Goal: Task Accomplishment & Management: Manage account settings

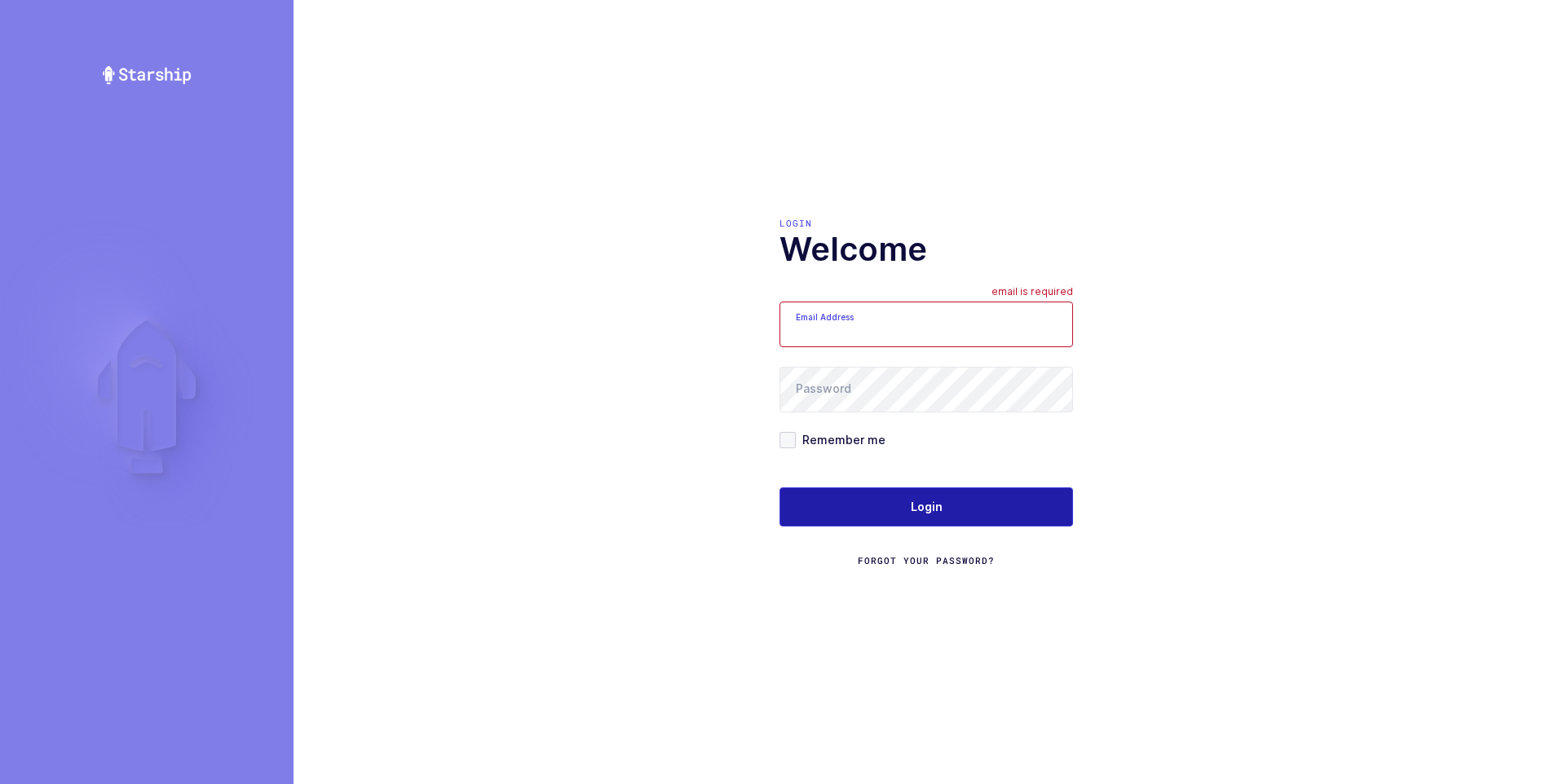
type input "[PERSON_NAME][EMAIL_ADDRESS][DOMAIN_NAME]"
click at [935, 503] on span "Login" at bounding box center [926, 506] width 32 height 16
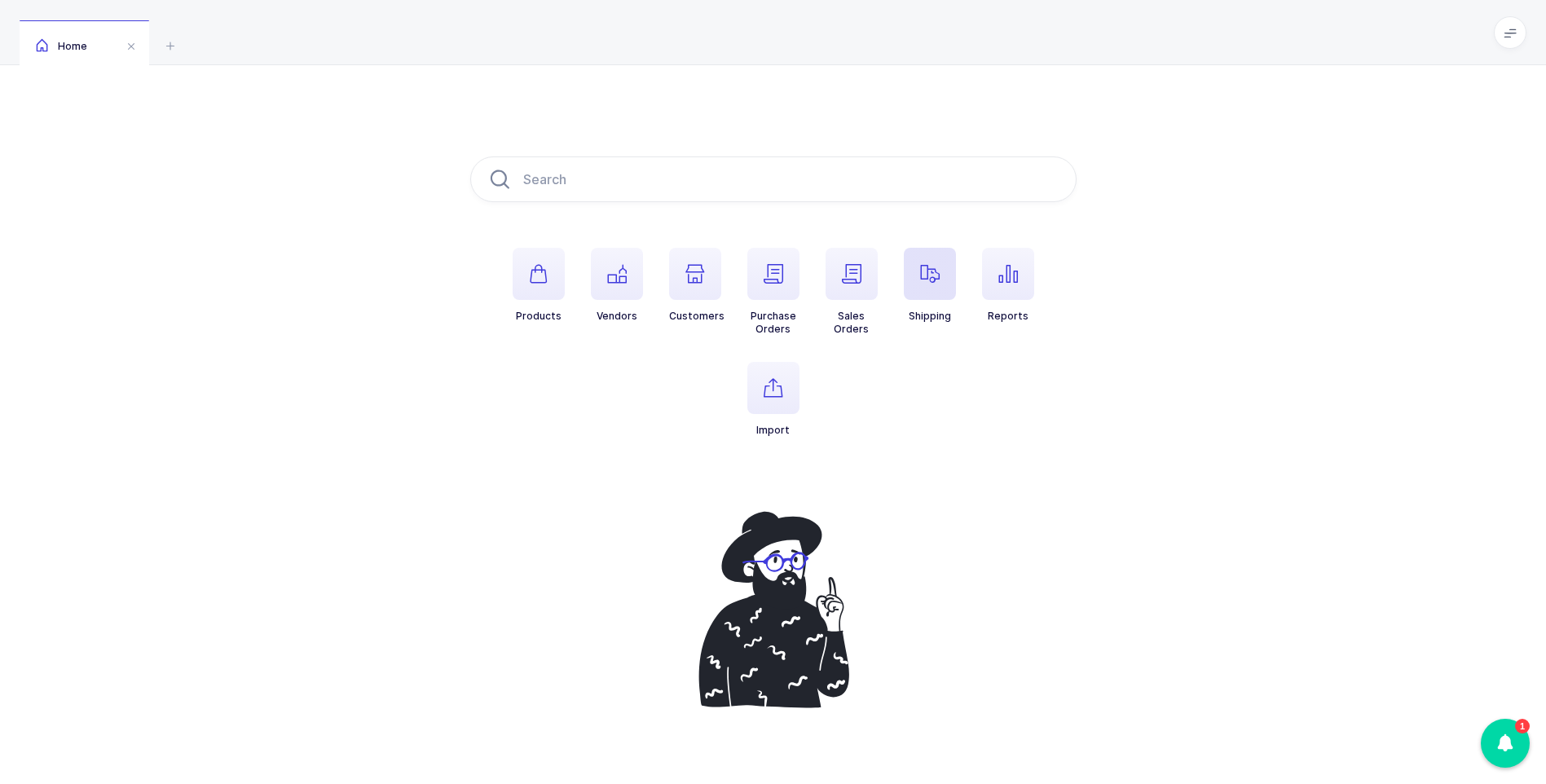
click at [933, 277] on icon "button" at bounding box center [930, 274] width 19 height 19
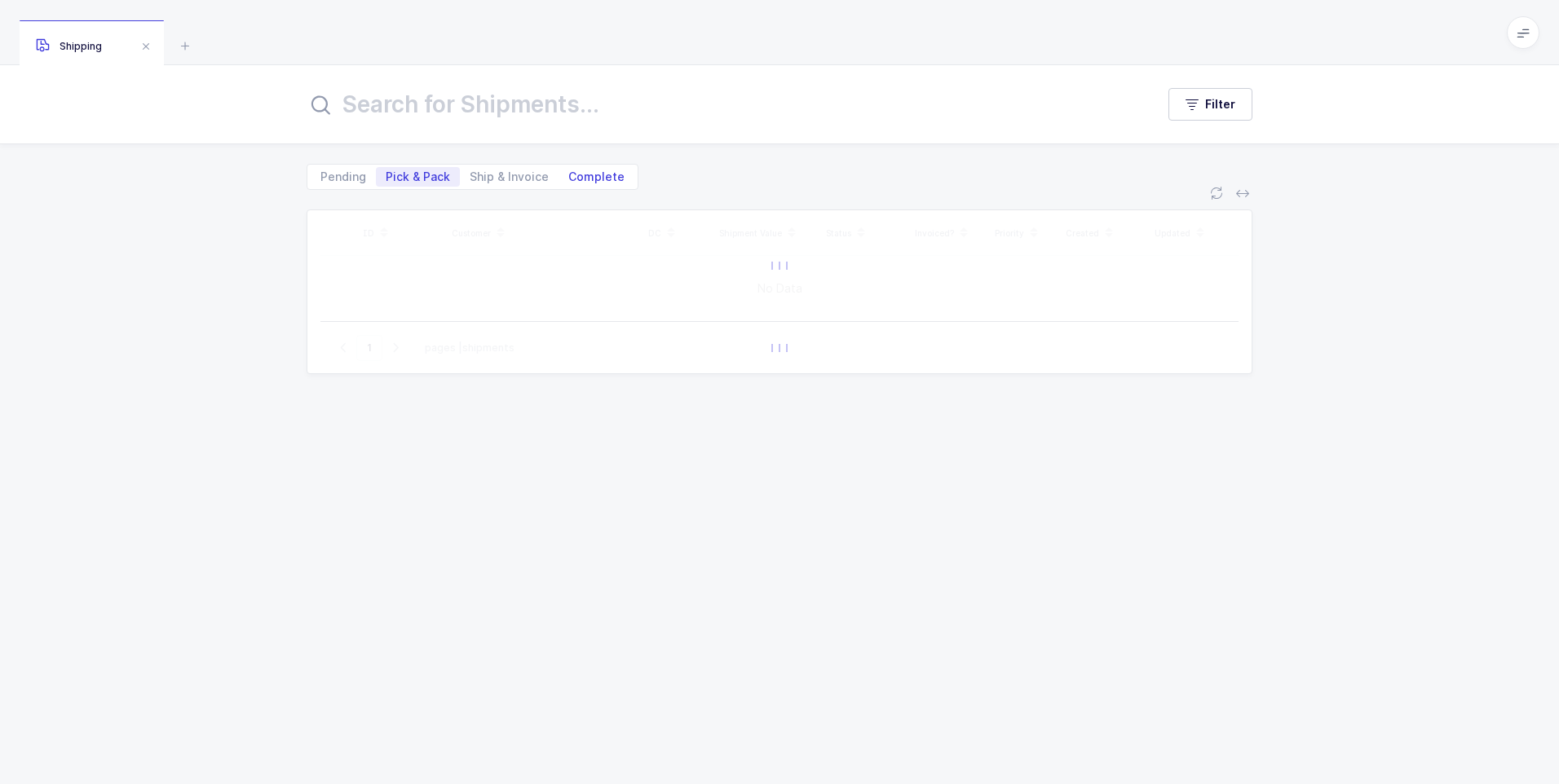
click at [588, 171] on span "Complete" at bounding box center [596, 177] width 56 height 11
click at [569, 169] on input "Complete" at bounding box center [563, 171] width 11 height 11
radio input "true"
radio input "false"
click at [501, 110] on input "text" at bounding box center [721, 104] width 829 height 39
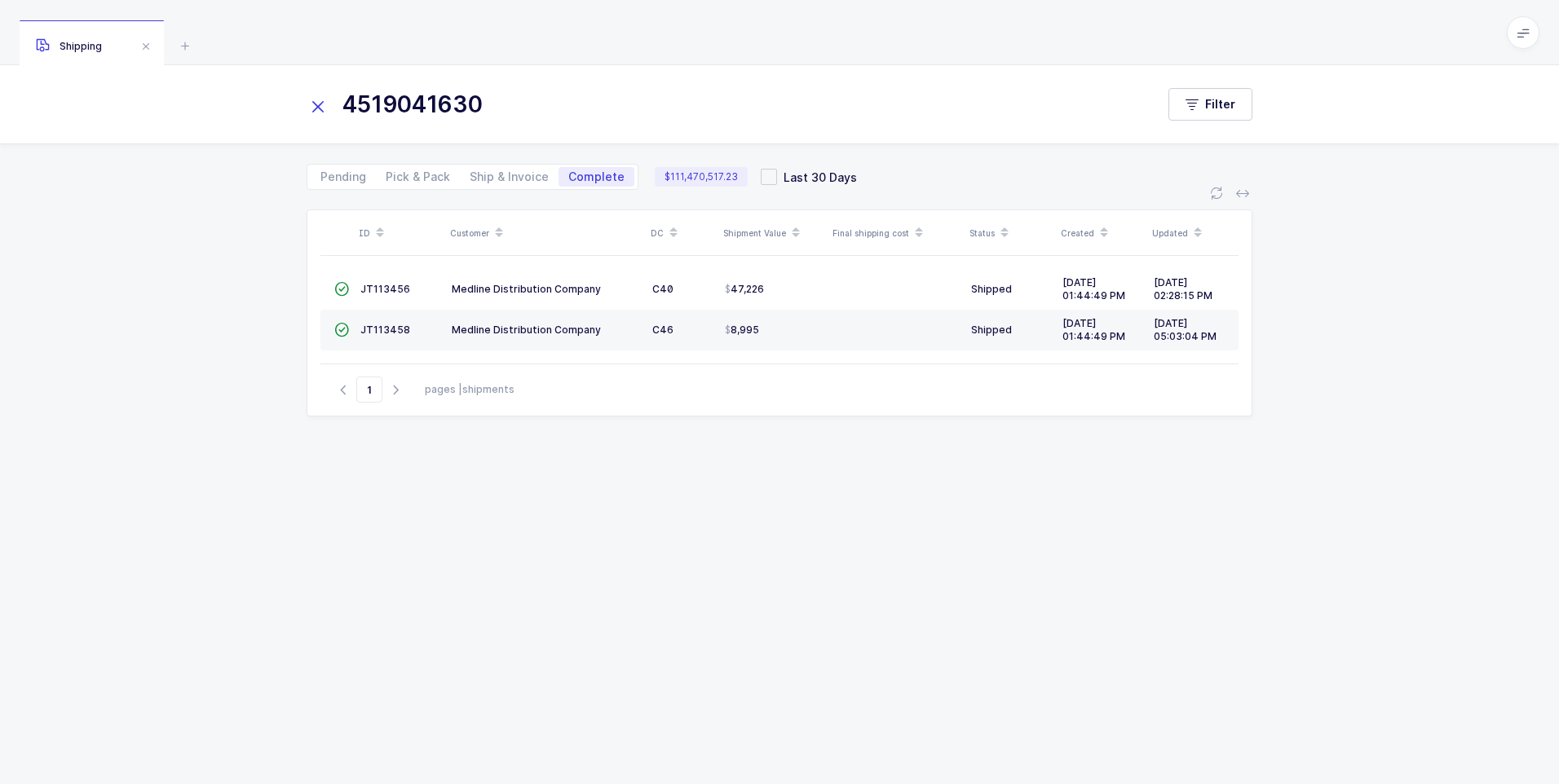
type input "4519041630"
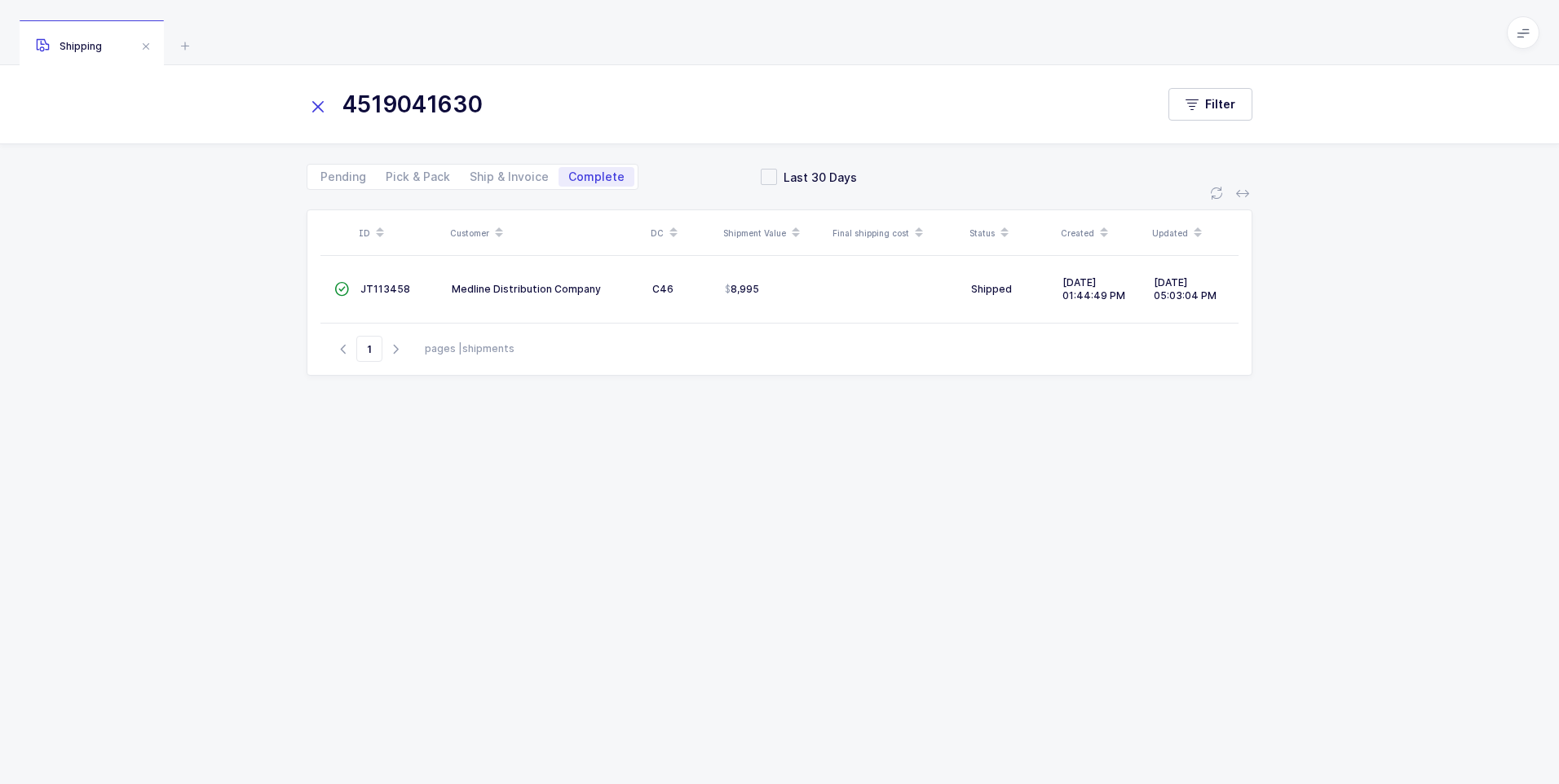
click at [376, 332] on div "Go to 1 pages | shipments" at bounding box center [780, 348] width 917 height 52
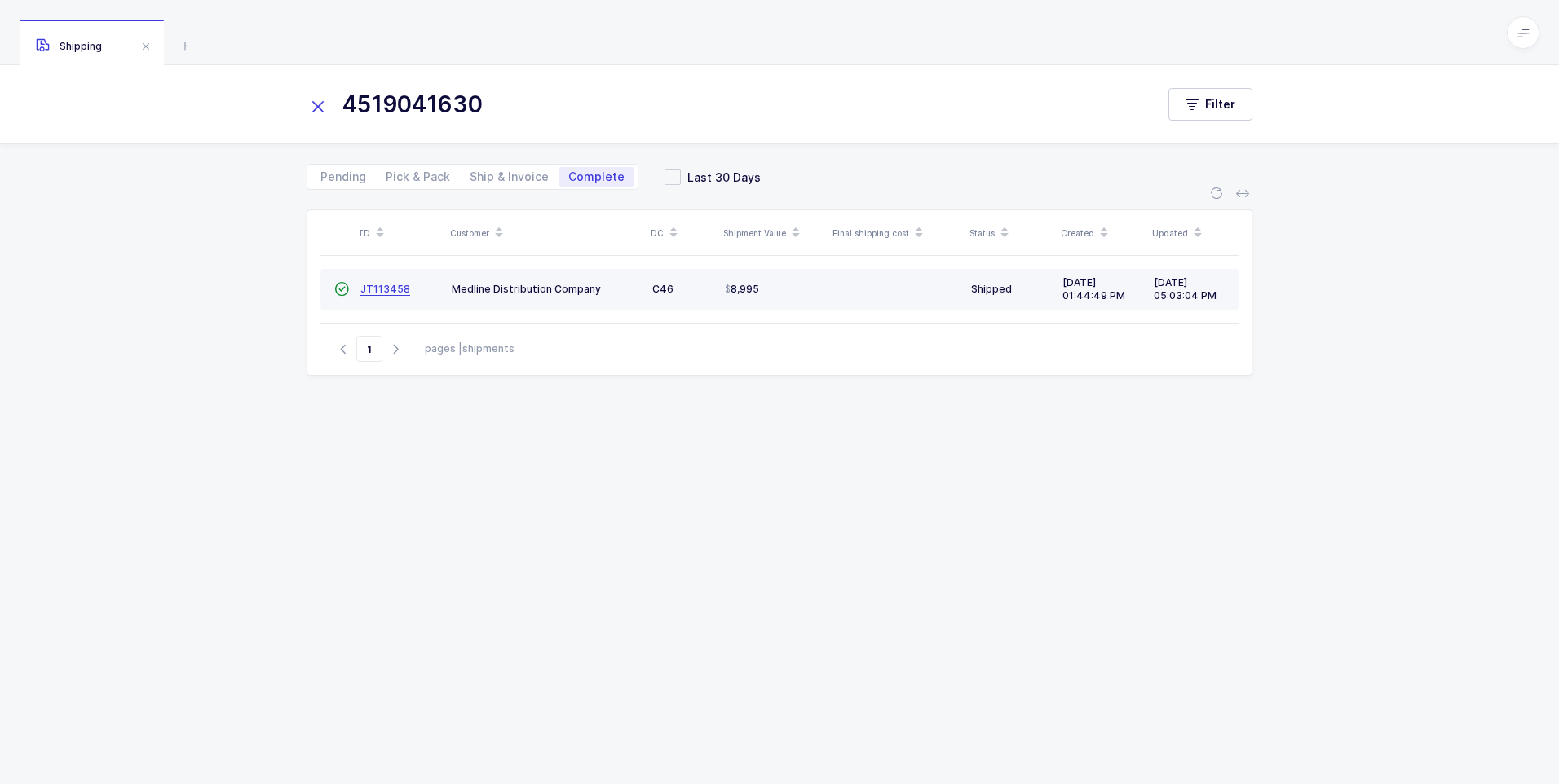
click at [381, 290] on span "JT113458" at bounding box center [385, 288] width 50 height 12
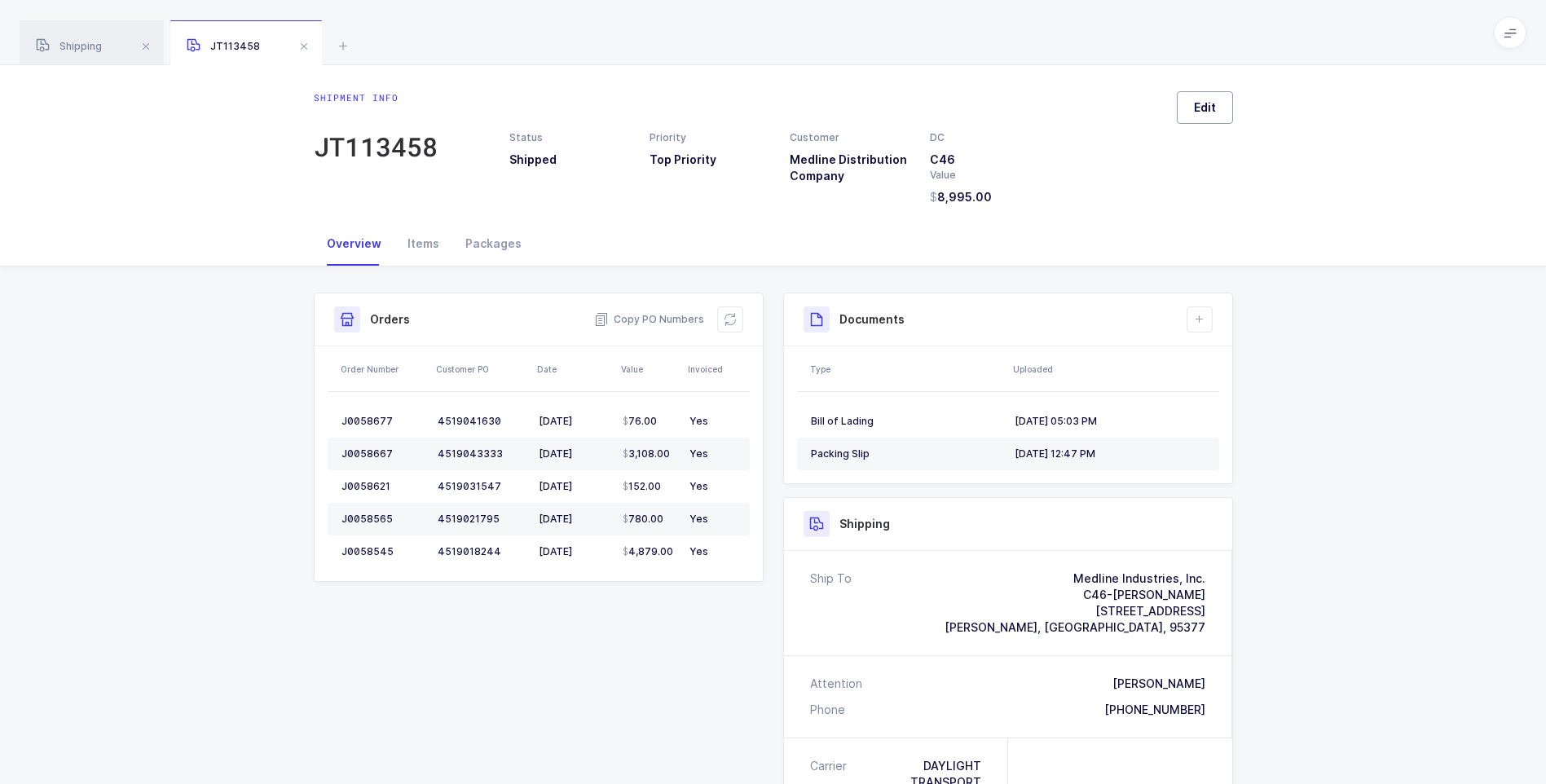
click at [1199, 105] on span "Edit" at bounding box center [1204, 107] width 22 height 16
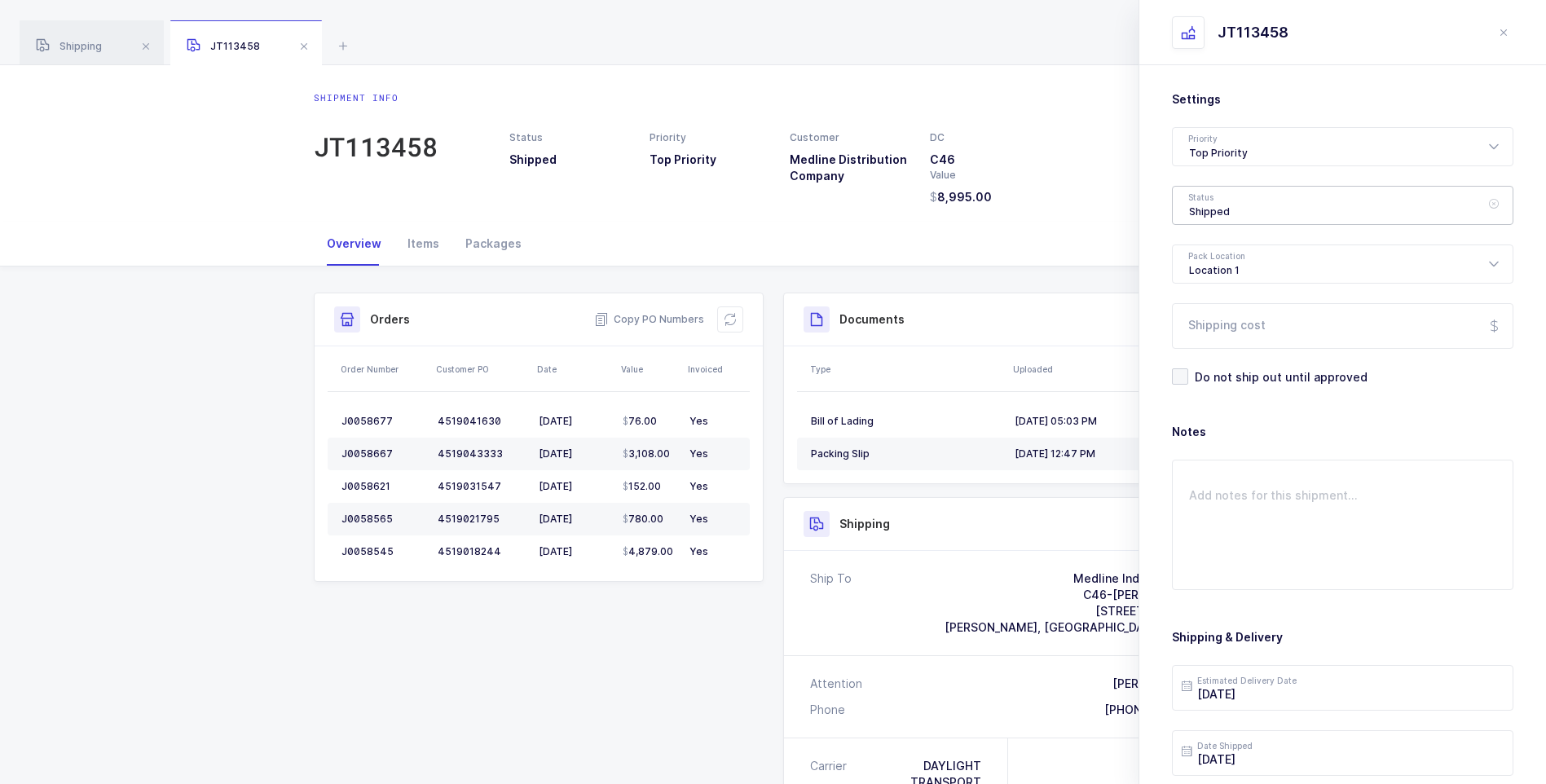
click at [1203, 213] on div "Shipped" at bounding box center [1342, 205] width 342 height 39
click at [1210, 357] on span "Delivered" at bounding box center [1216, 355] width 55 height 13
type input "Delivered"
click at [1211, 331] on input "Shipping cost" at bounding box center [1342, 326] width 342 height 46
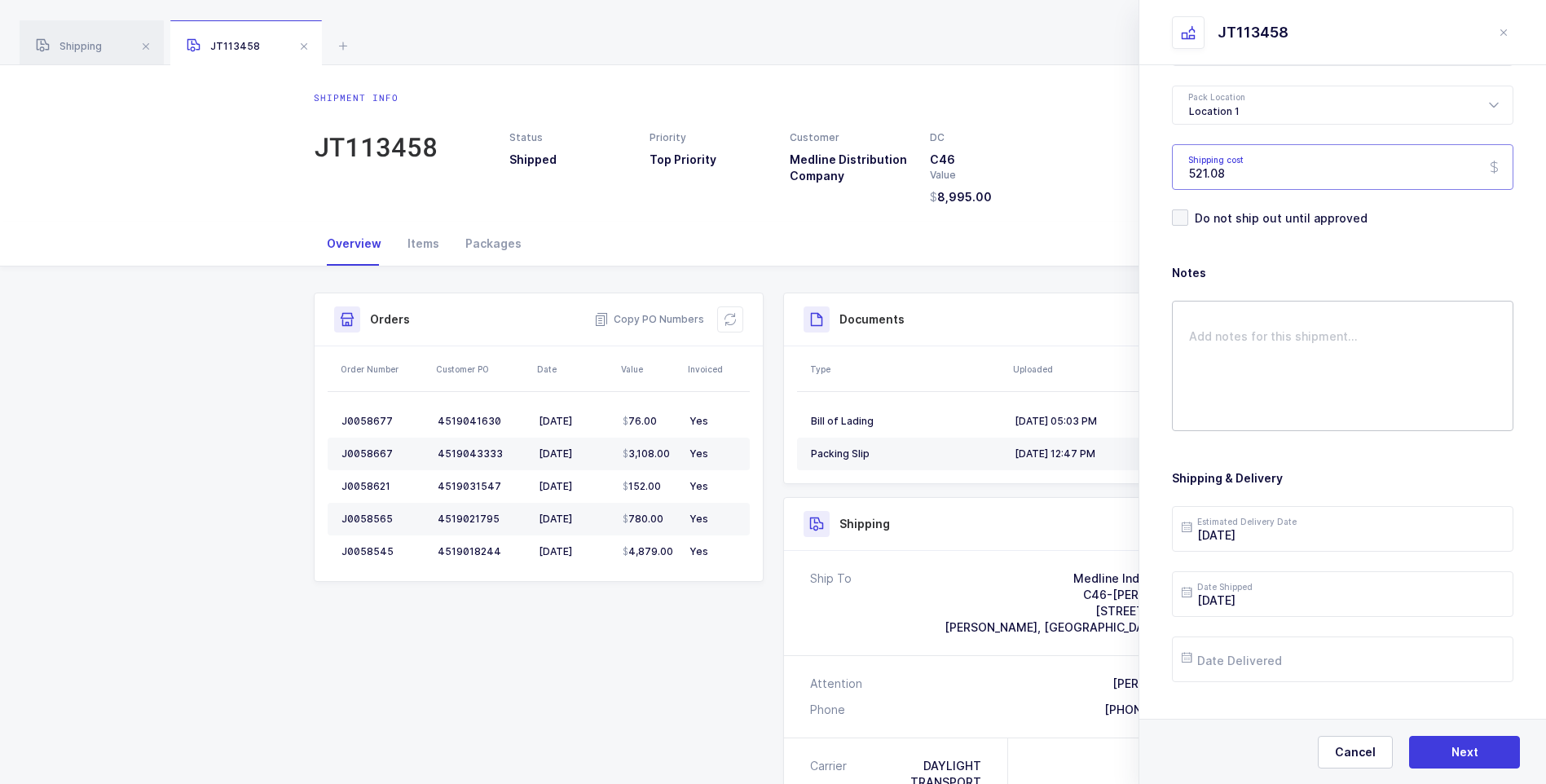
scroll to position [188, 0]
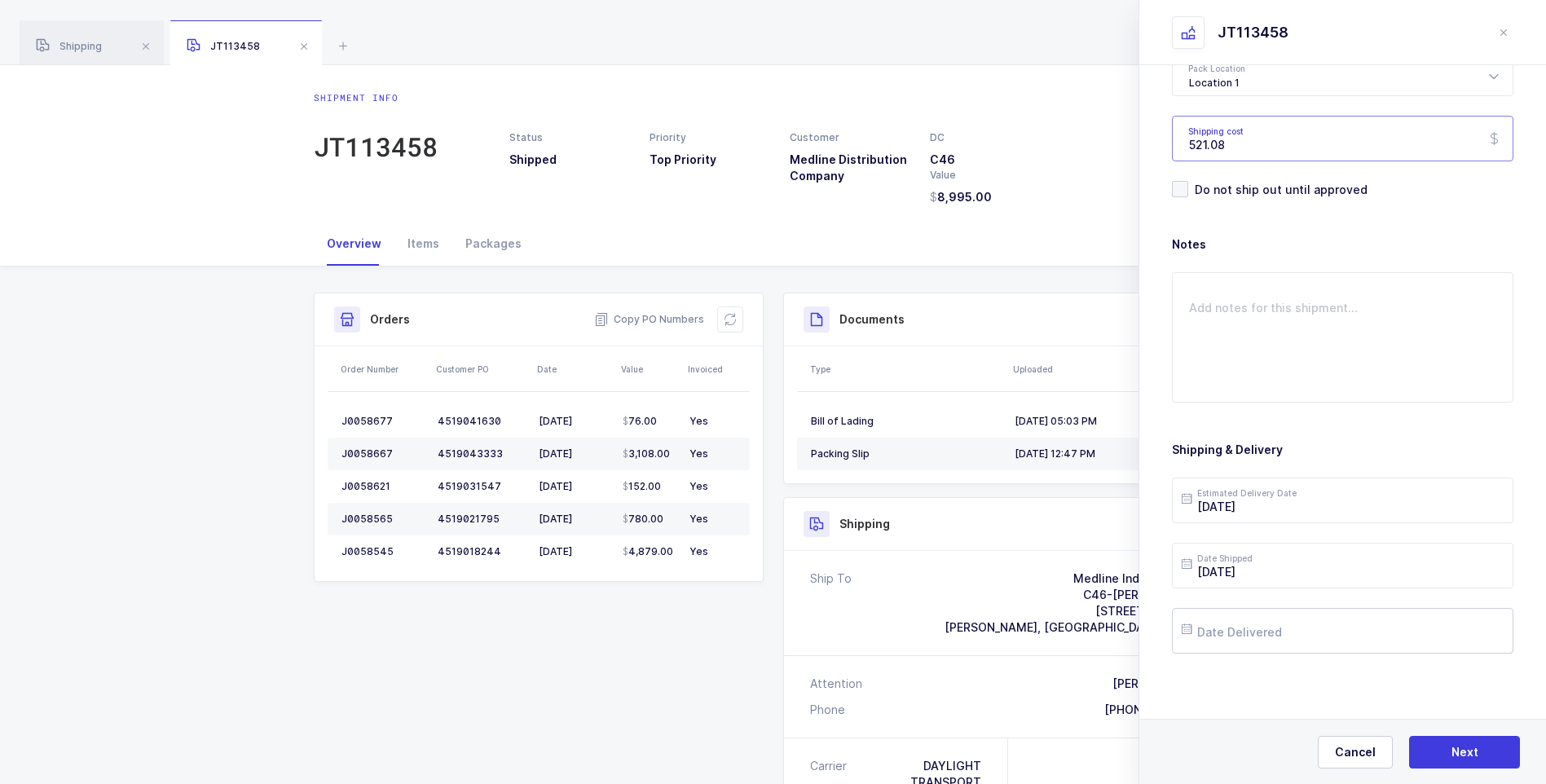
type input "521.08"
click at [1240, 626] on input "text" at bounding box center [1342, 631] width 342 height 46
click at [1301, 506] on span "24" at bounding box center [1304, 507] width 19 height 19
type input "[DATE]"
click at [1437, 750] on button "Next" at bounding box center [1465, 752] width 111 height 33
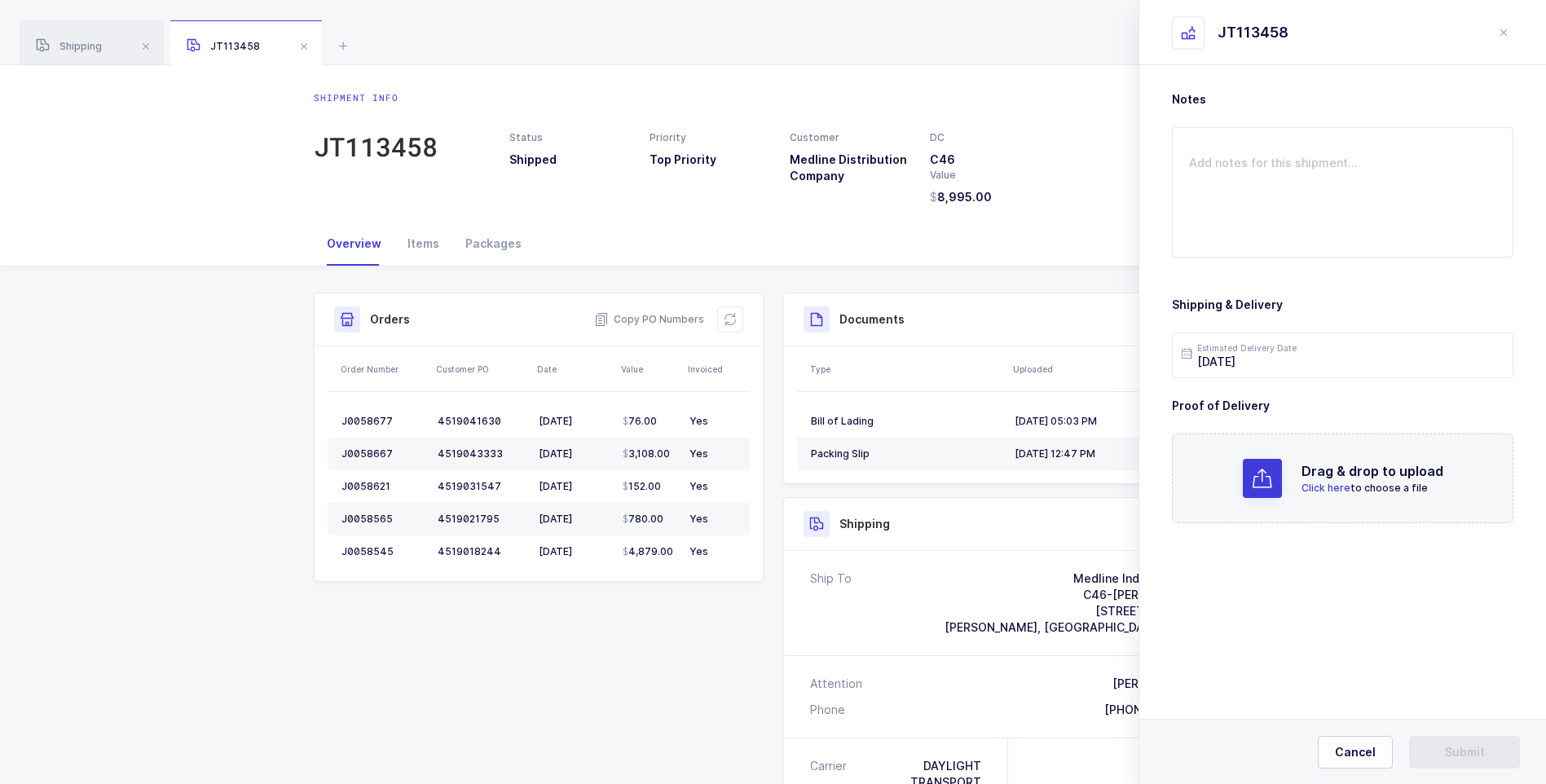
scroll to position [0, 0]
click at [1333, 482] on span "Click here" at bounding box center [1325, 487] width 49 height 12
click at [1438, 748] on button "Submit" at bounding box center [1465, 752] width 111 height 33
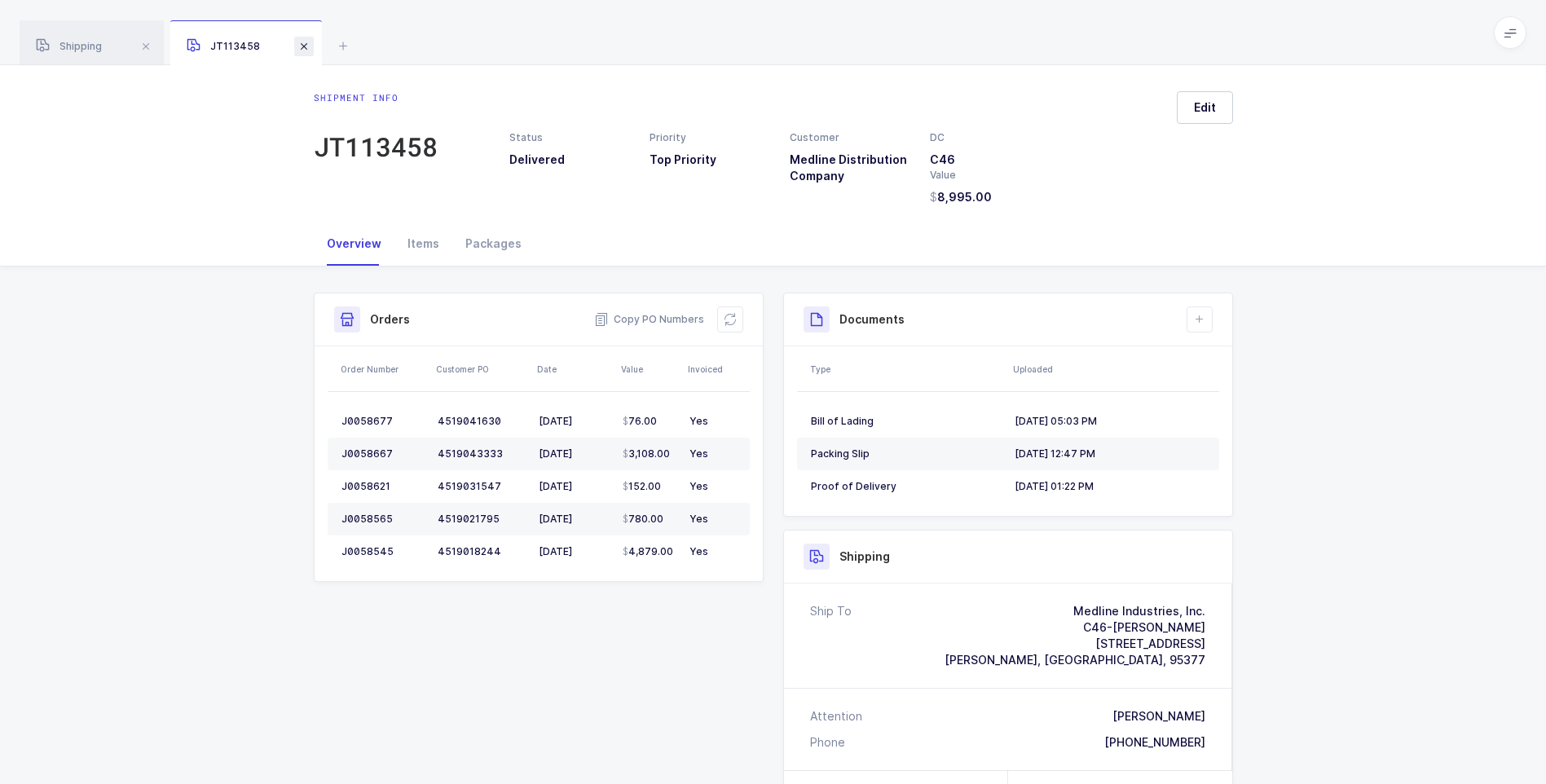
click at [297, 51] on span at bounding box center [303, 46] width 19 height 19
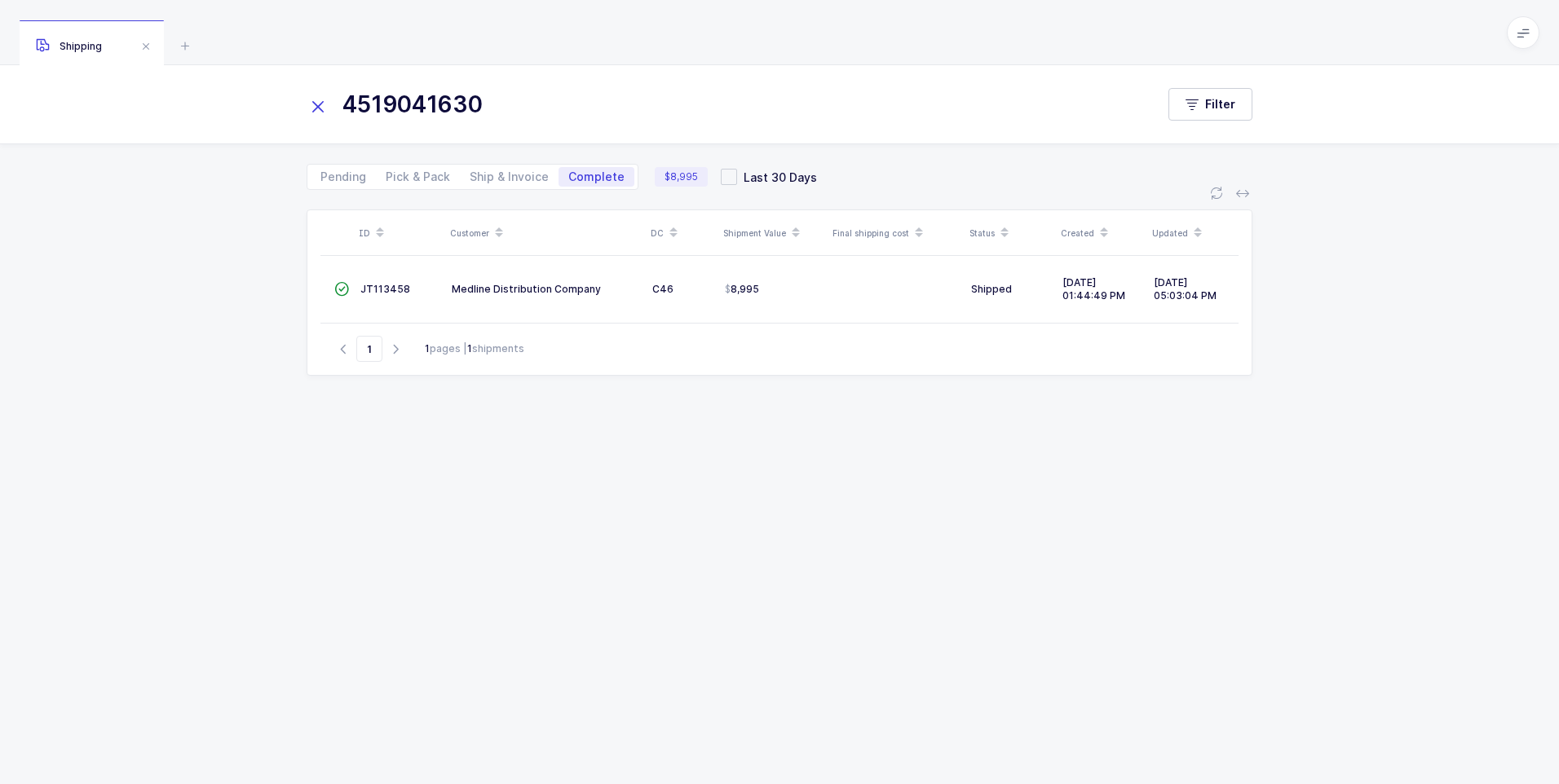
click at [323, 105] on icon at bounding box center [318, 107] width 23 height 23
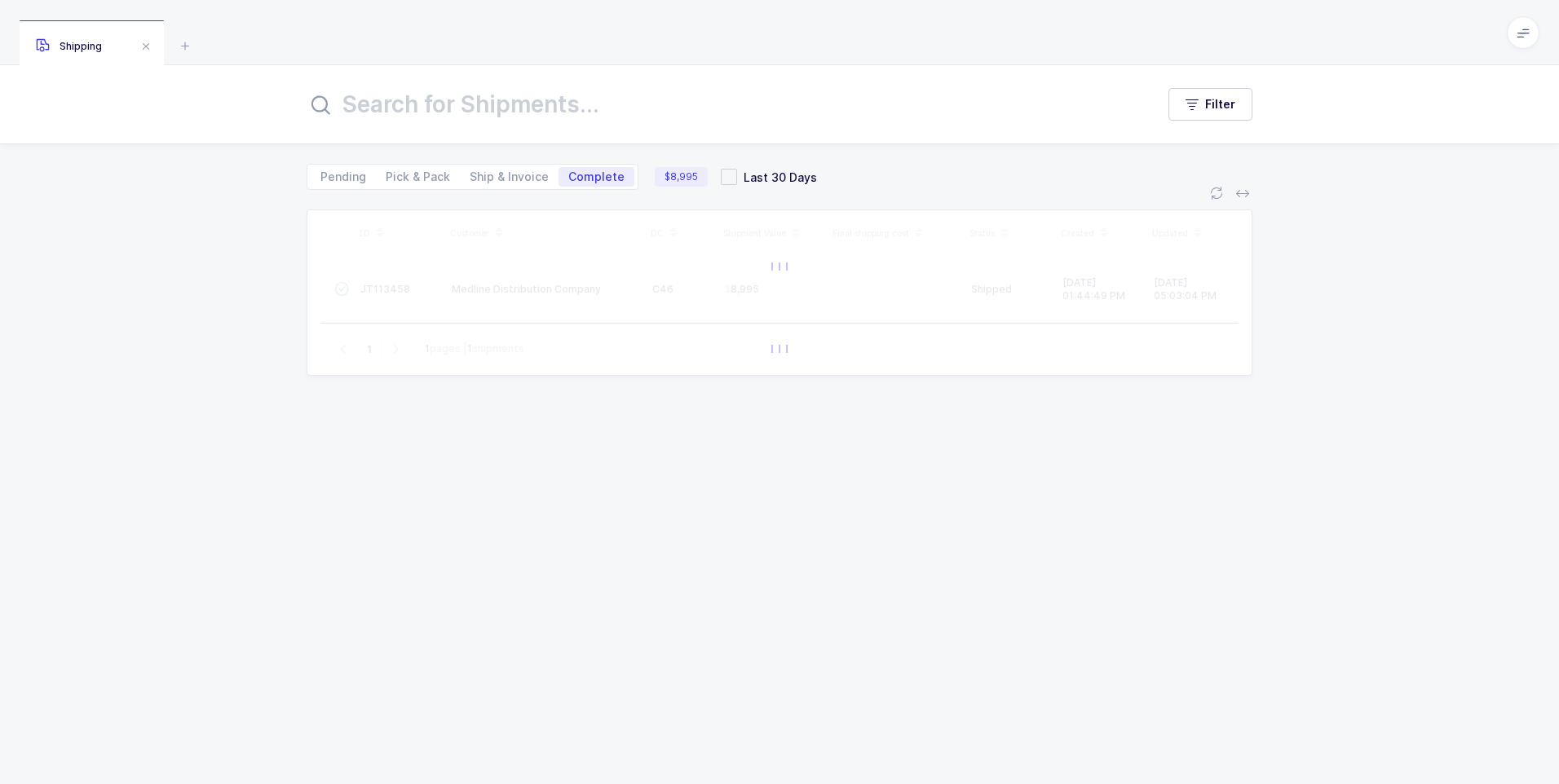
click at [347, 116] on input "text" at bounding box center [721, 104] width 829 height 39
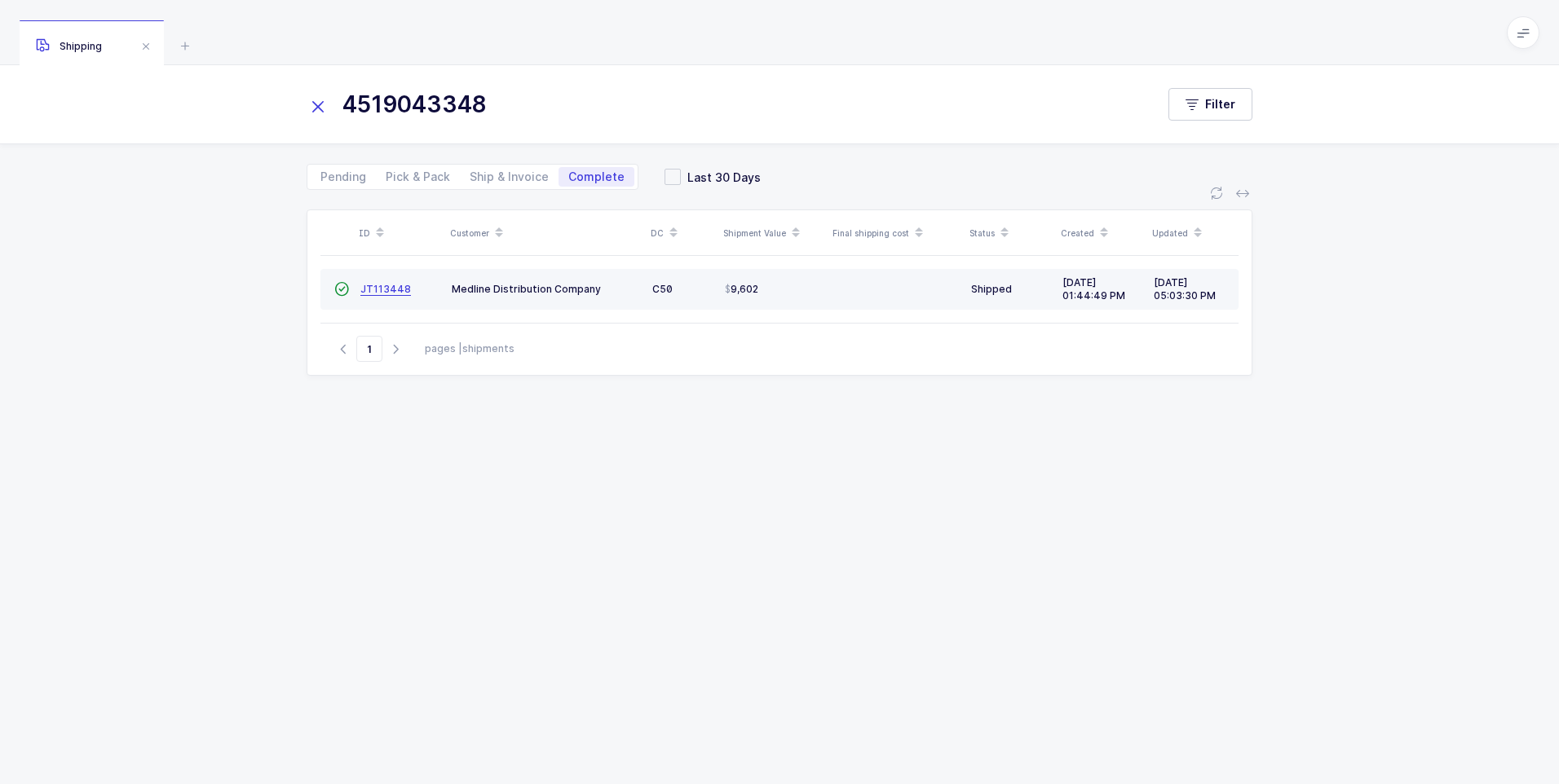
type input "4519043348"
click at [375, 291] on span "JT113448" at bounding box center [385, 288] width 51 height 12
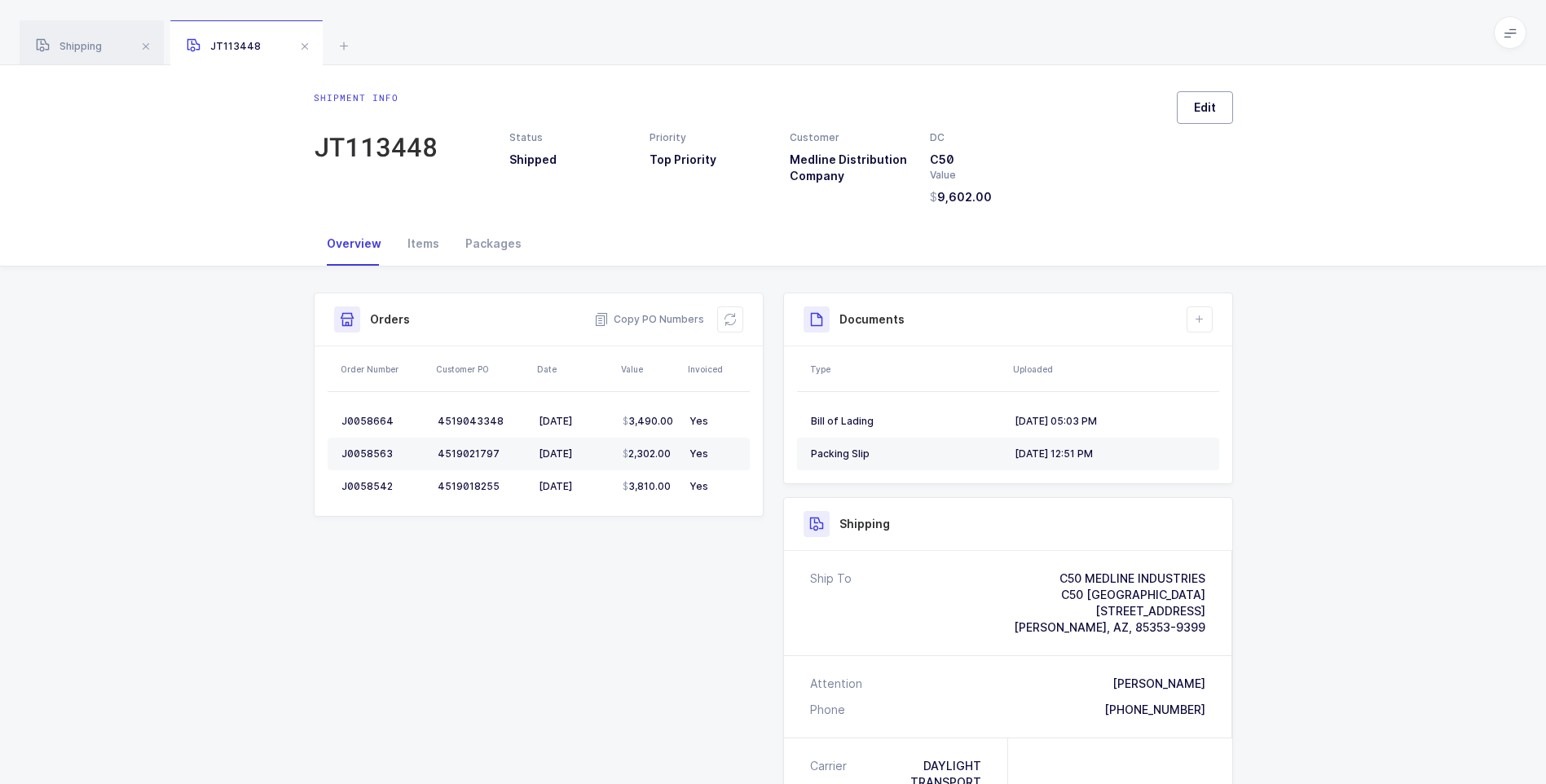
click at [1194, 104] on span "Edit" at bounding box center [1204, 107] width 22 height 16
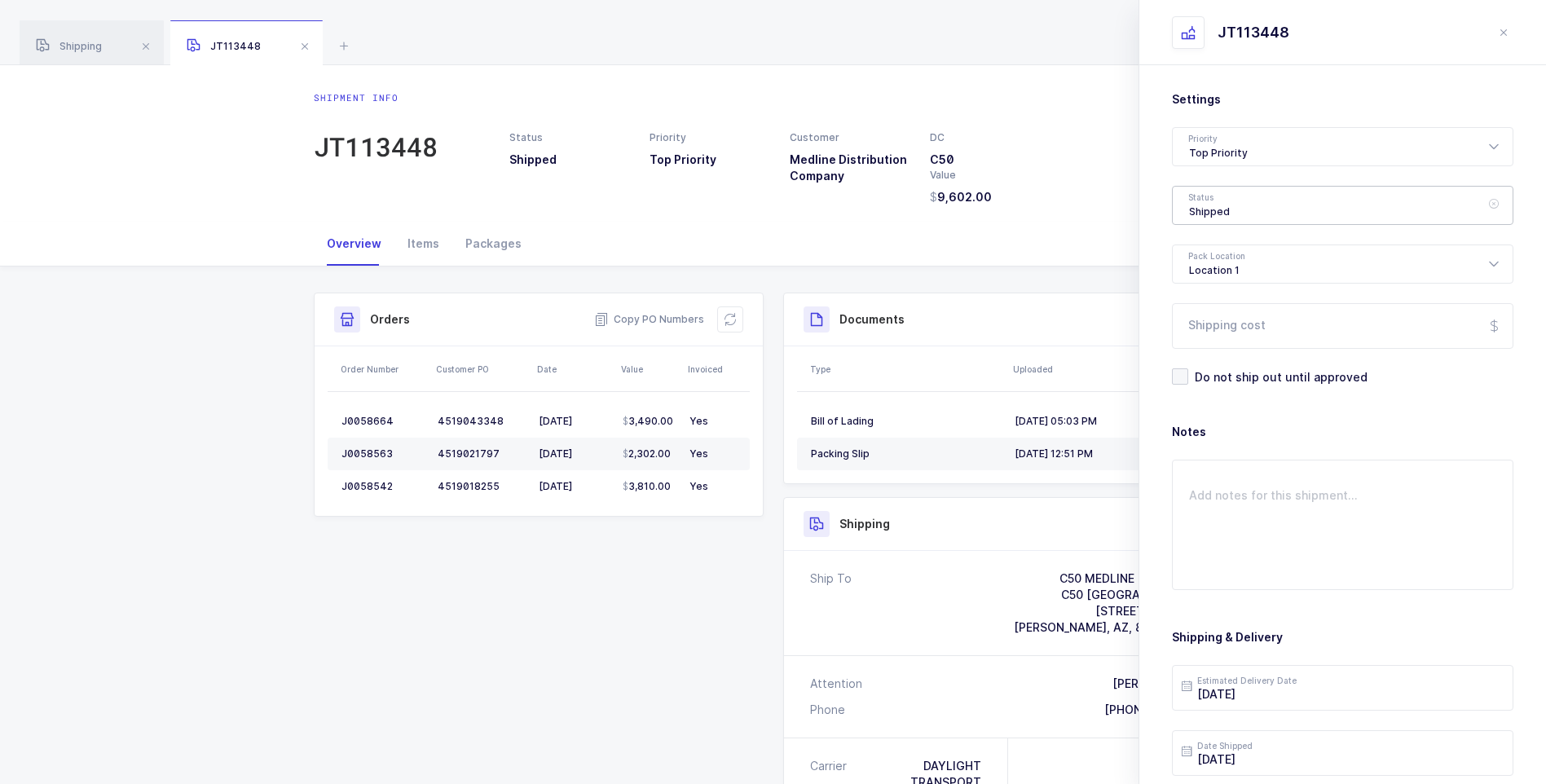
click at [1227, 208] on div "Shipped" at bounding box center [1342, 205] width 342 height 39
click at [1213, 343] on li "Shipped" at bounding box center [1349, 329] width 339 height 26
click at [1227, 210] on div "Shipped" at bounding box center [1342, 205] width 342 height 39
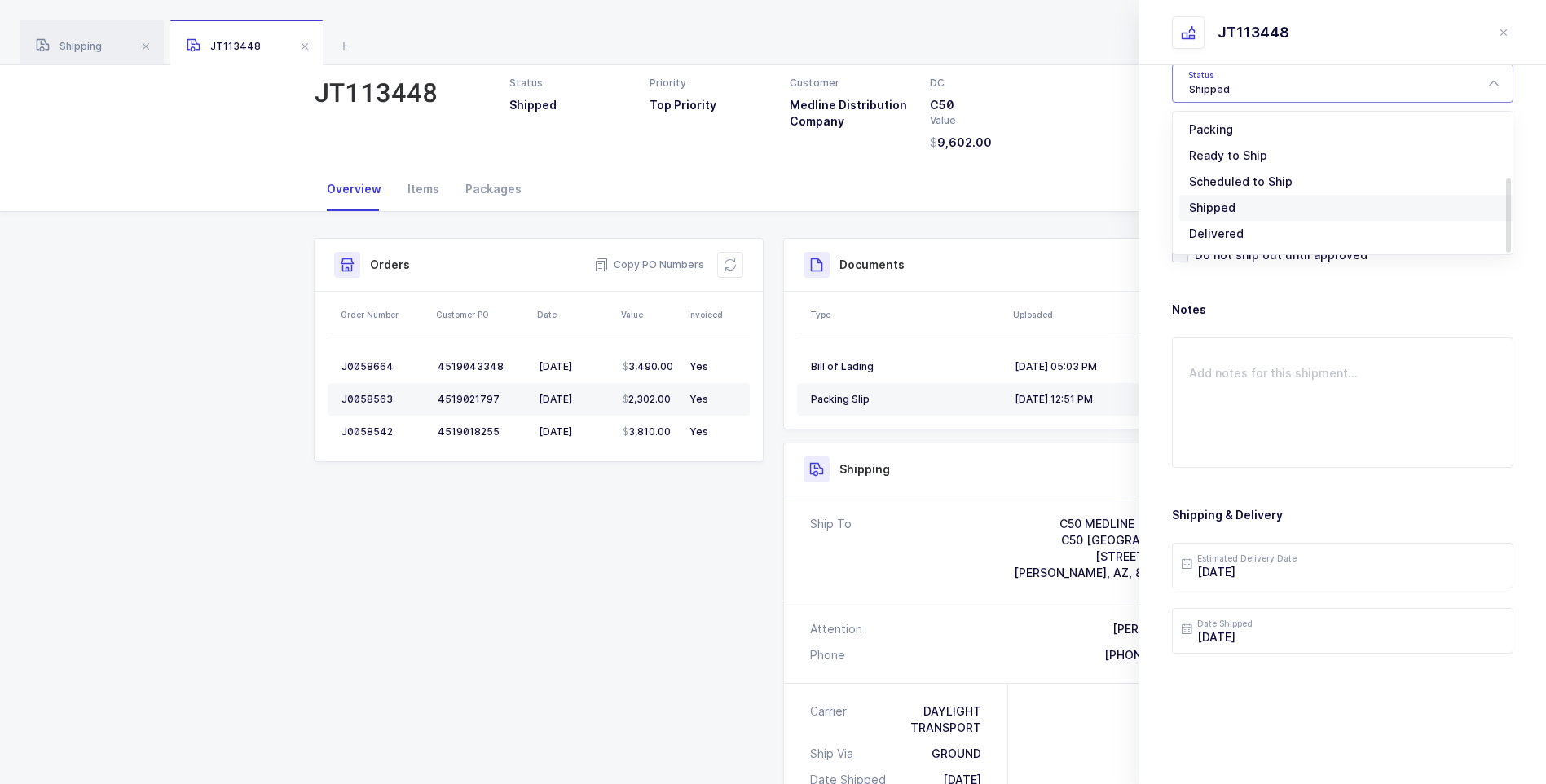
scroll to position [81, 0]
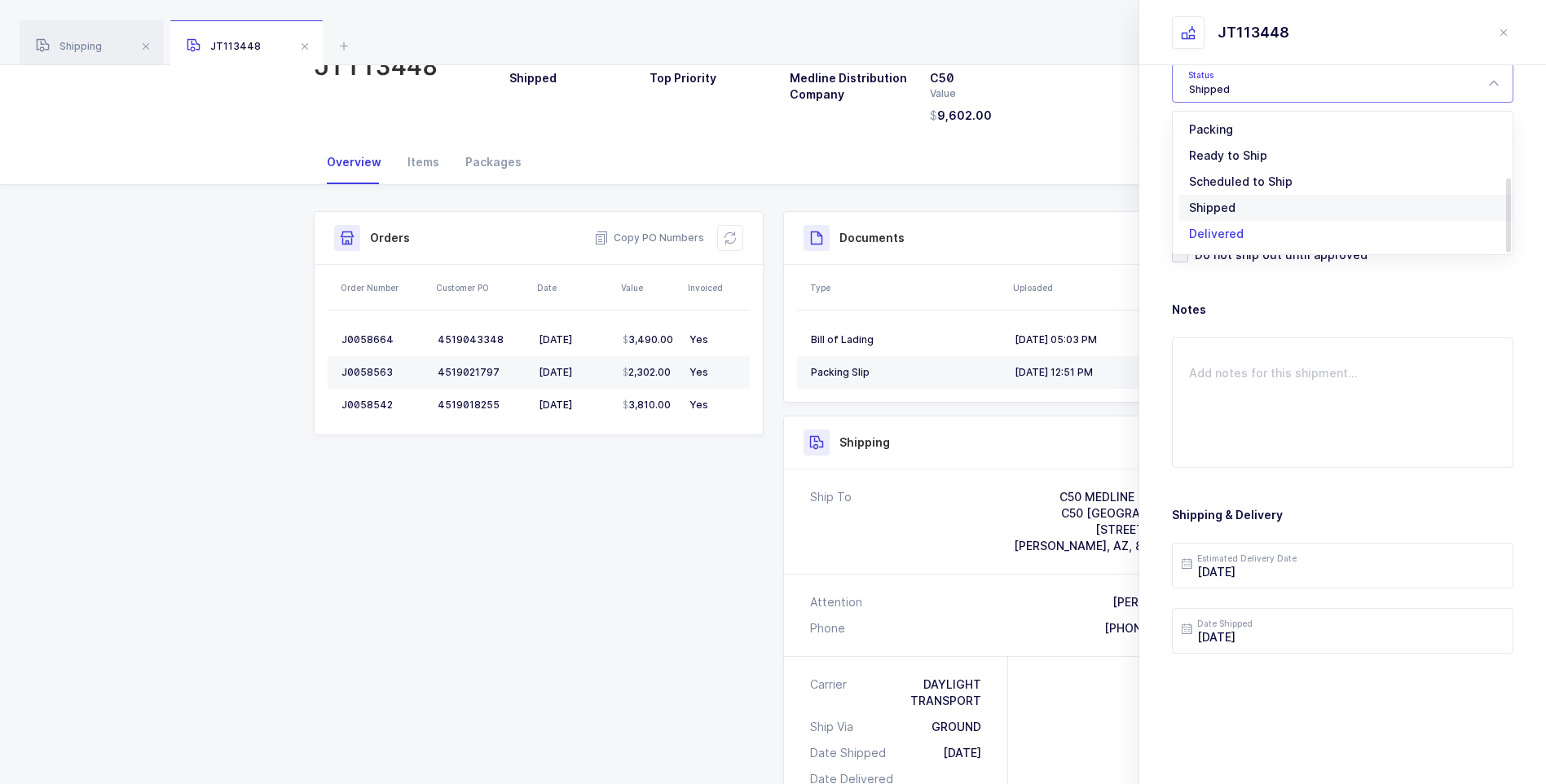
click at [1217, 227] on span "Delivered" at bounding box center [1216, 234] width 55 height 13
type input "Delivered"
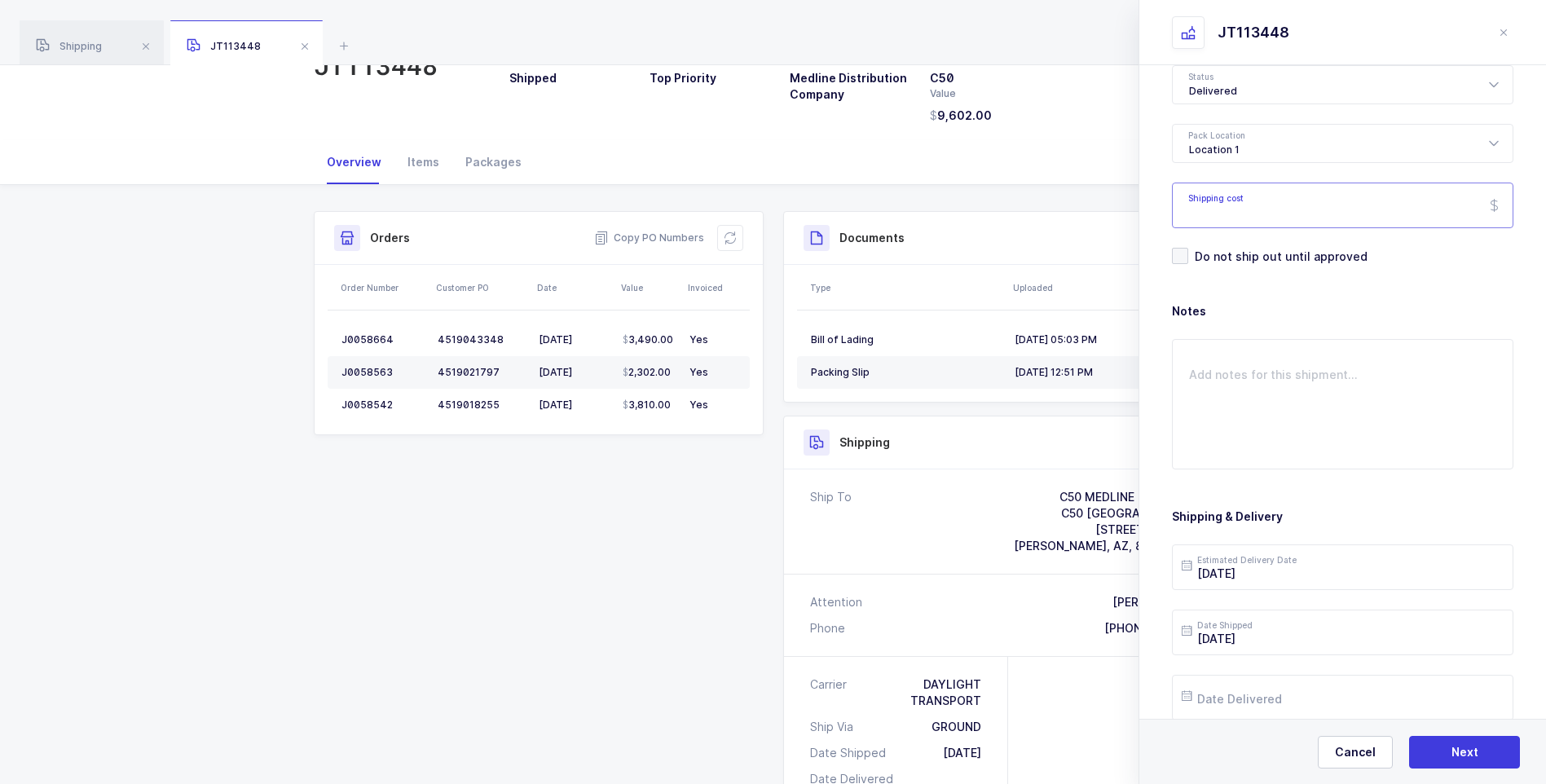
click at [1219, 211] on input "Shipping cost" at bounding box center [1342, 206] width 342 height 46
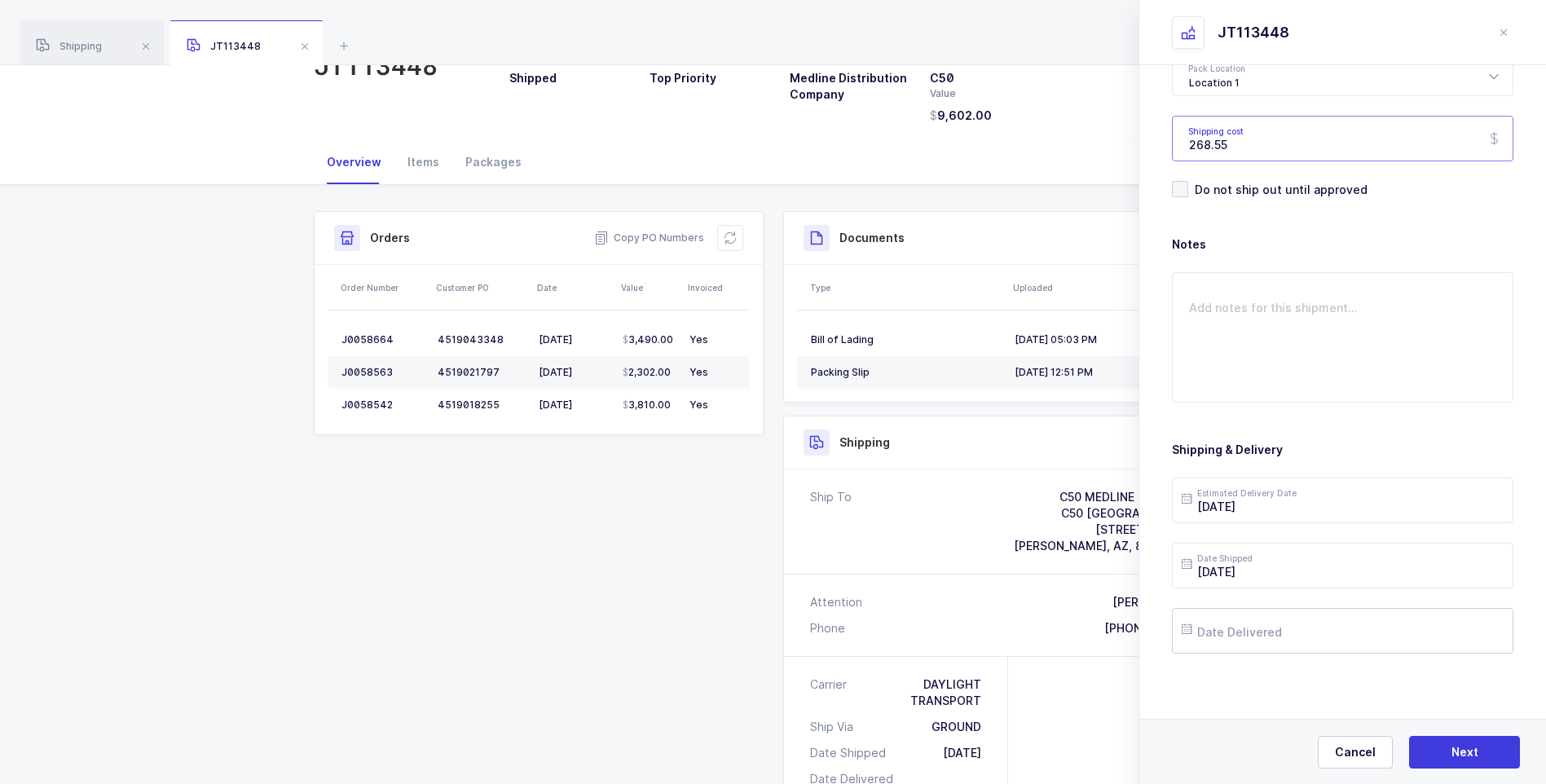
type input "268.55"
click at [1197, 626] on input "text" at bounding box center [1342, 631] width 342 height 46
click at [1263, 507] on span "23" at bounding box center [1269, 507] width 19 height 19
type input "[DATE]"
click at [1440, 747] on button "Next" at bounding box center [1465, 752] width 111 height 33
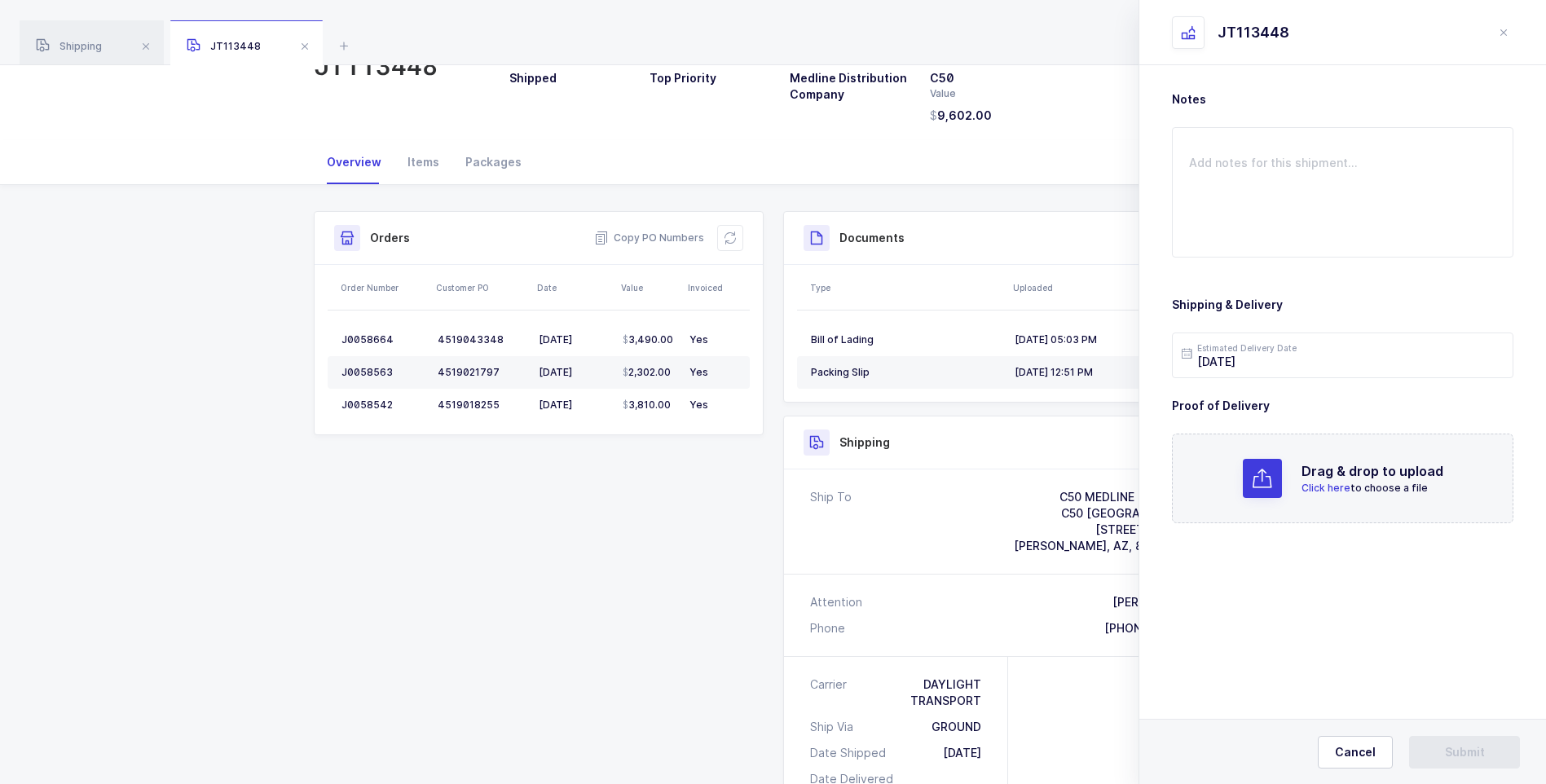
scroll to position [0, 0]
click at [1328, 481] on p "Click here to choose a file" at bounding box center [1372, 487] width 142 height 14
click at [1430, 743] on button "Submit" at bounding box center [1465, 752] width 111 height 33
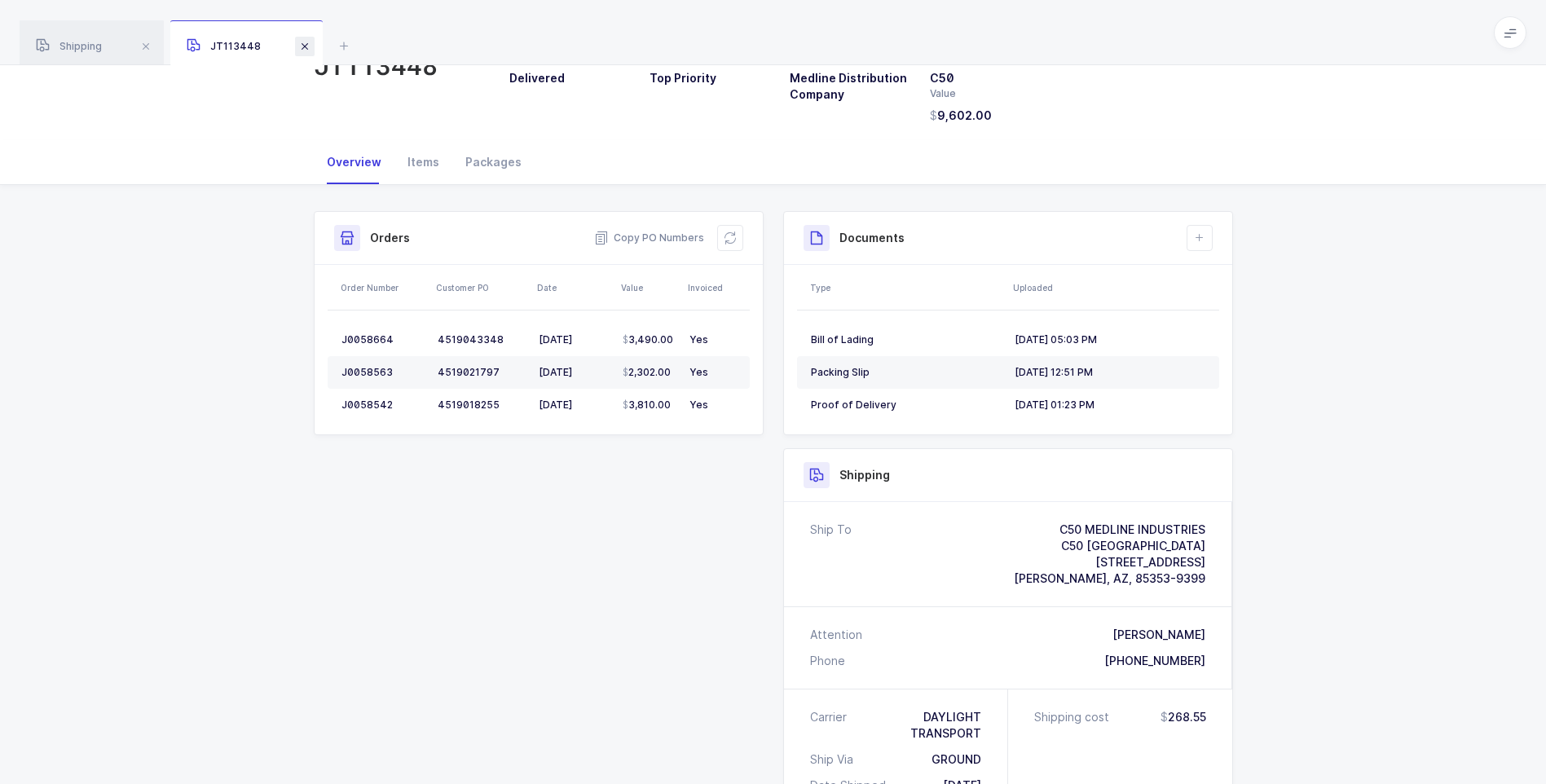
click at [302, 50] on span at bounding box center [304, 46] width 19 height 19
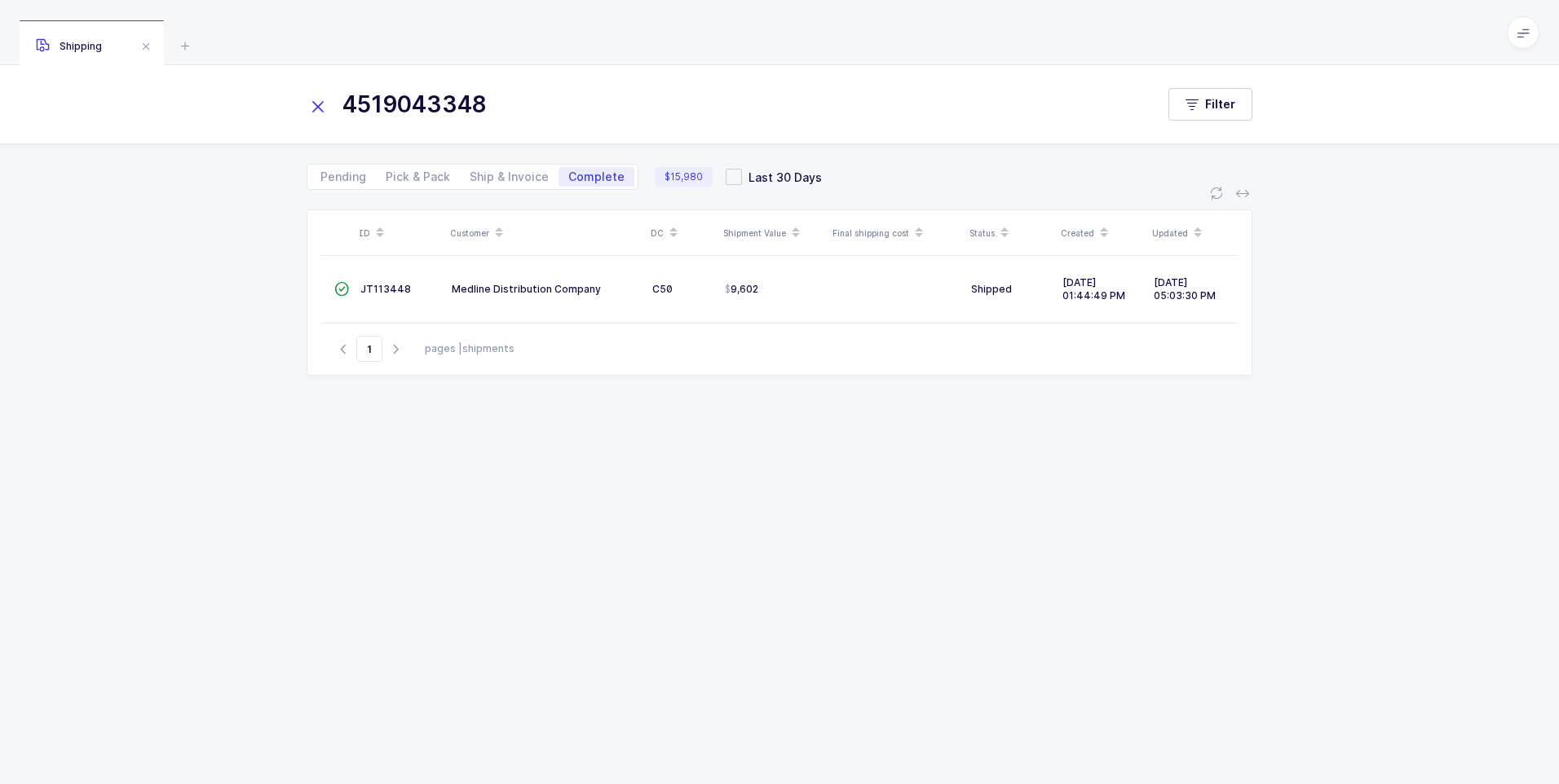
drag, startPoint x: 317, startPoint y: 102, endPoint x: 341, endPoint y: 104, distance: 24.1
click at [326, 103] on icon at bounding box center [318, 107] width 23 height 23
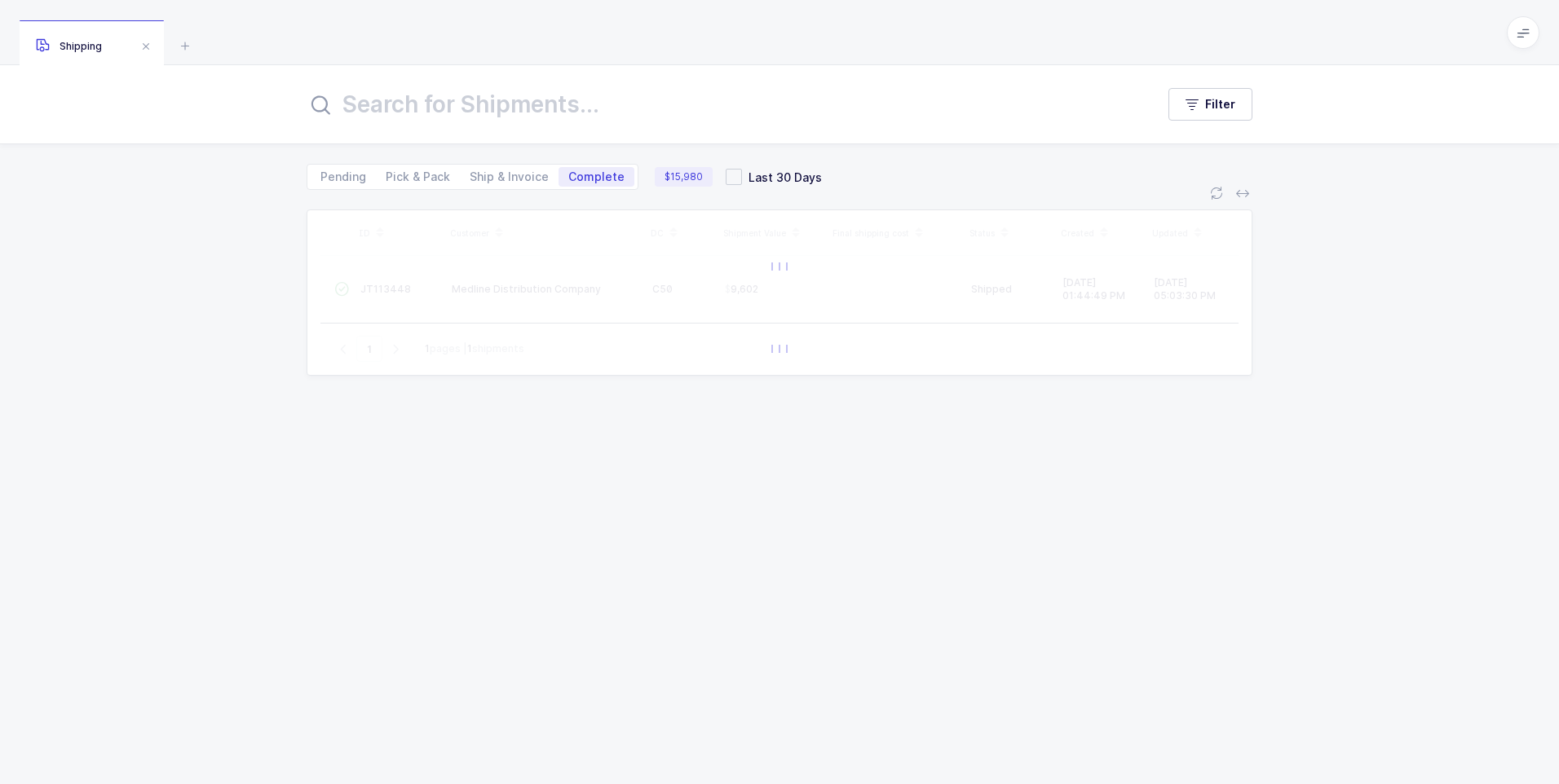
click at [394, 107] on input "text" at bounding box center [721, 104] width 829 height 39
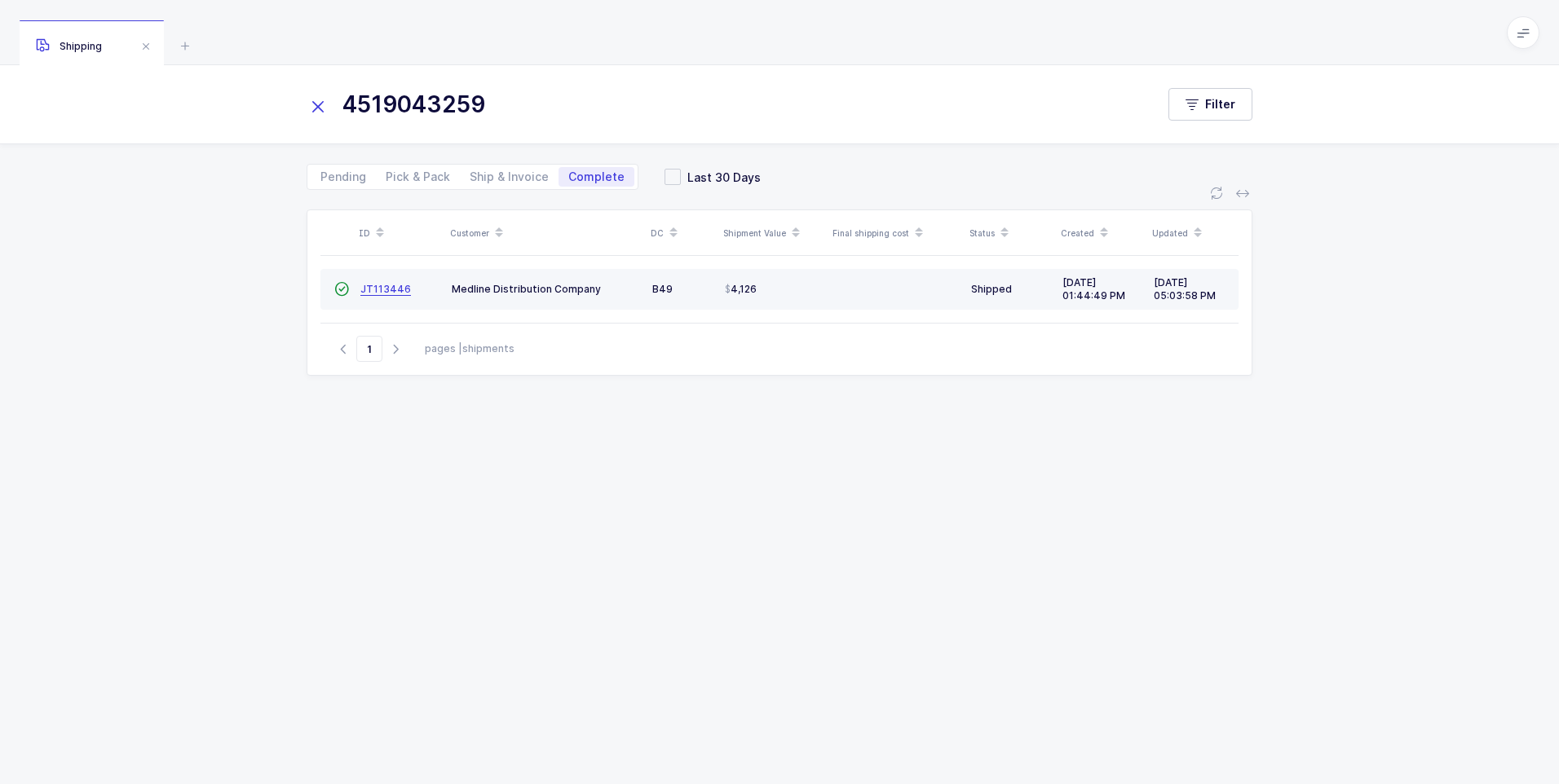
type input "4519043259"
click at [374, 291] on span "JT113446" at bounding box center [385, 288] width 51 height 12
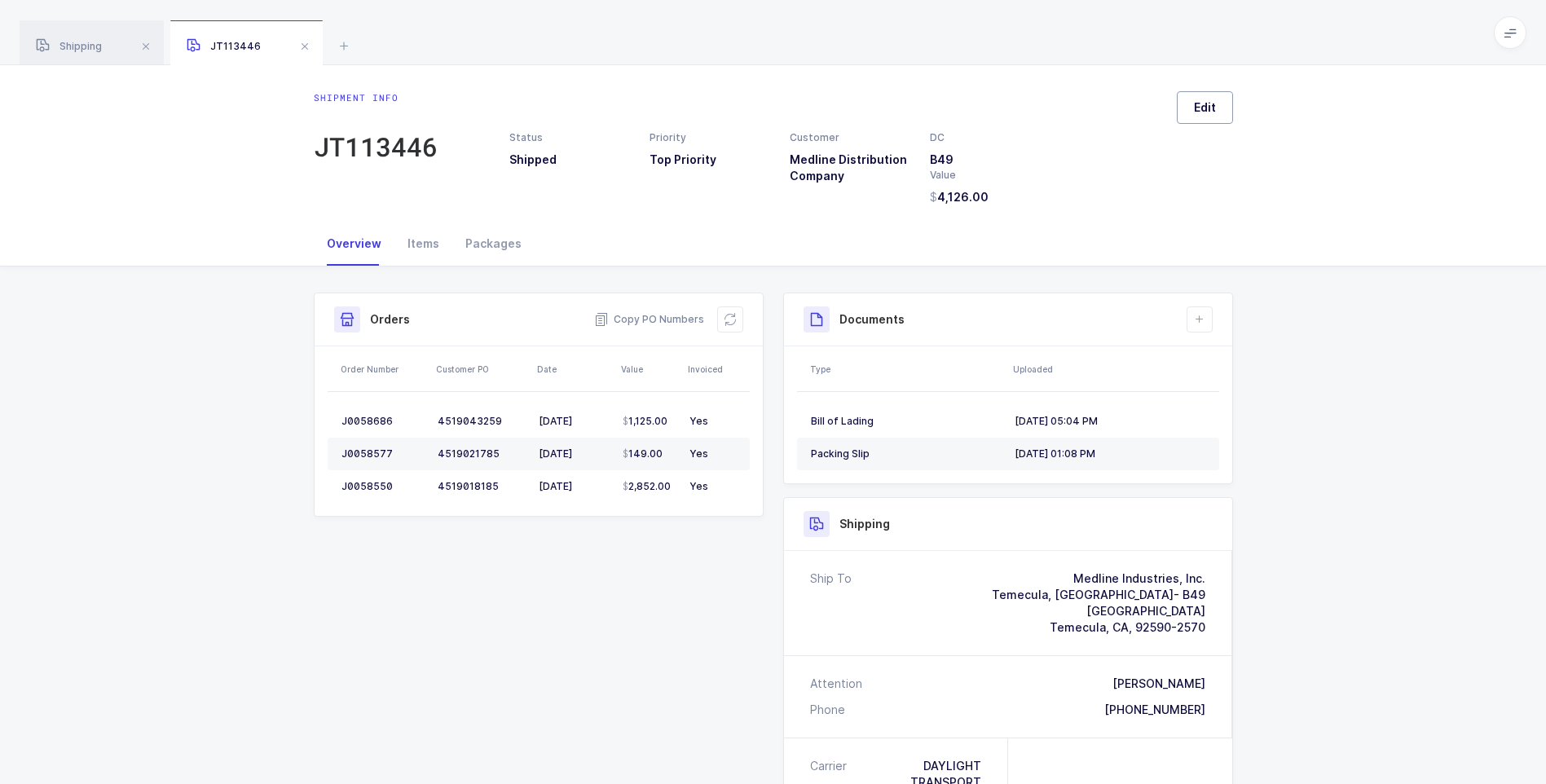
click at [1199, 120] on button "Edit" at bounding box center [1204, 107] width 56 height 33
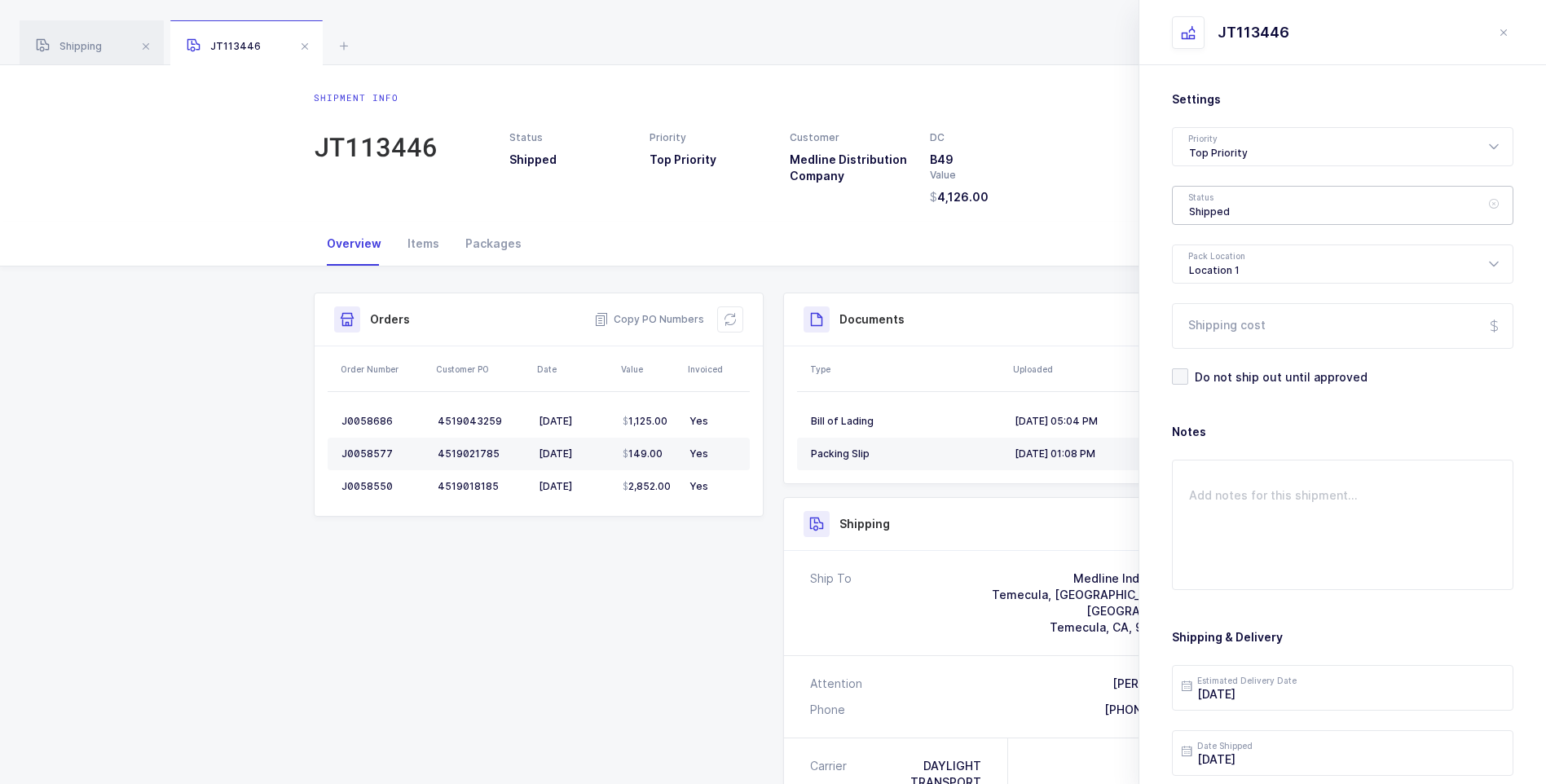
click at [1222, 209] on div "Shipped" at bounding box center [1342, 205] width 342 height 39
click at [1240, 355] on span "Delivered" at bounding box center [1216, 355] width 55 height 13
type input "Delivered"
click at [1241, 331] on input "Shipping cost" at bounding box center [1342, 326] width 342 height 46
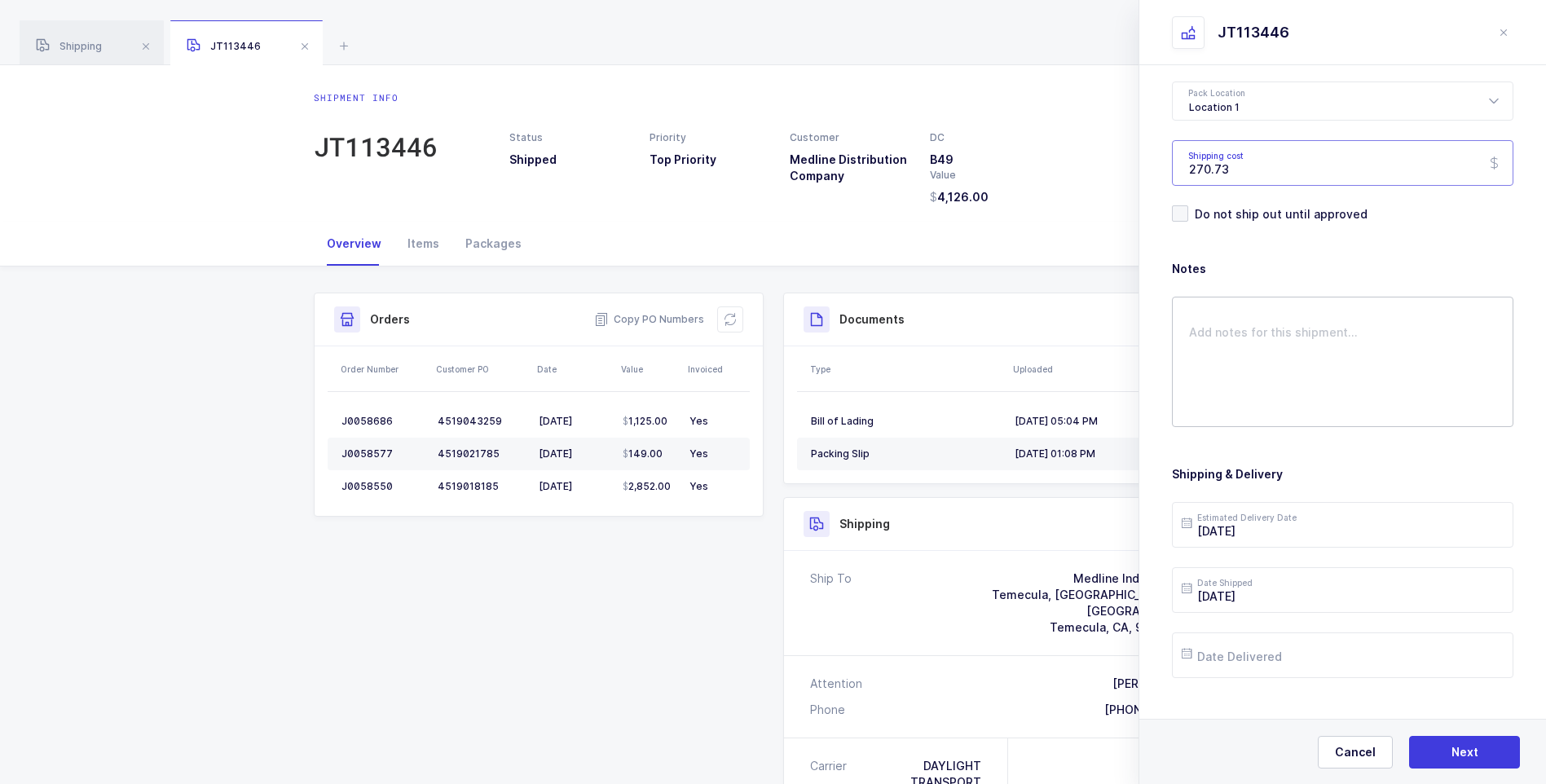
scroll to position [188, 0]
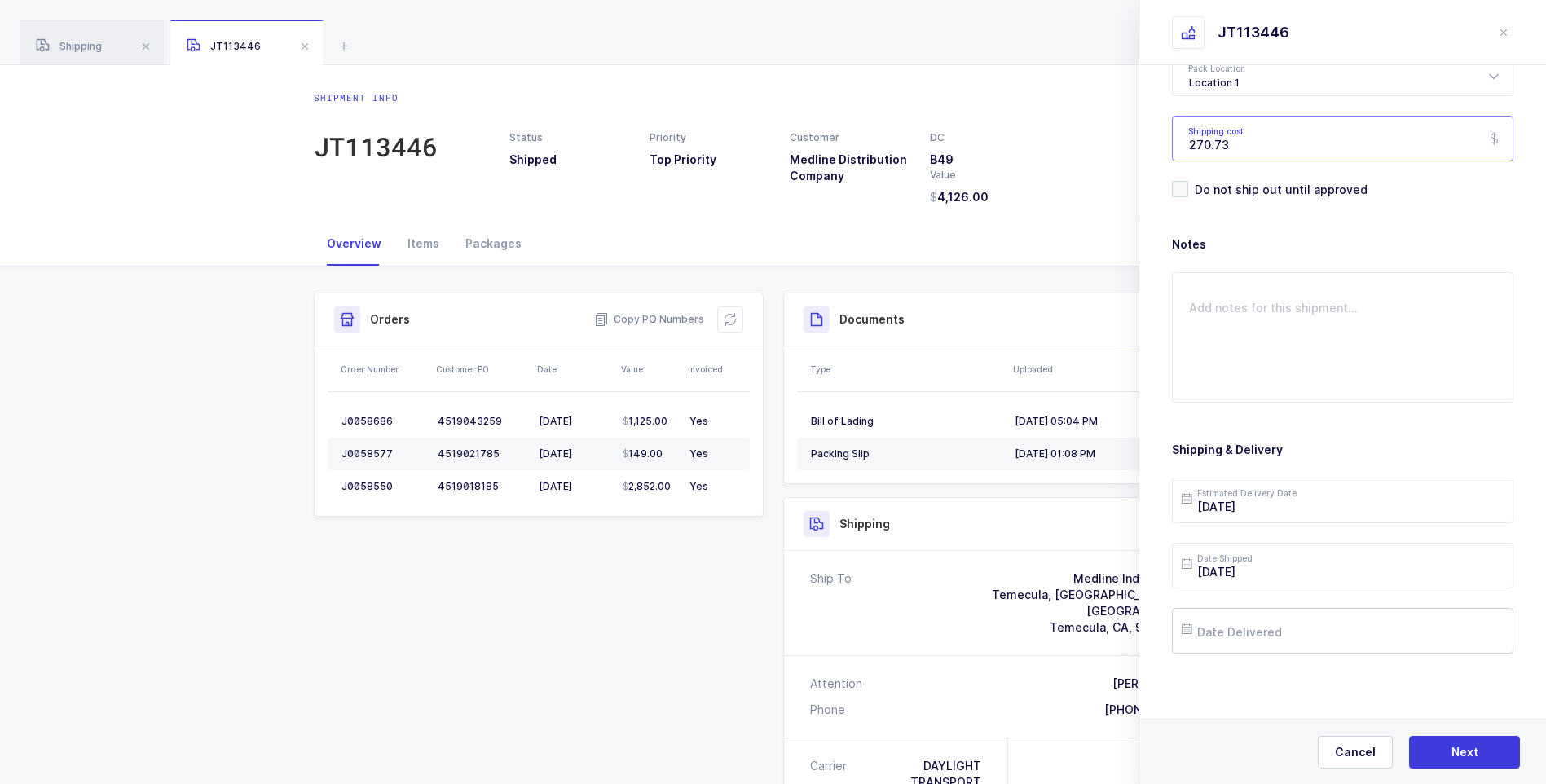
type input "270.73"
click at [1259, 629] on input "text" at bounding box center [1342, 631] width 342 height 46
click at [1265, 506] on span "23" at bounding box center [1269, 507] width 19 height 19
type input "[DATE]"
click at [1433, 758] on button "Next" at bounding box center [1465, 752] width 111 height 33
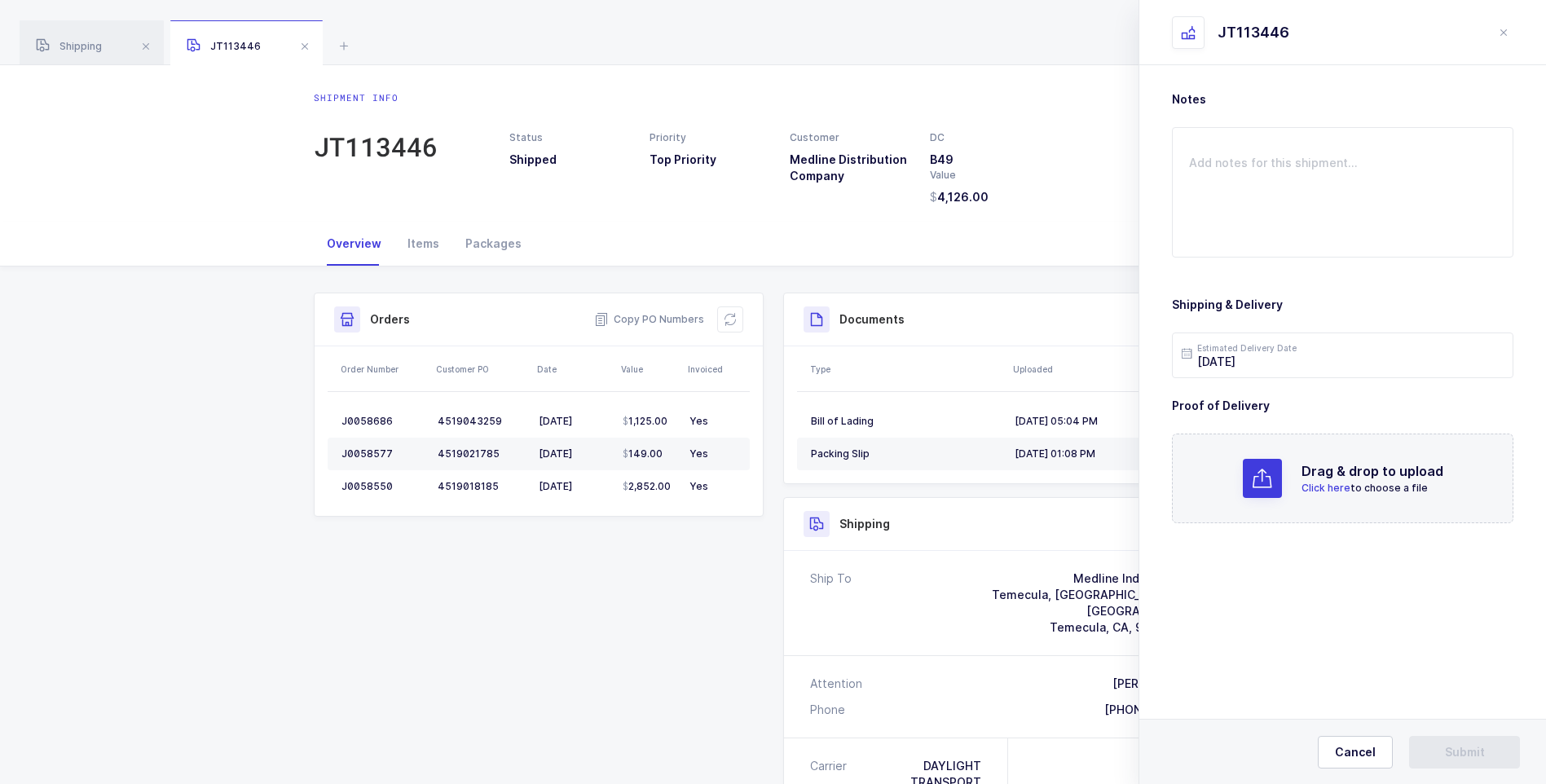
scroll to position [0, 0]
click at [1327, 488] on span "Click here" at bounding box center [1325, 487] width 49 height 12
click at [1439, 758] on button "Submit" at bounding box center [1465, 752] width 111 height 33
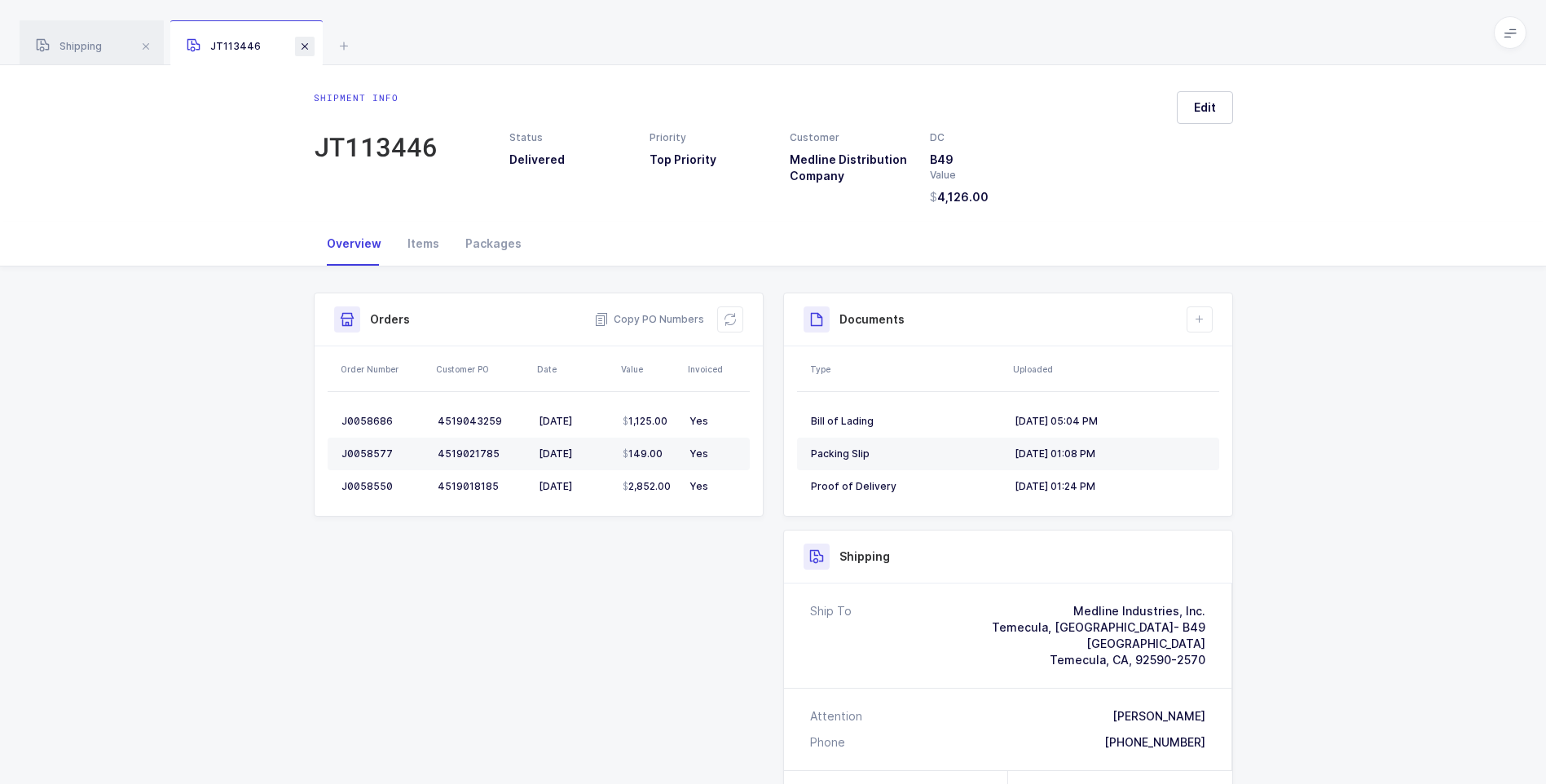
click at [309, 50] on span at bounding box center [304, 46] width 19 height 19
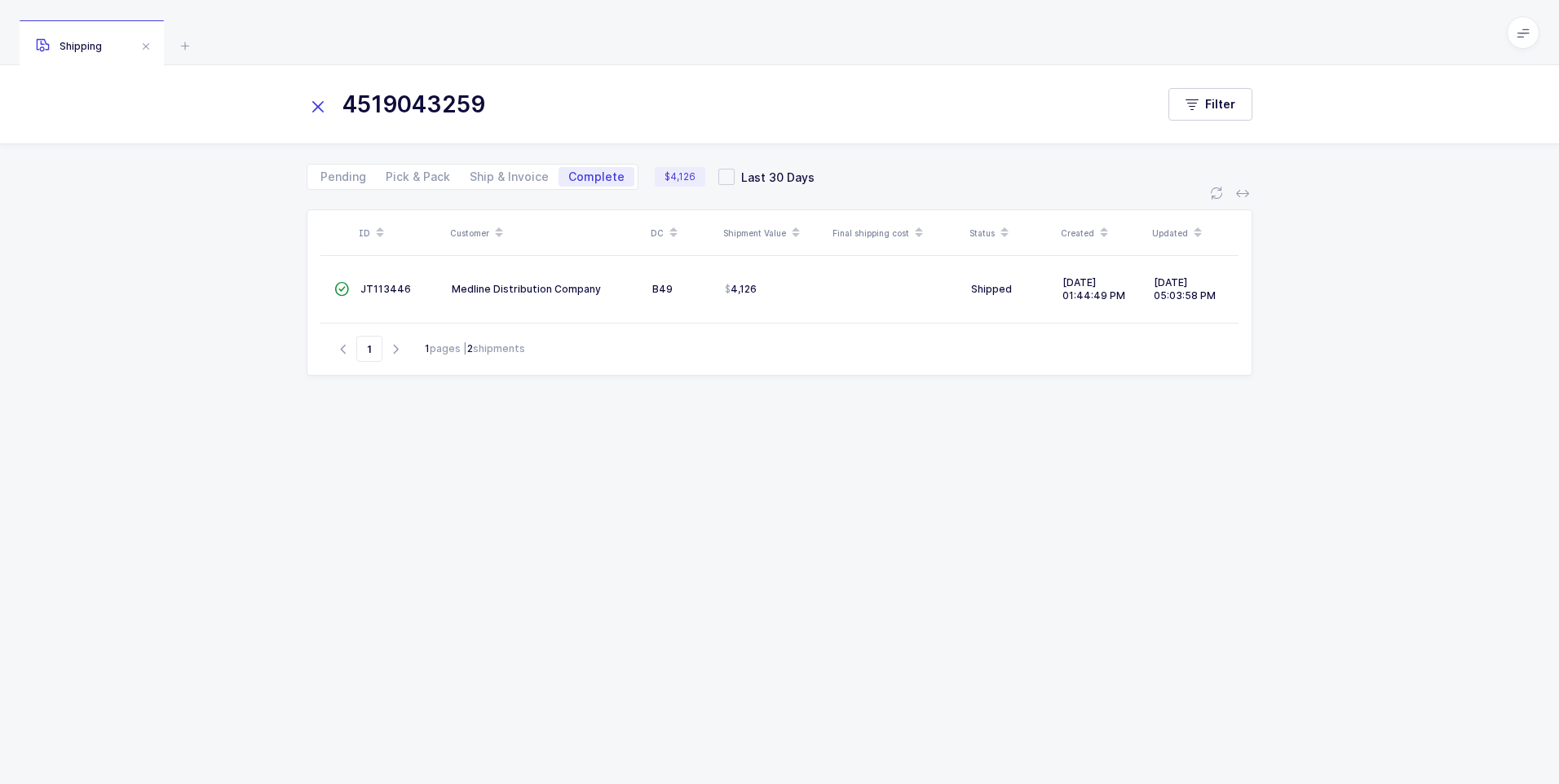
click at [321, 101] on icon at bounding box center [318, 107] width 23 height 23
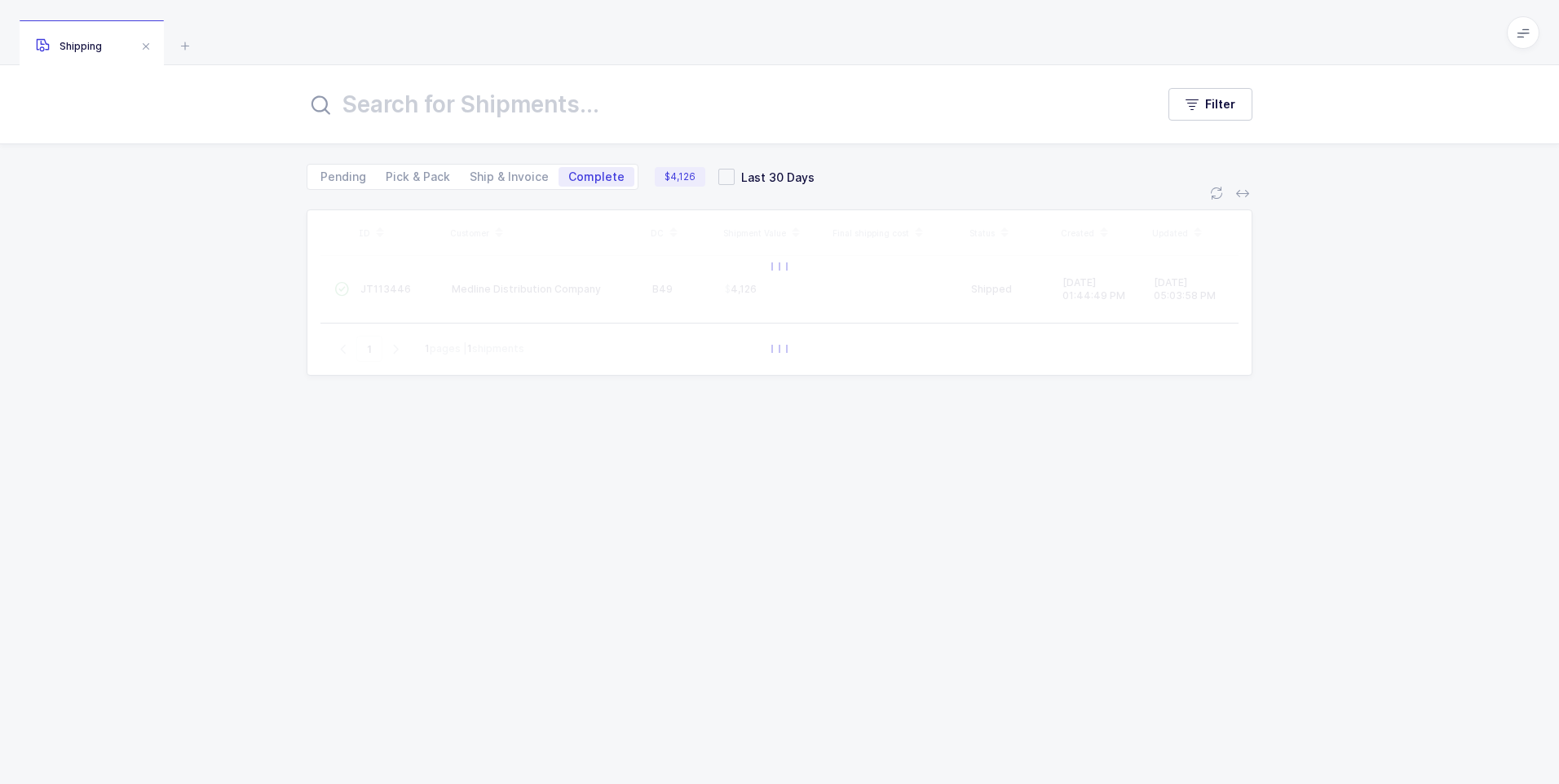
click at [396, 108] on input "text" at bounding box center [721, 104] width 829 height 39
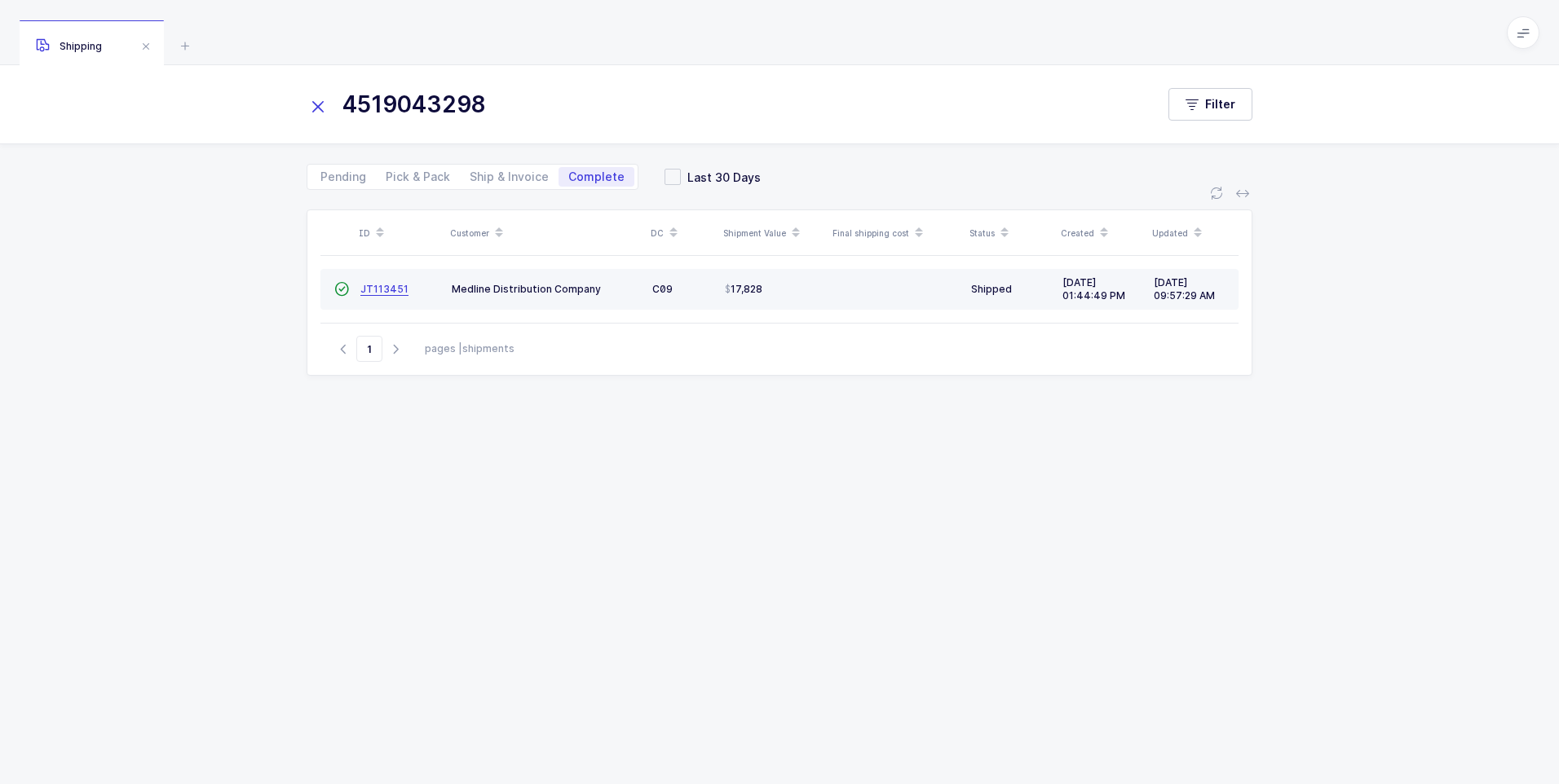
type input "4519043298"
click at [391, 294] on span "JT113451" at bounding box center [384, 288] width 48 height 12
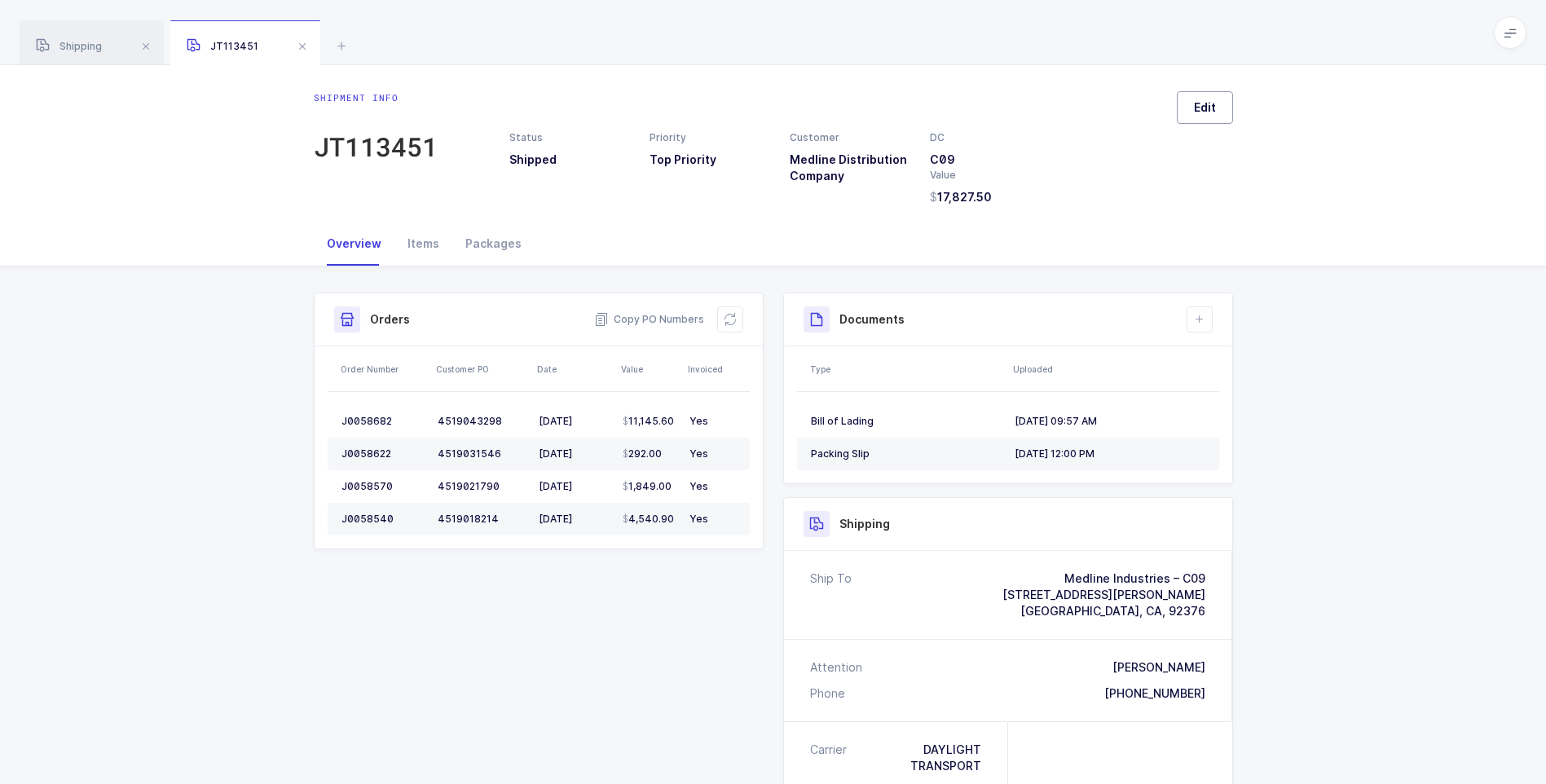
click at [1197, 116] on button "Edit" at bounding box center [1204, 107] width 56 height 33
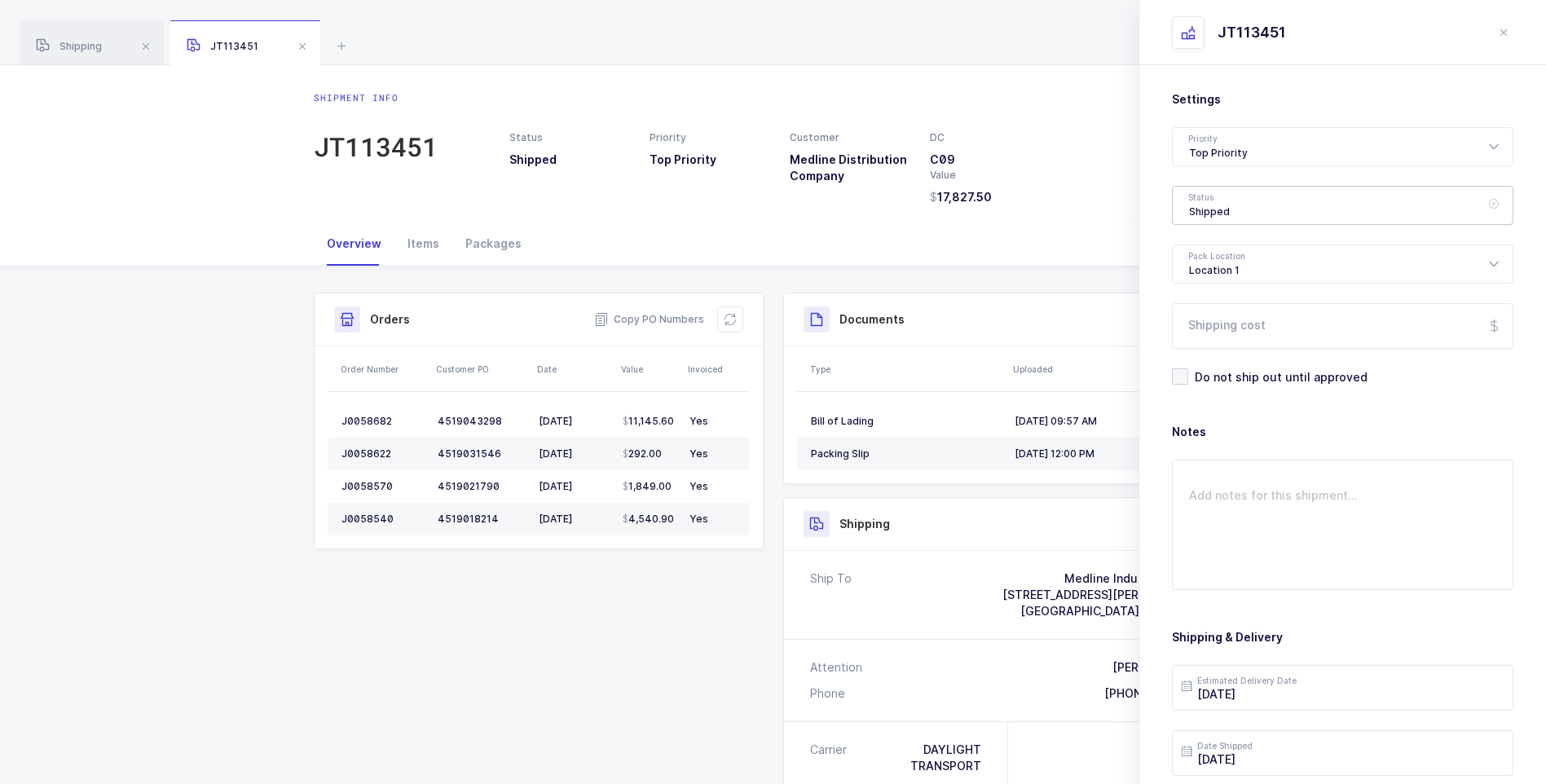
click at [1221, 206] on div "Shipped" at bounding box center [1342, 205] width 342 height 39
click at [1239, 358] on span "Delivered" at bounding box center [1216, 355] width 55 height 13
type input "Delivered"
click at [1210, 326] on input "Shipping cost" at bounding box center [1342, 326] width 342 height 46
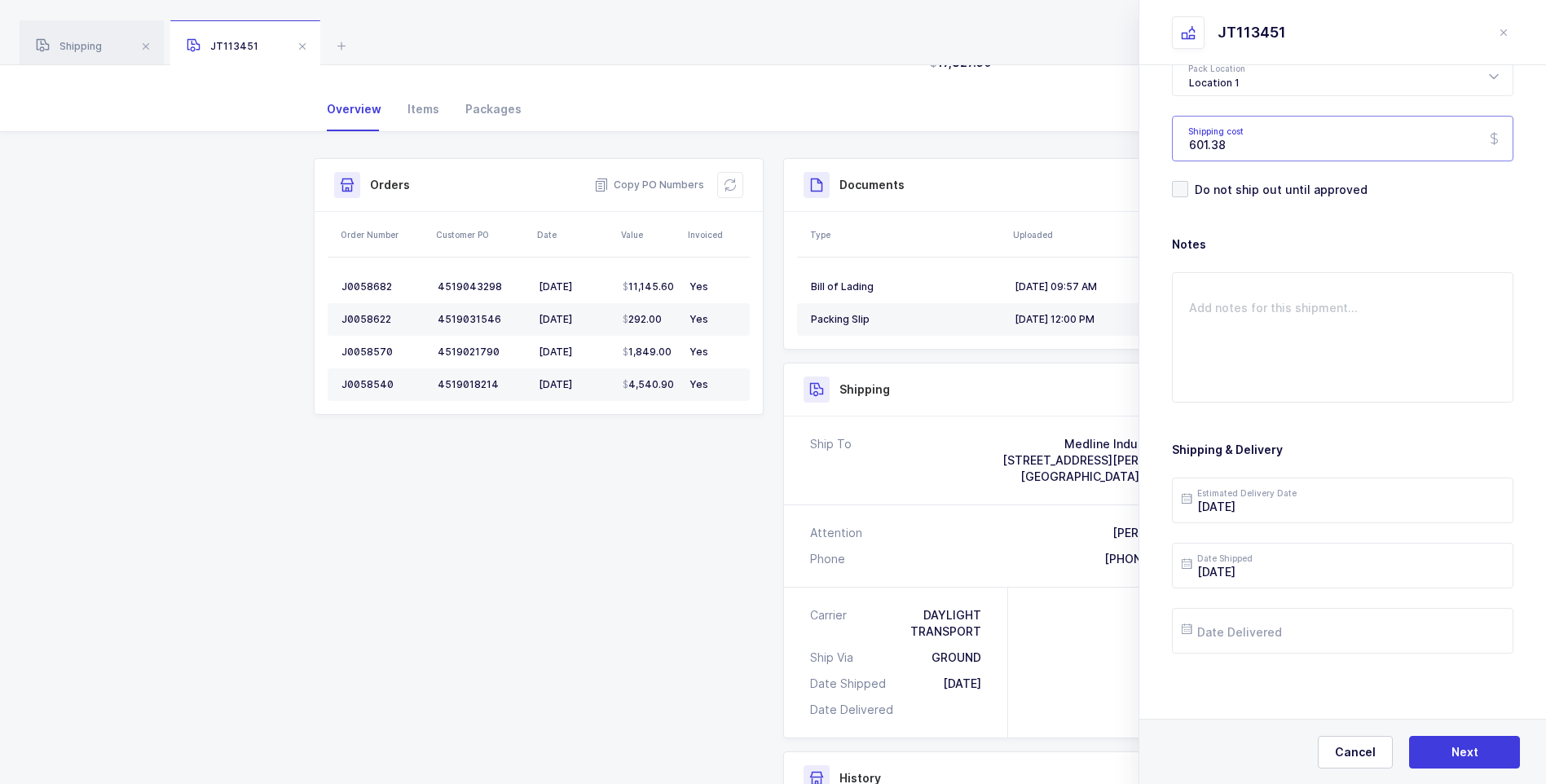
scroll to position [163, 0]
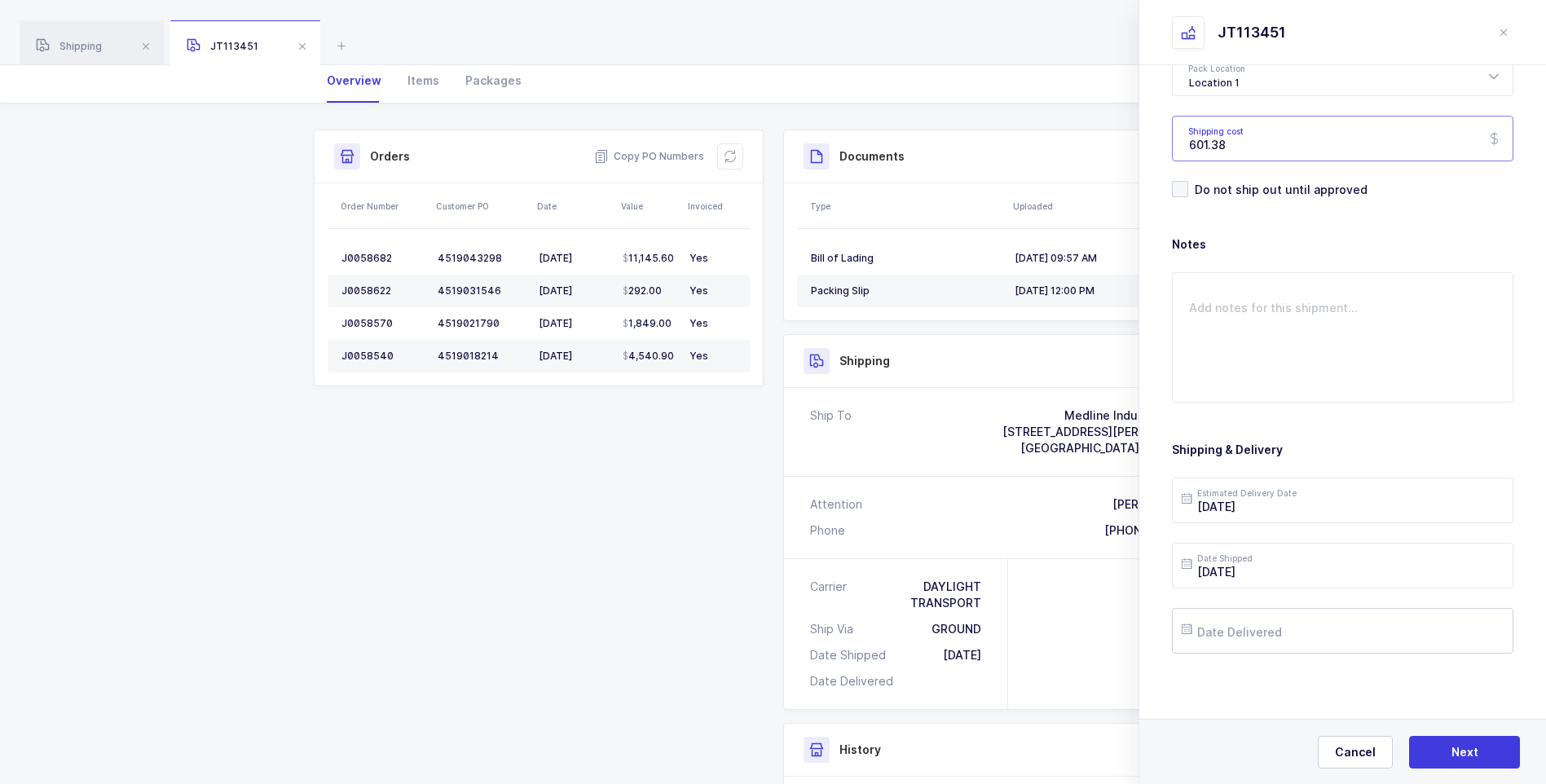
type input "601.38"
click at [1273, 627] on input "text" at bounding box center [1342, 631] width 342 height 46
click at [1265, 510] on span "23" at bounding box center [1269, 507] width 19 height 19
type input "[DATE]"
click at [1420, 748] on button "Next" at bounding box center [1465, 752] width 111 height 33
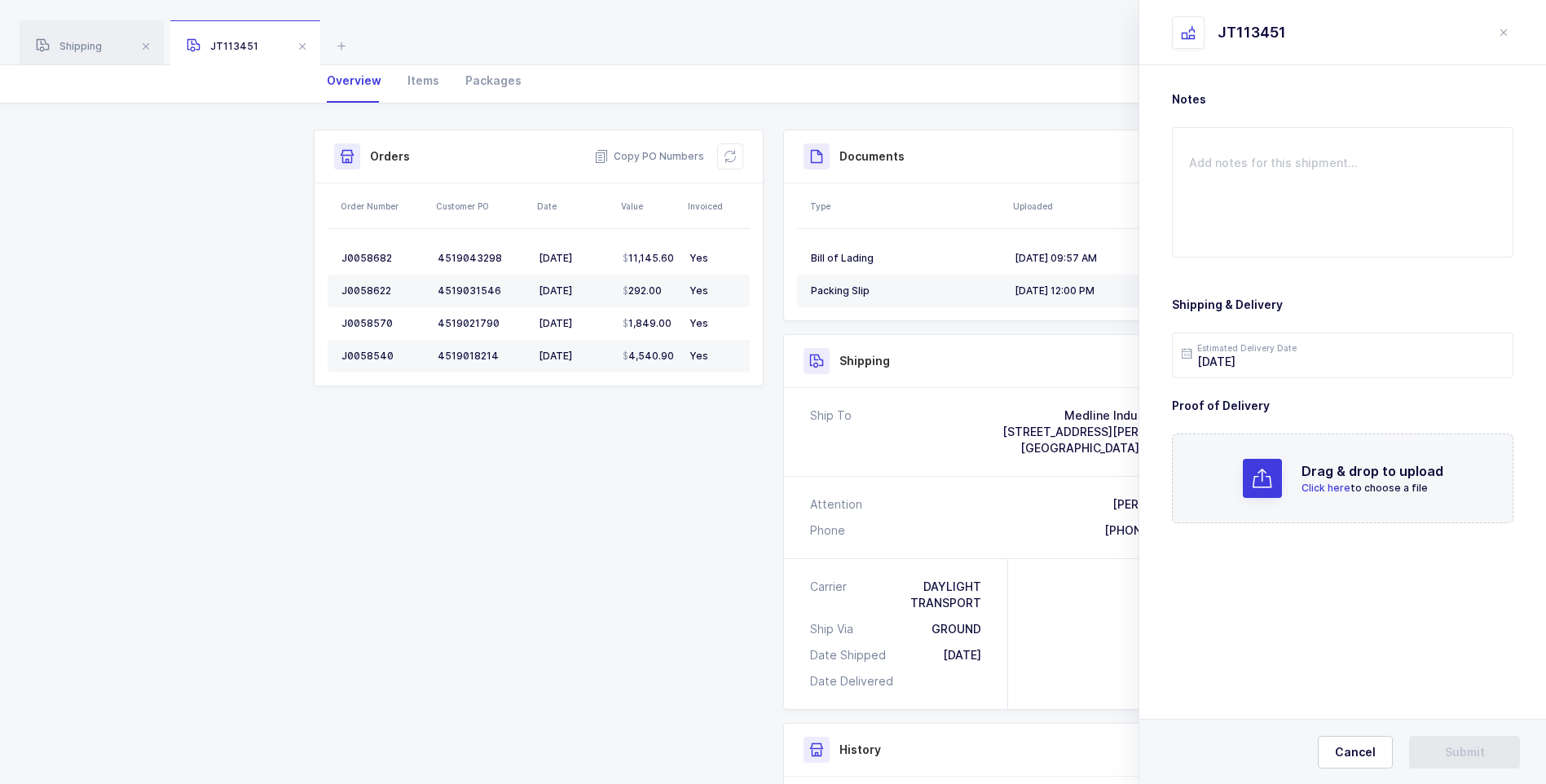
scroll to position [0, 0]
click at [1328, 481] on p "Click here to choose a file" at bounding box center [1372, 487] width 142 height 14
click at [1468, 753] on span "Submit" at bounding box center [1465, 751] width 40 height 16
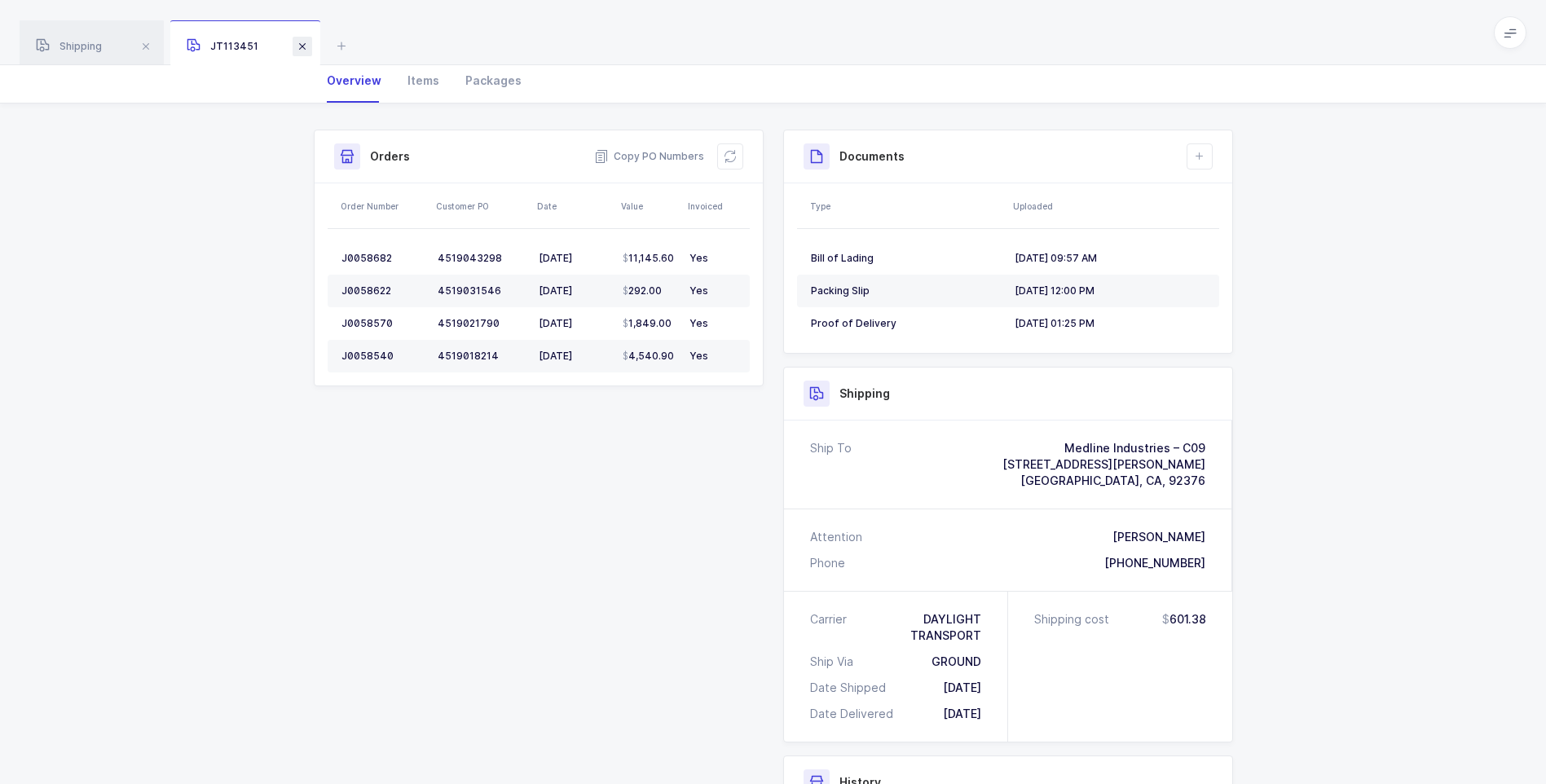
click at [301, 41] on span at bounding box center [302, 46] width 19 height 19
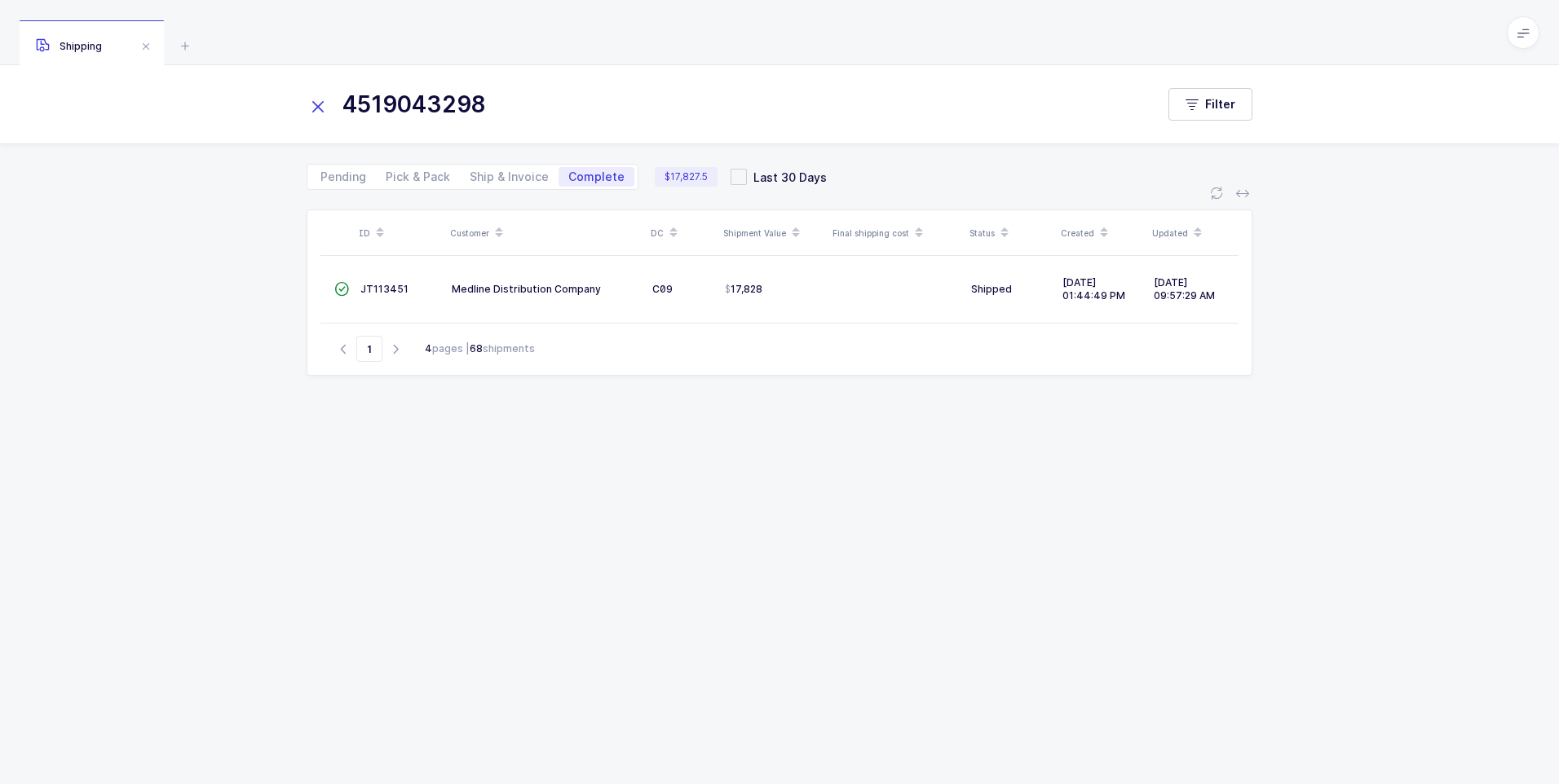
click at [320, 106] on icon at bounding box center [318, 107] width 23 height 23
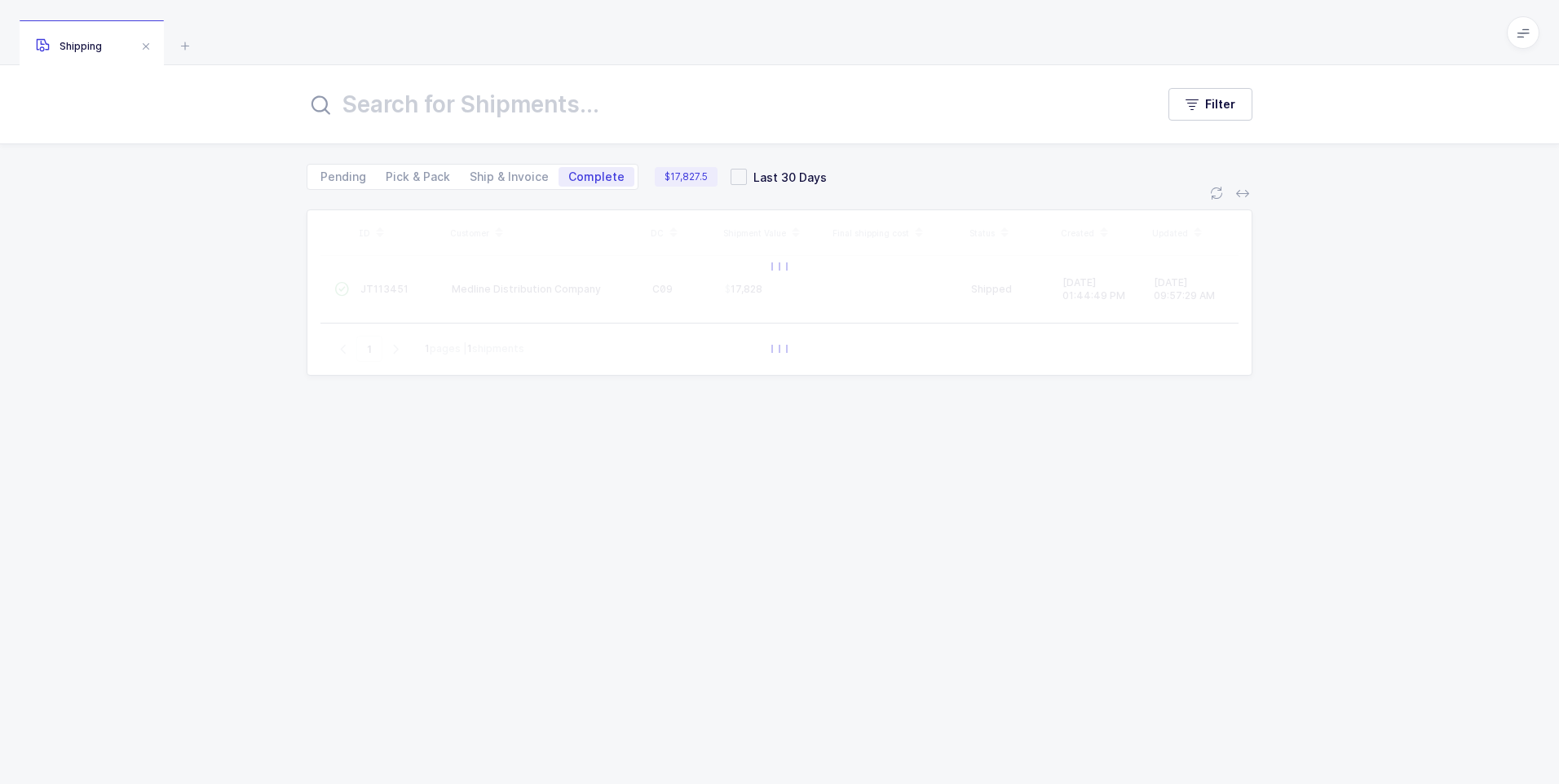
click at [331, 101] on input "text" at bounding box center [721, 104] width 829 height 39
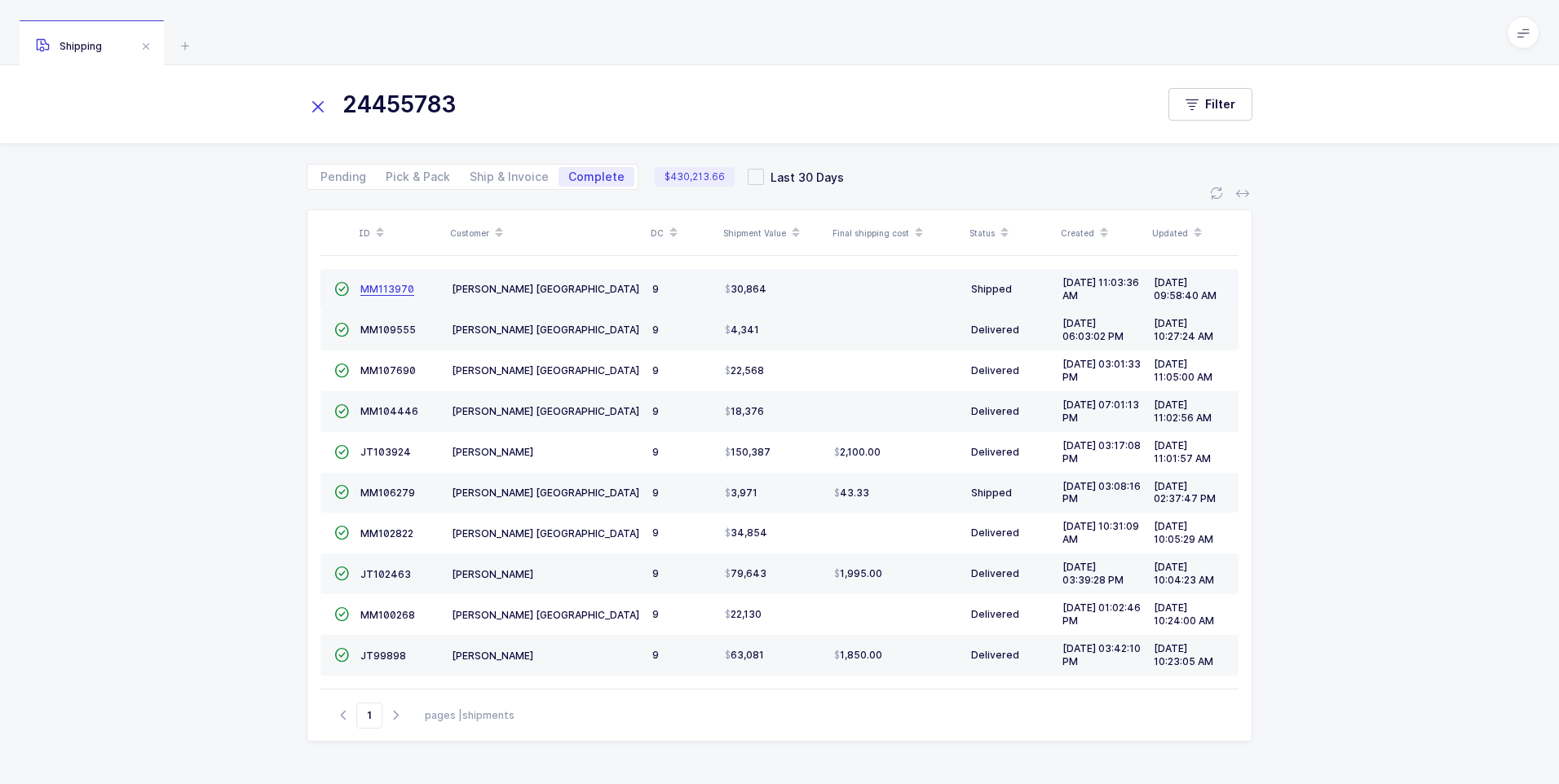
type input "24455783"
click at [372, 293] on span "MM113970" at bounding box center [387, 288] width 54 height 12
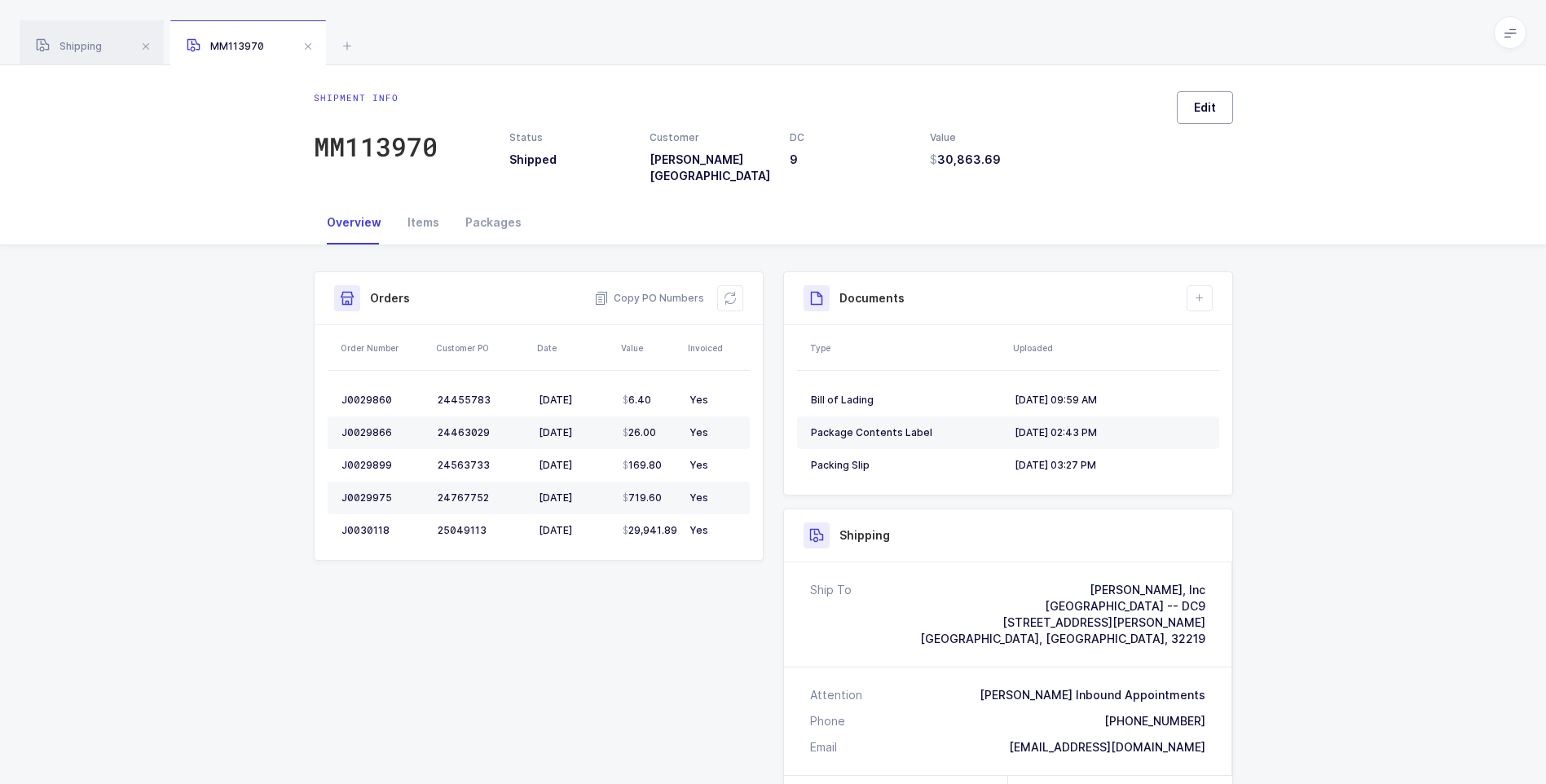
click at [1202, 104] on span "Edit" at bounding box center [1204, 107] width 22 height 16
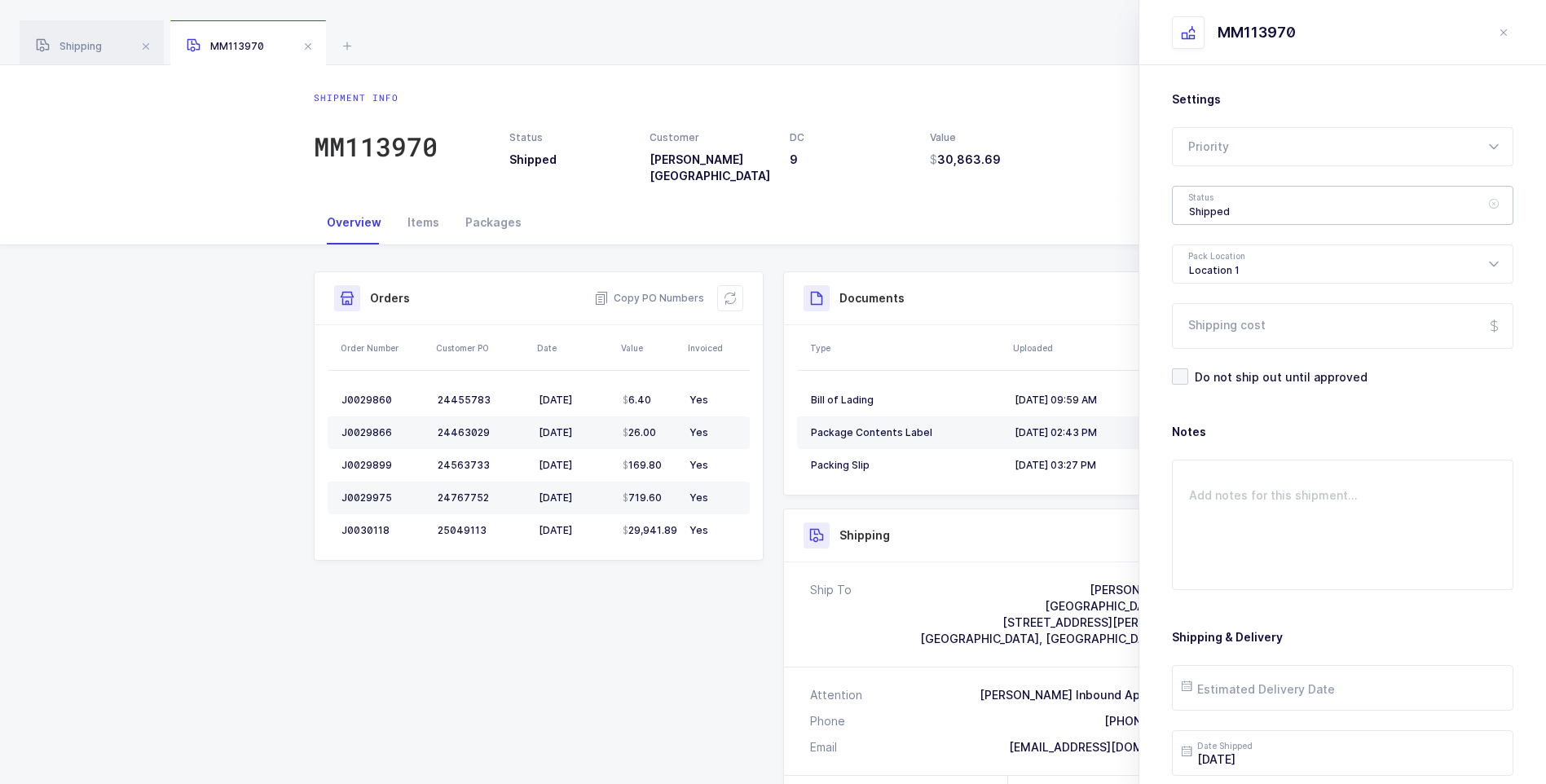
click at [1217, 196] on div "Shipped" at bounding box center [1342, 205] width 342 height 39
click at [1221, 349] on span "Delivered" at bounding box center [1216, 355] width 55 height 13
type input "Delivered"
click at [1226, 339] on input "Shipping cost" at bounding box center [1342, 326] width 342 height 46
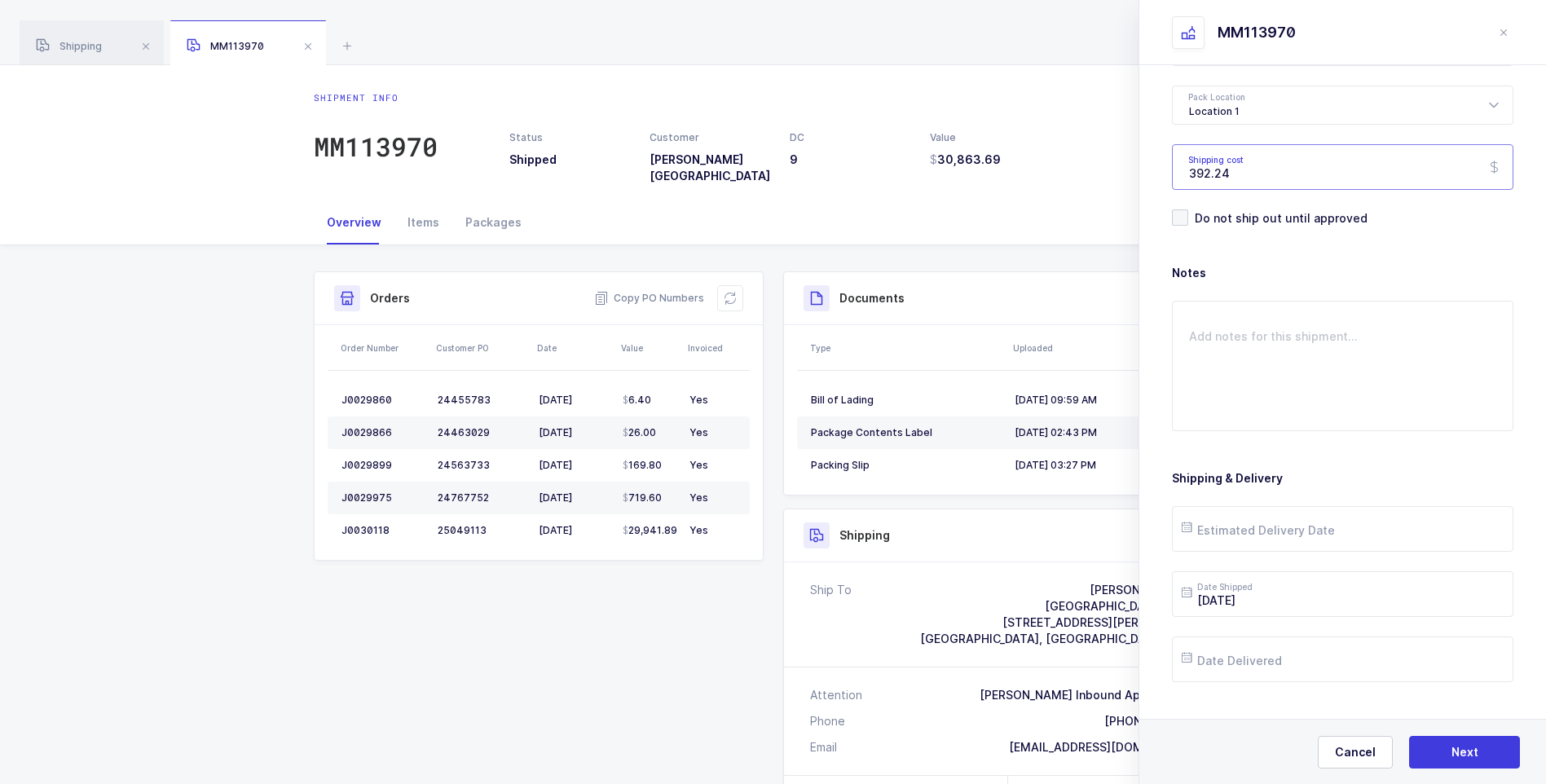
scroll to position [188, 0]
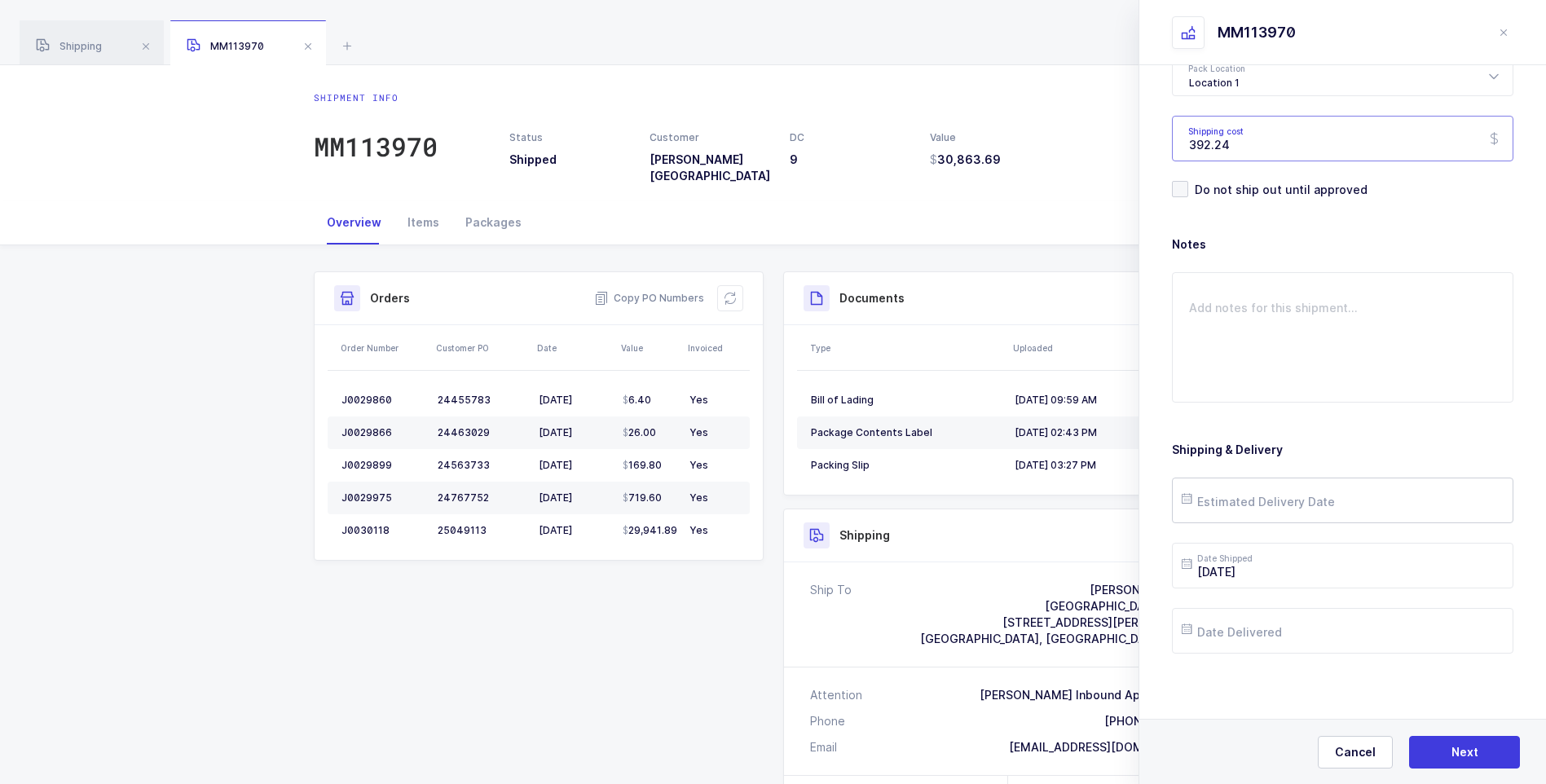
type input "392.24"
click at [1225, 506] on input "text" at bounding box center [1342, 501] width 342 height 46
click at [1232, 381] on span "22" at bounding box center [1236, 377] width 19 height 19
type input "[DATE]"
click at [1289, 627] on input "text" at bounding box center [1342, 631] width 342 height 46
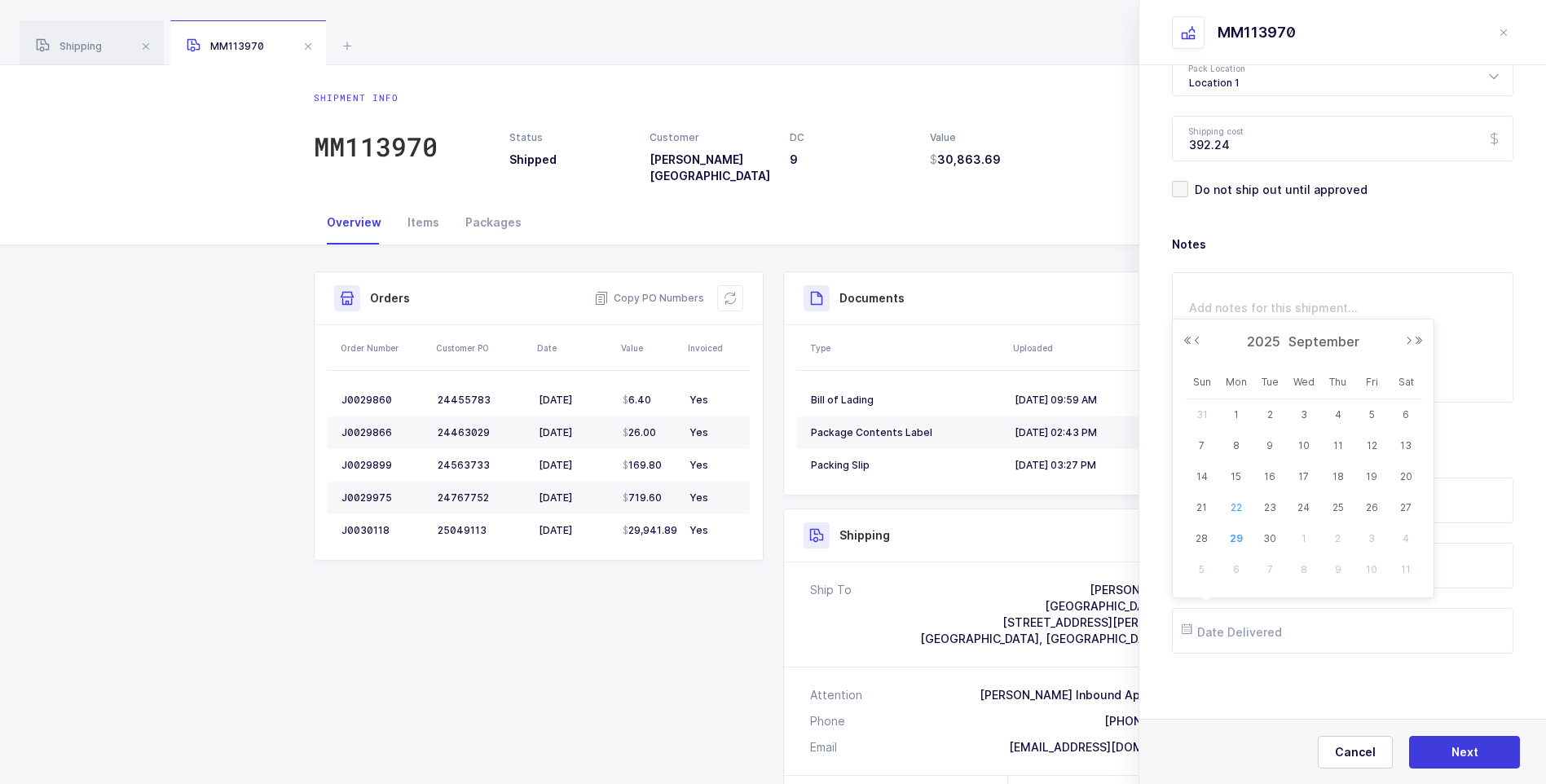
click at [1235, 504] on span "22" at bounding box center [1236, 507] width 19 height 19
type input "[DATE]"
click at [1465, 765] on button "Next" at bounding box center [1465, 752] width 111 height 33
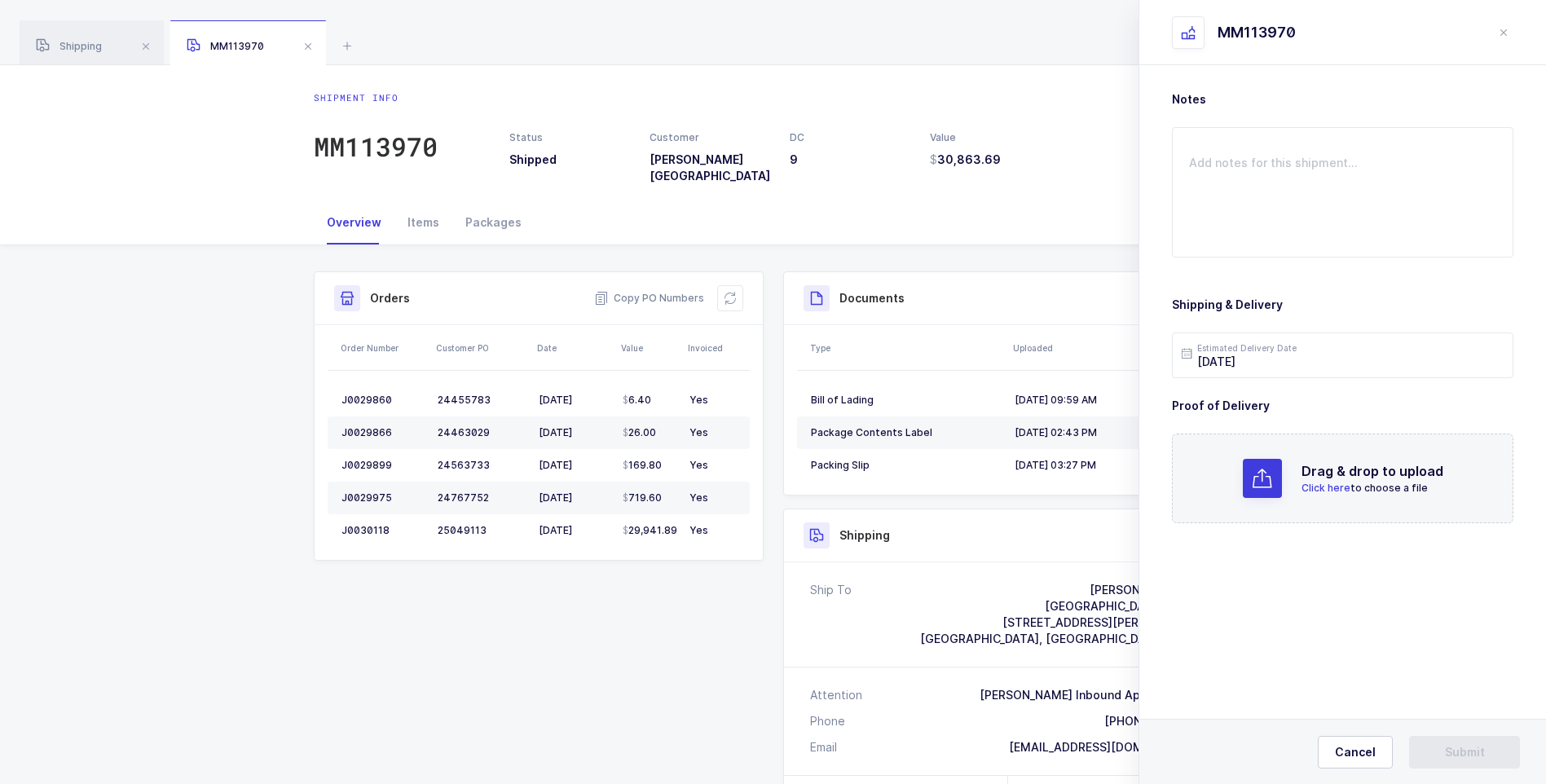
scroll to position [0, 0]
click at [1309, 492] on span "Click here" at bounding box center [1325, 487] width 49 height 12
click at [1463, 763] on button "Submit" at bounding box center [1465, 752] width 111 height 33
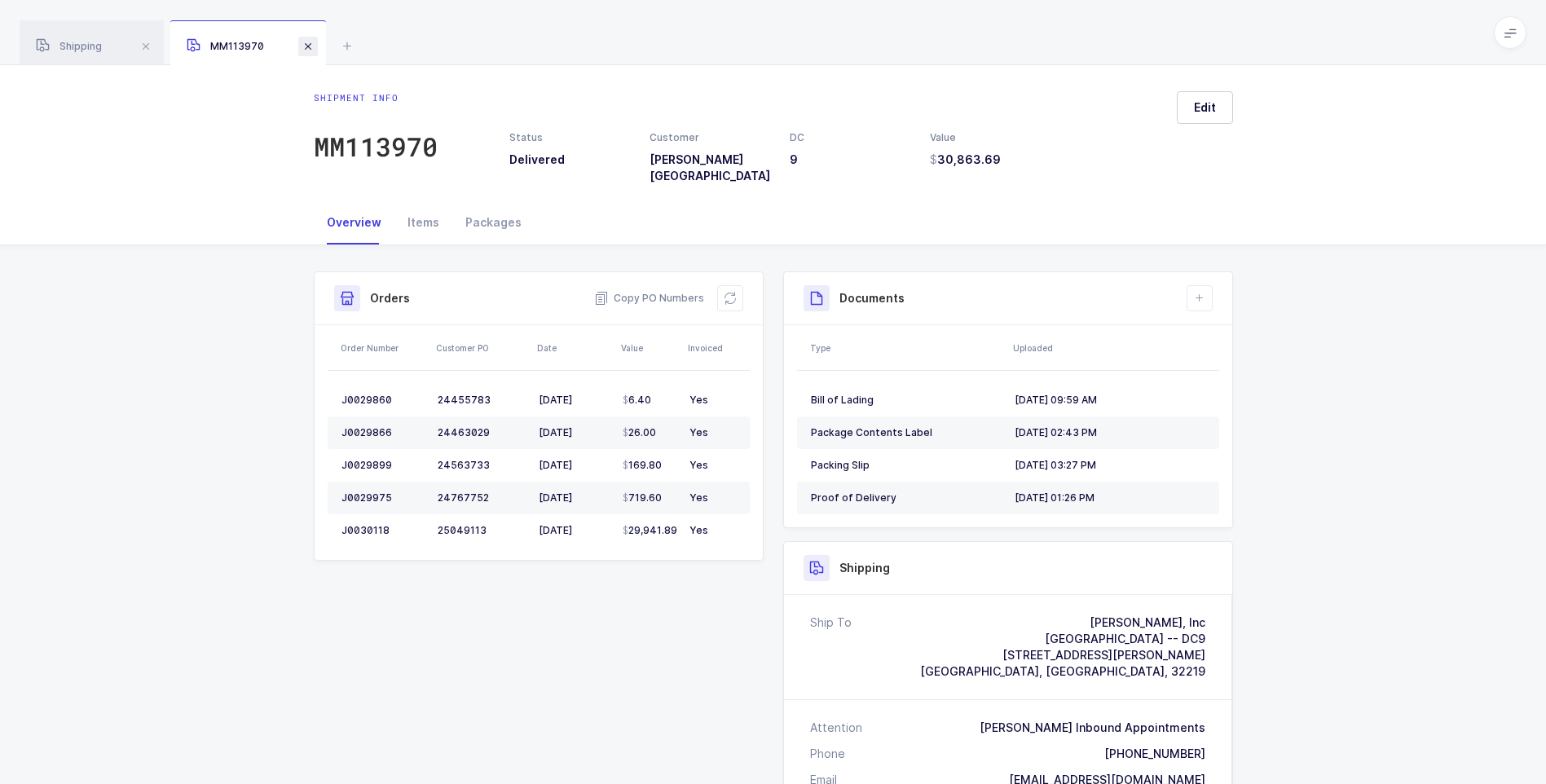
click at [303, 55] on span at bounding box center [308, 46] width 19 height 19
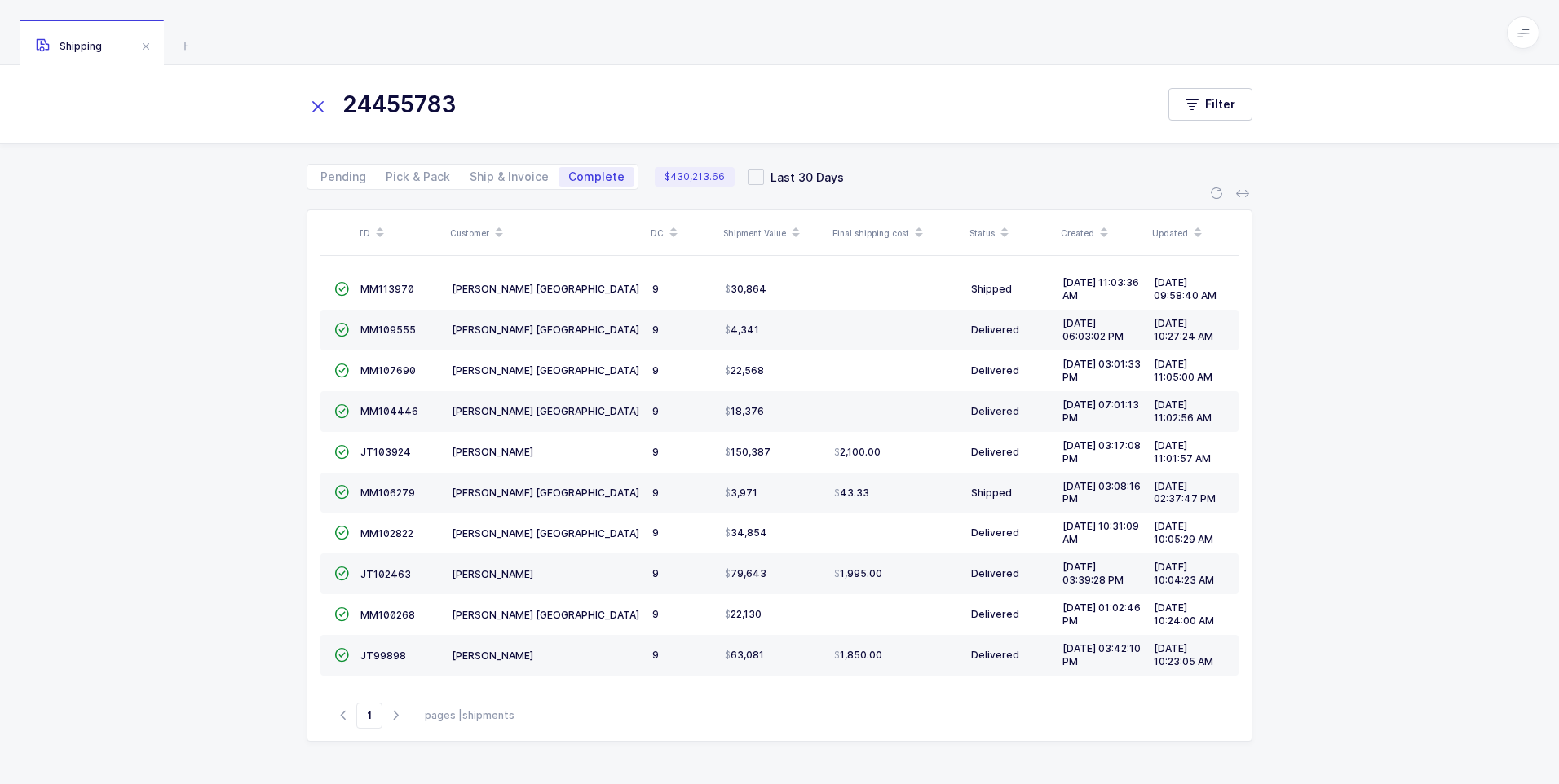
click at [307, 110] on icon at bounding box center [318, 107] width 23 height 23
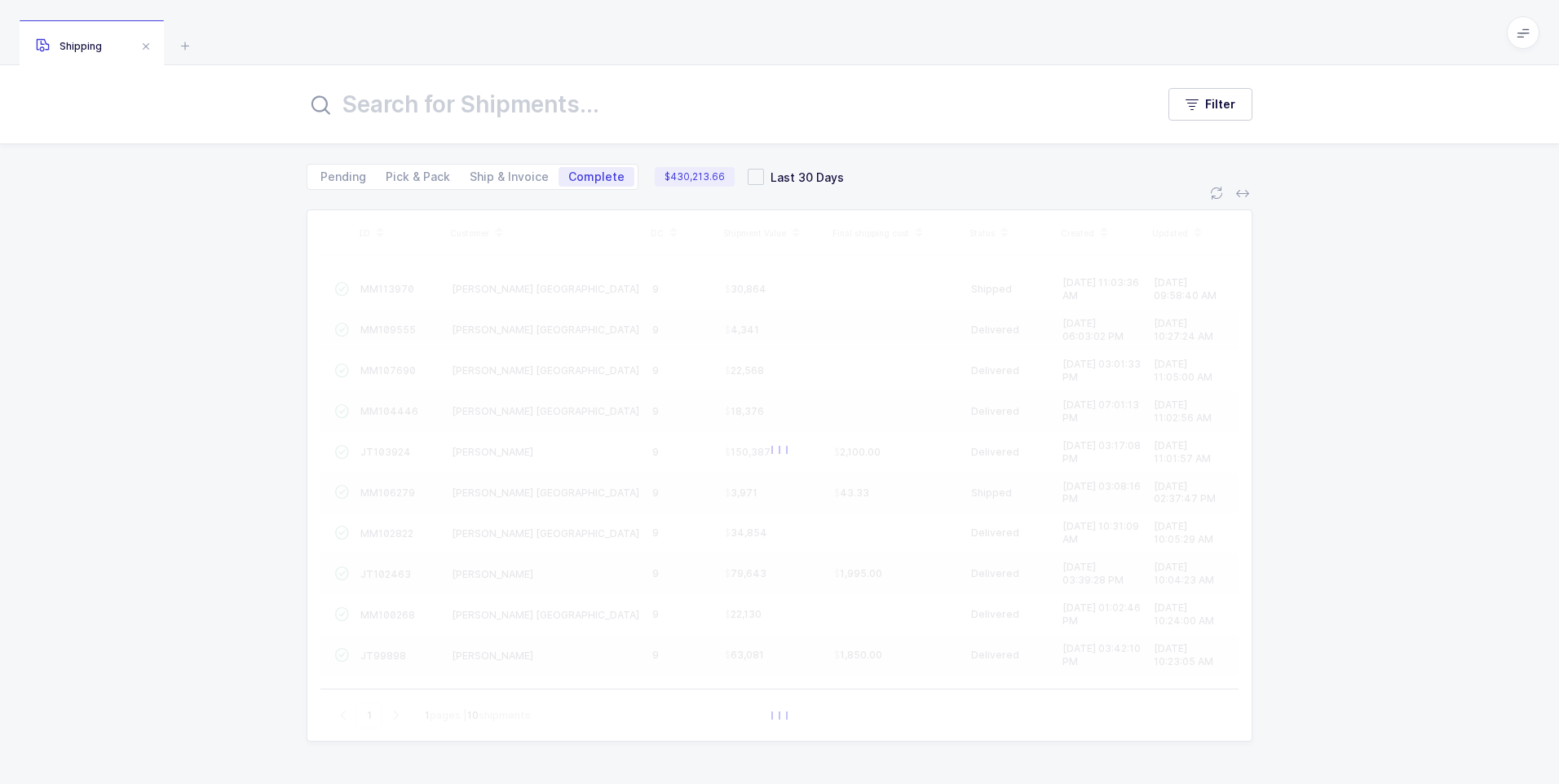
click at [329, 111] on icon at bounding box center [320, 105] width 19 height 19
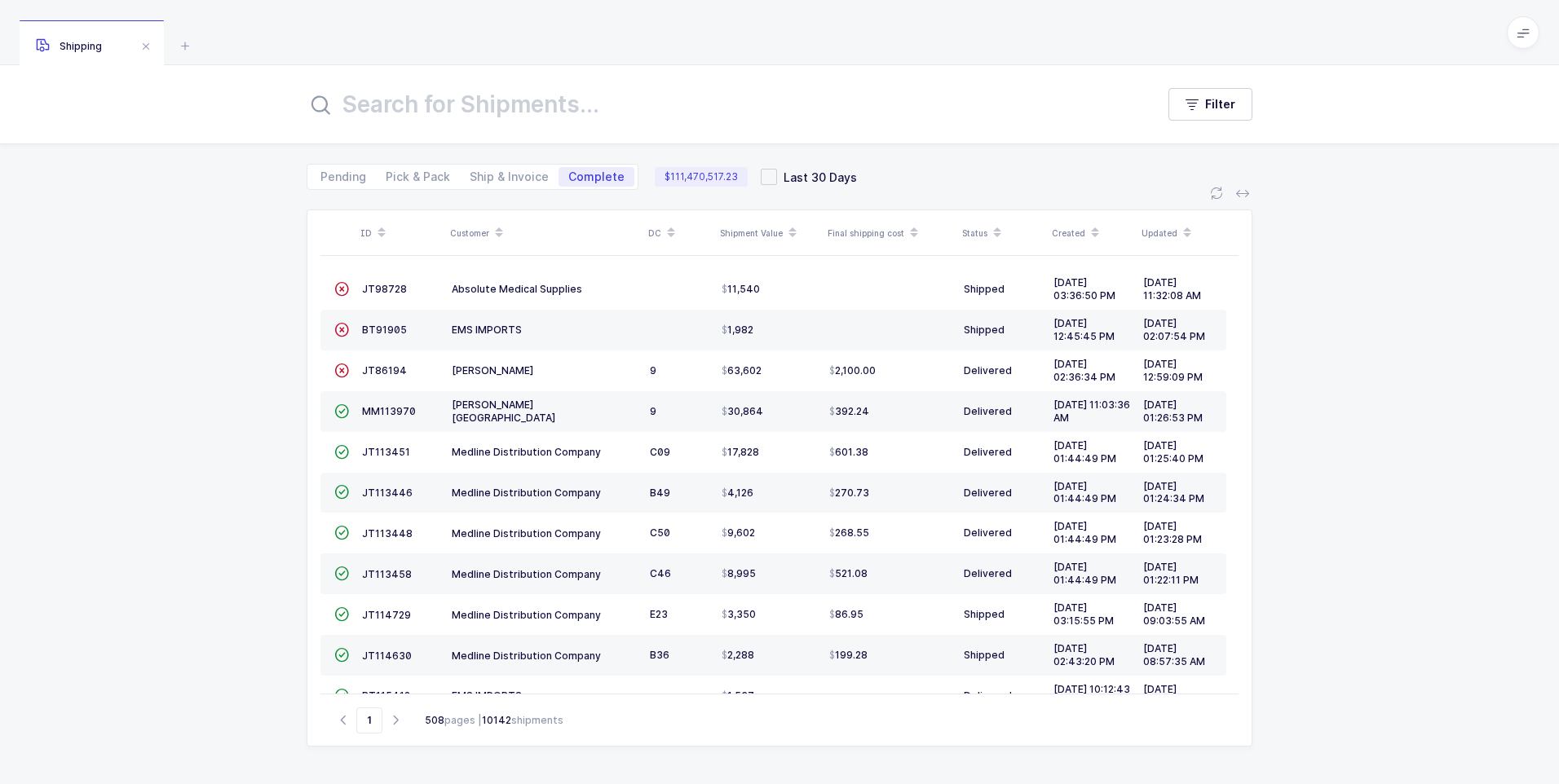
click at [372, 109] on input "text" at bounding box center [721, 104] width 829 height 39
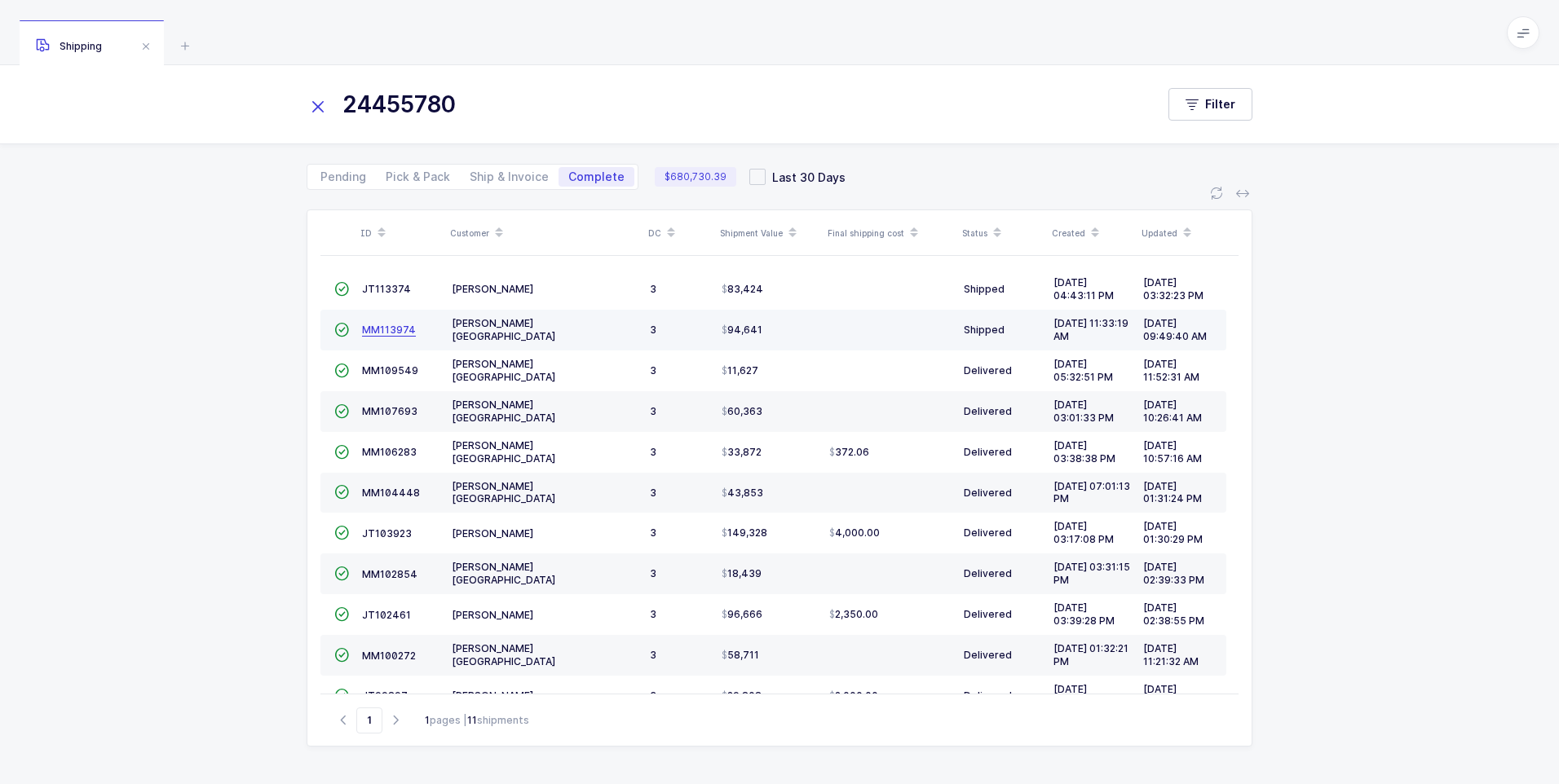
type input "24455780"
click at [390, 334] on span "MM113974" at bounding box center [389, 329] width 54 height 12
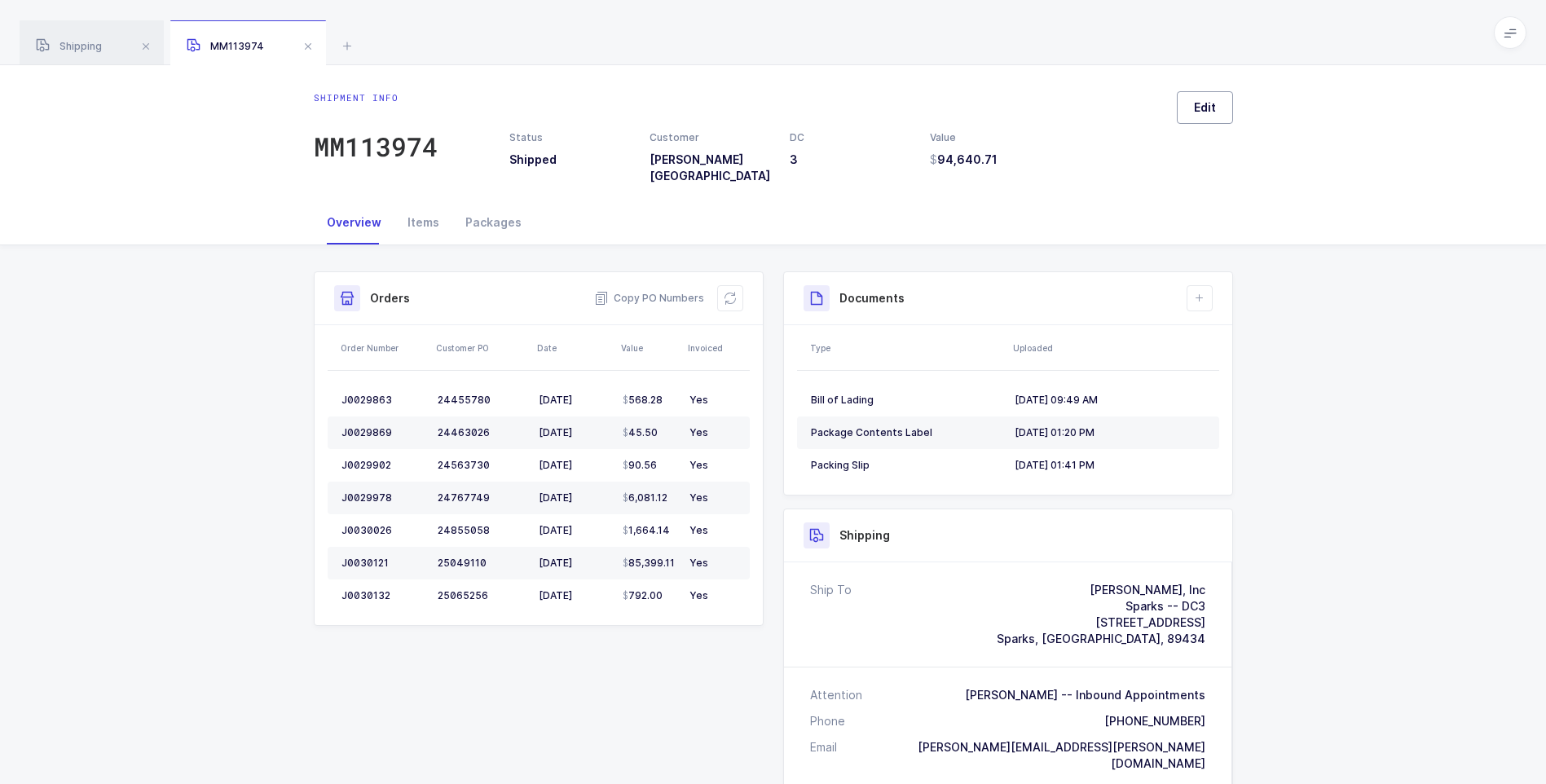
click at [1210, 106] on span "Edit" at bounding box center [1204, 107] width 22 height 16
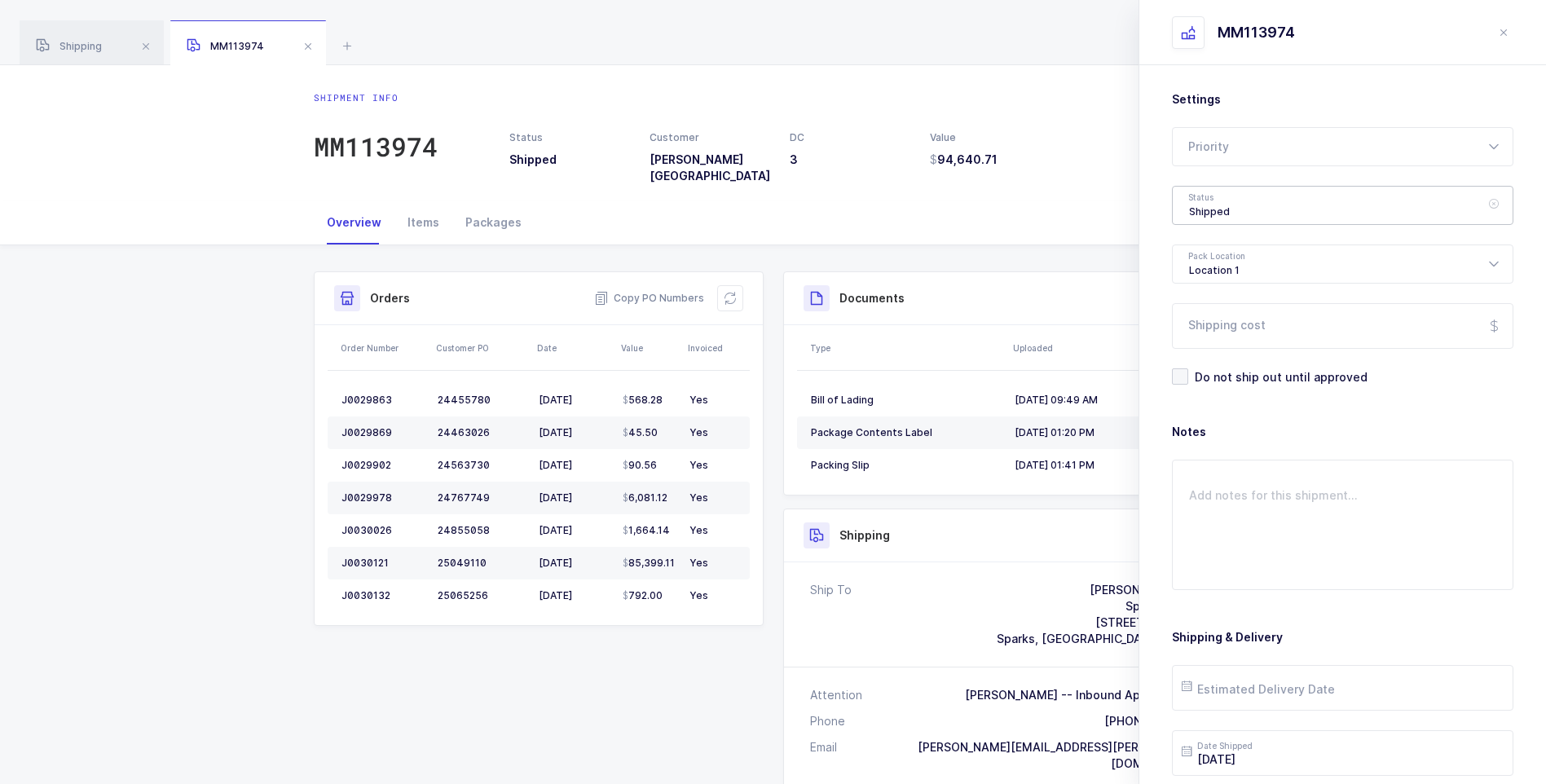
click at [1243, 215] on div "Shipped" at bounding box center [1342, 205] width 342 height 39
click at [1214, 343] on li "Delivered" at bounding box center [1349, 355] width 339 height 26
type input "Delivered"
click at [1244, 322] on input "Shipping cost" at bounding box center [1342, 326] width 342 height 46
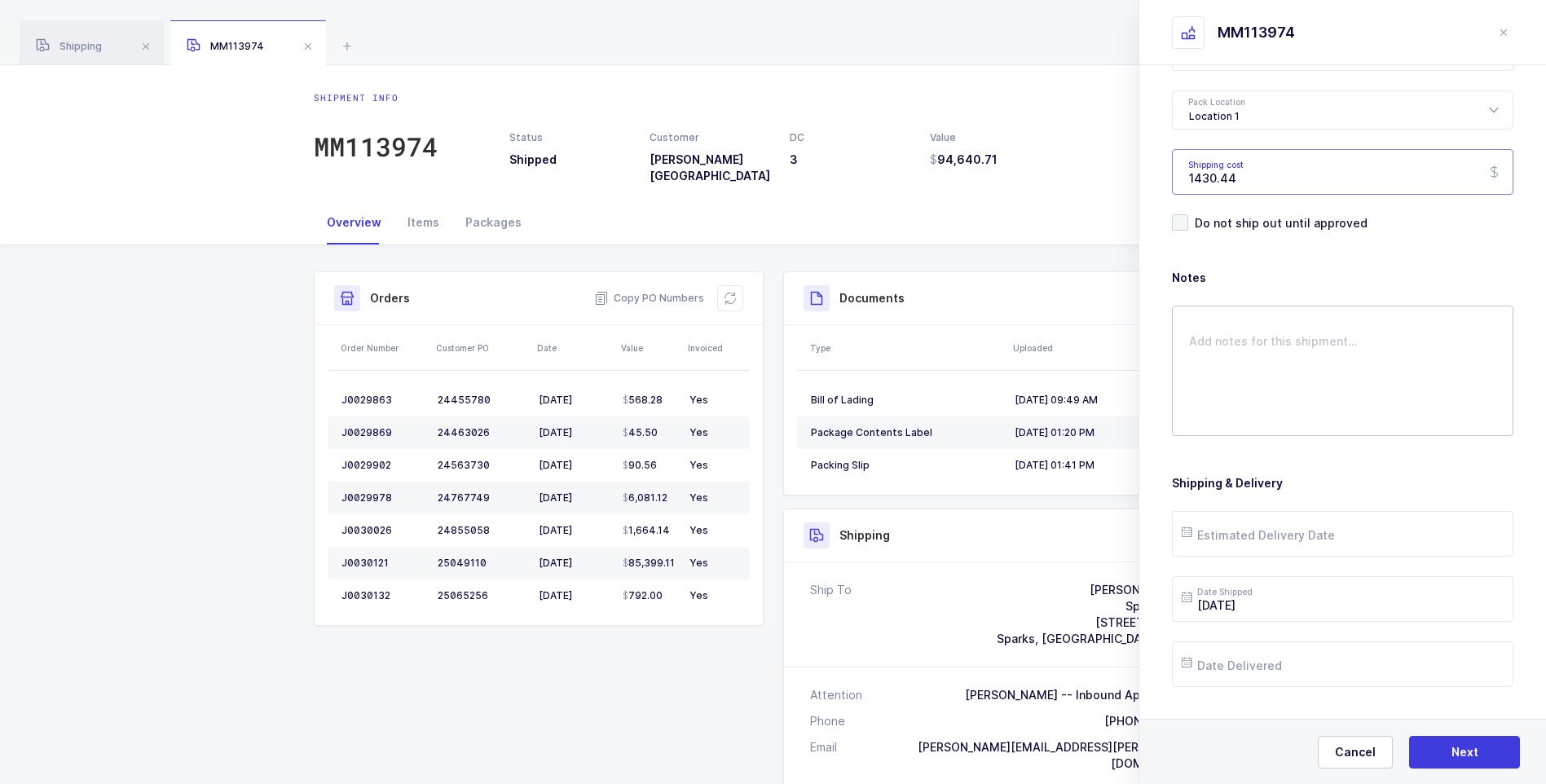
scroll to position [188, 0]
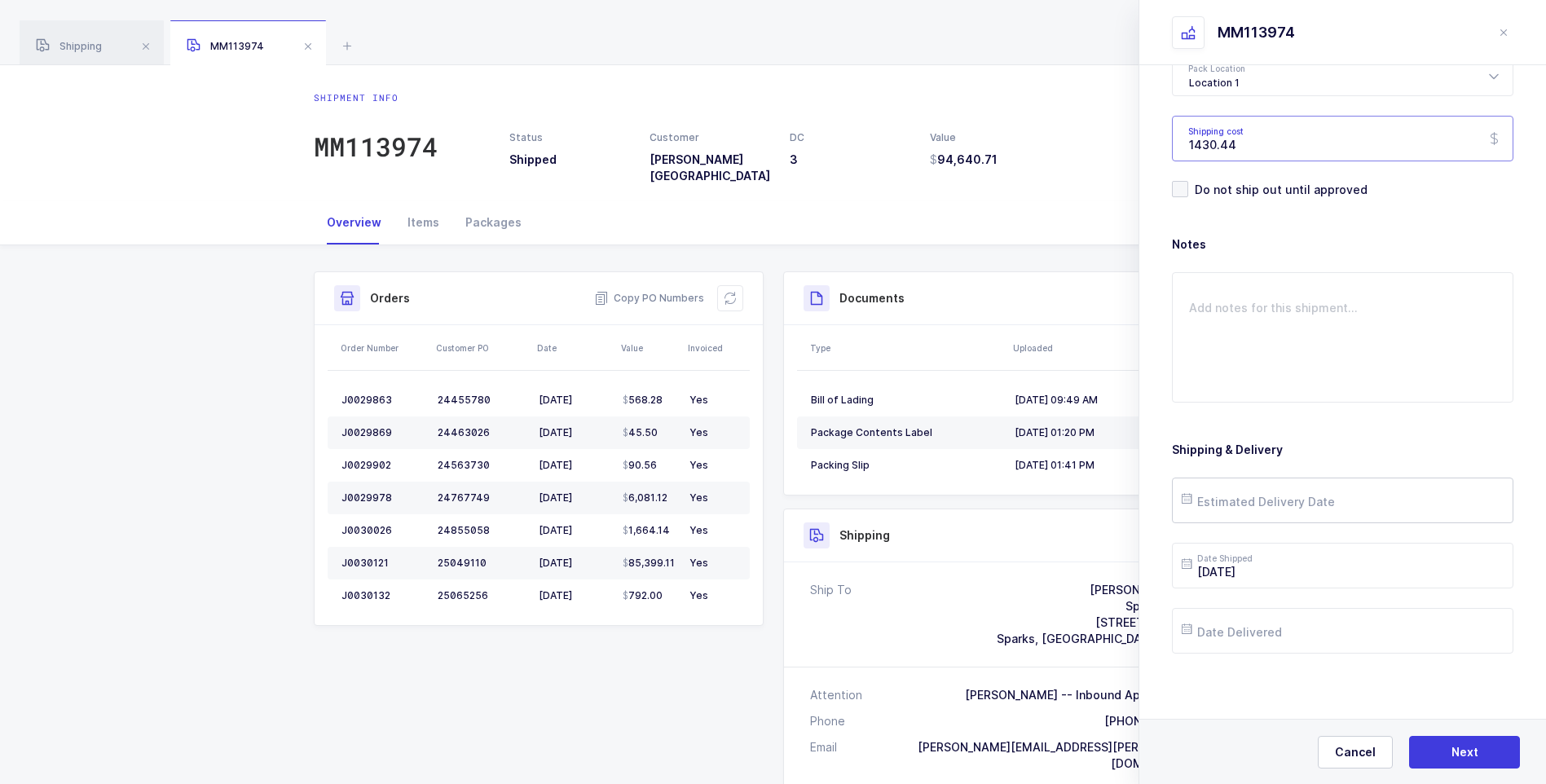
type input "1430.44"
click at [1259, 506] on input "text" at bounding box center [1342, 501] width 342 height 46
click at [1371, 377] on span "26" at bounding box center [1371, 377] width 19 height 19
type input "[DATE]"
click at [1266, 629] on input "text" at bounding box center [1342, 631] width 342 height 46
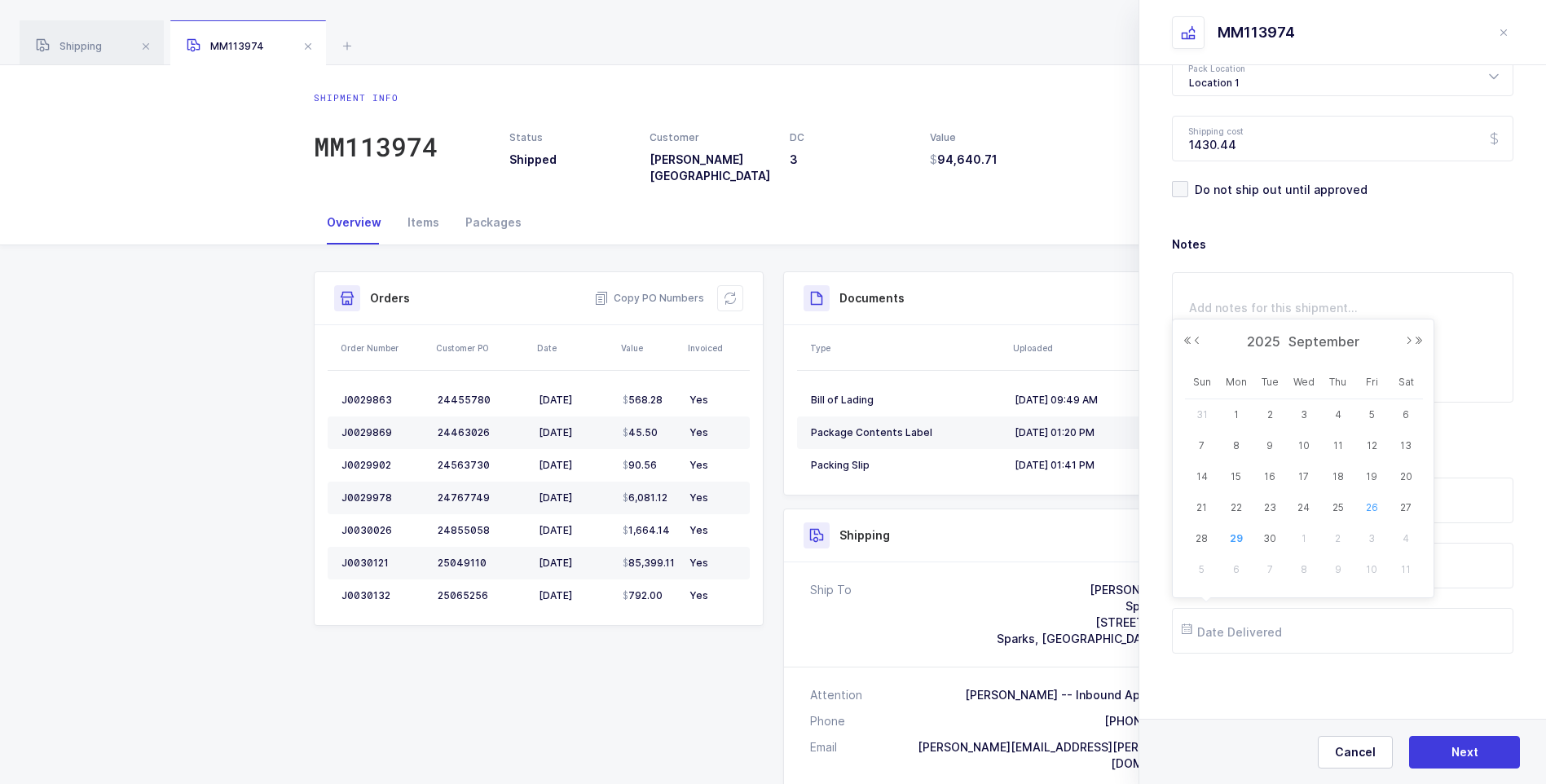
click at [1371, 501] on span "26" at bounding box center [1371, 507] width 19 height 19
type input "[DATE]"
click at [1469, 748] on span "Next" at bounding box center [1465, 751] width 27 height 16
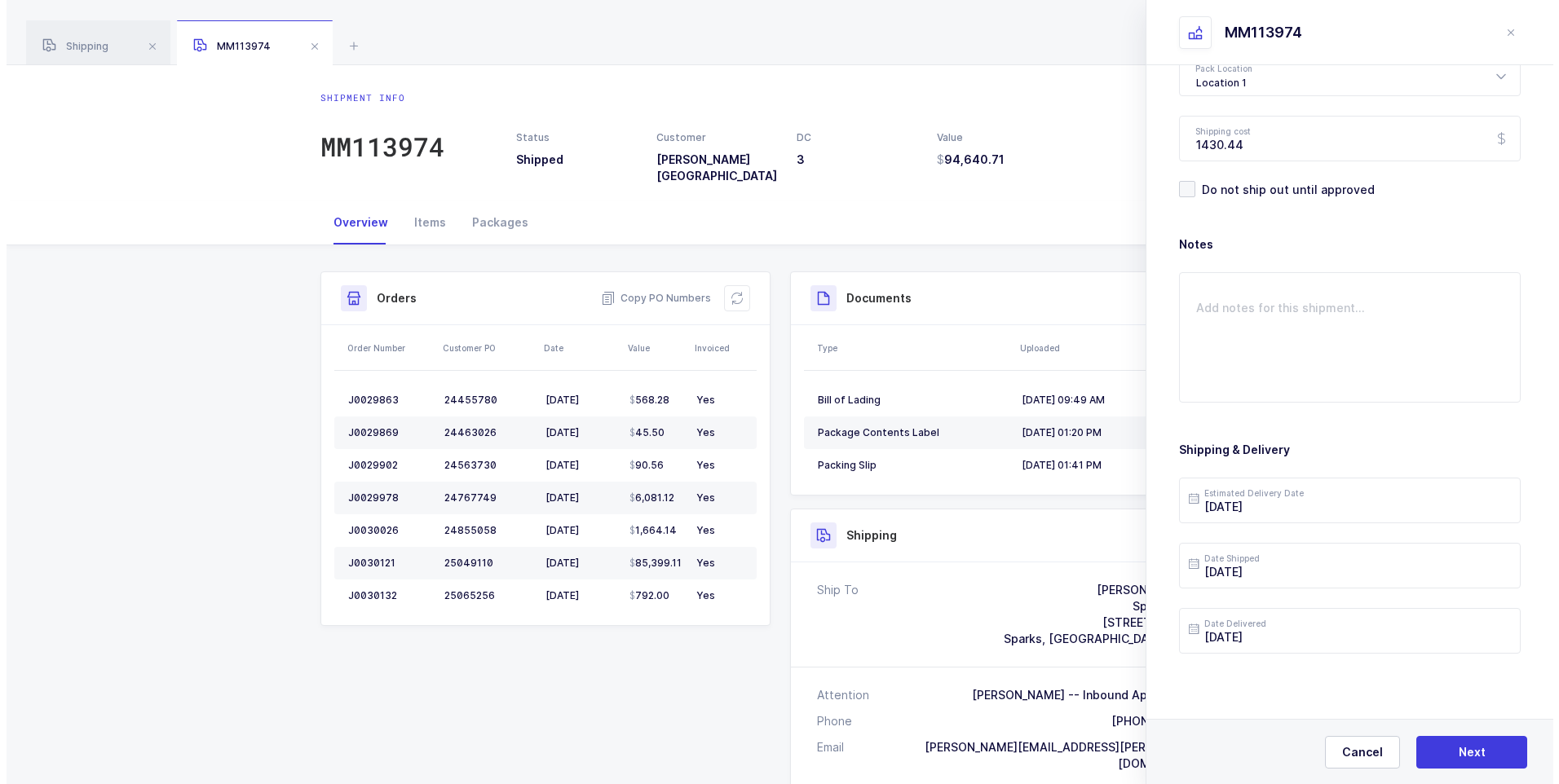
scroll to position [0, 0]
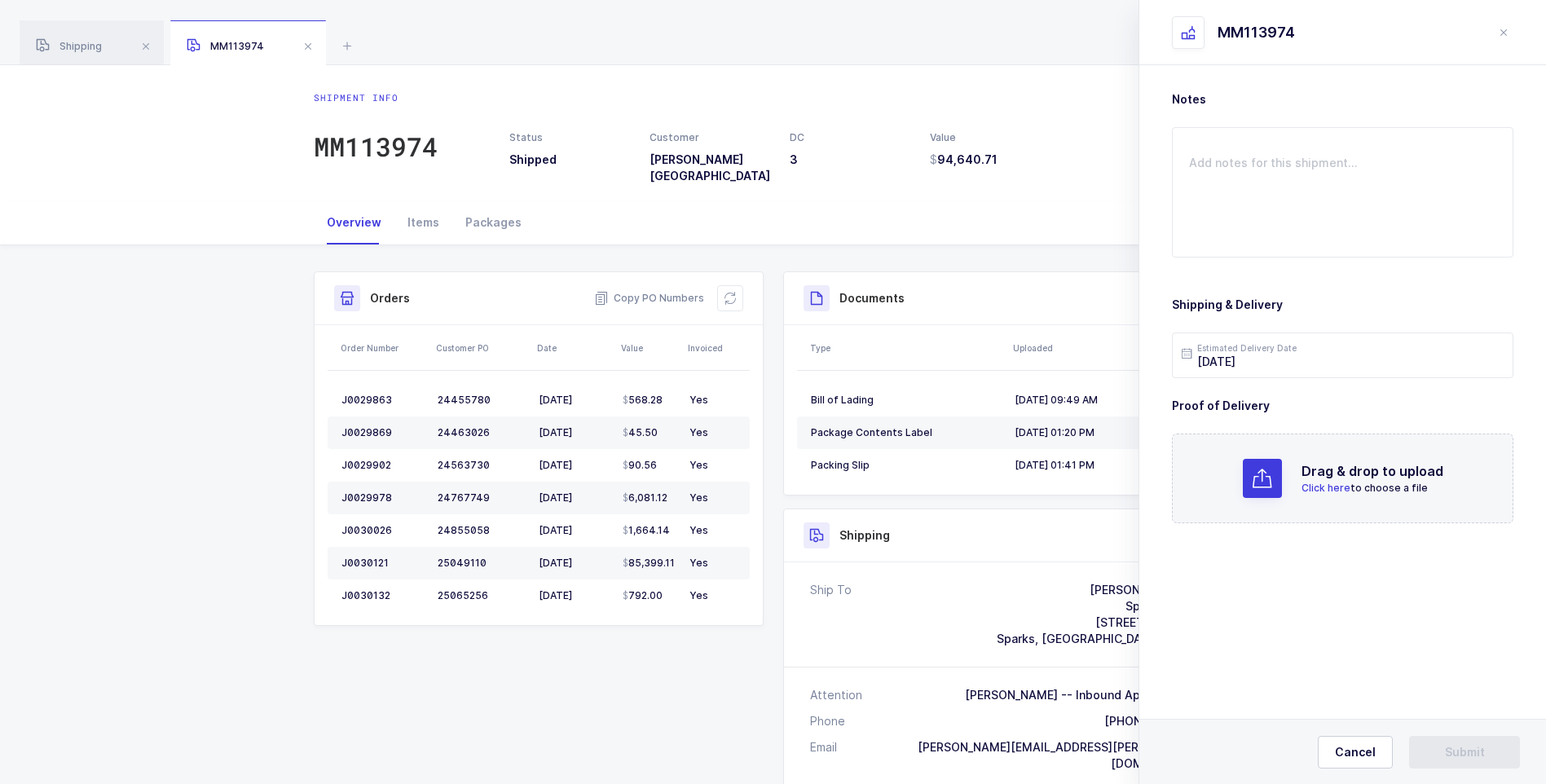
click at [1328, 491] on span "Click here" at bounding box center [1325, 487] width 49 height 12
click at [1441, 756] on button "Submit" at bounding box center [1465, 752] width 111 height 33
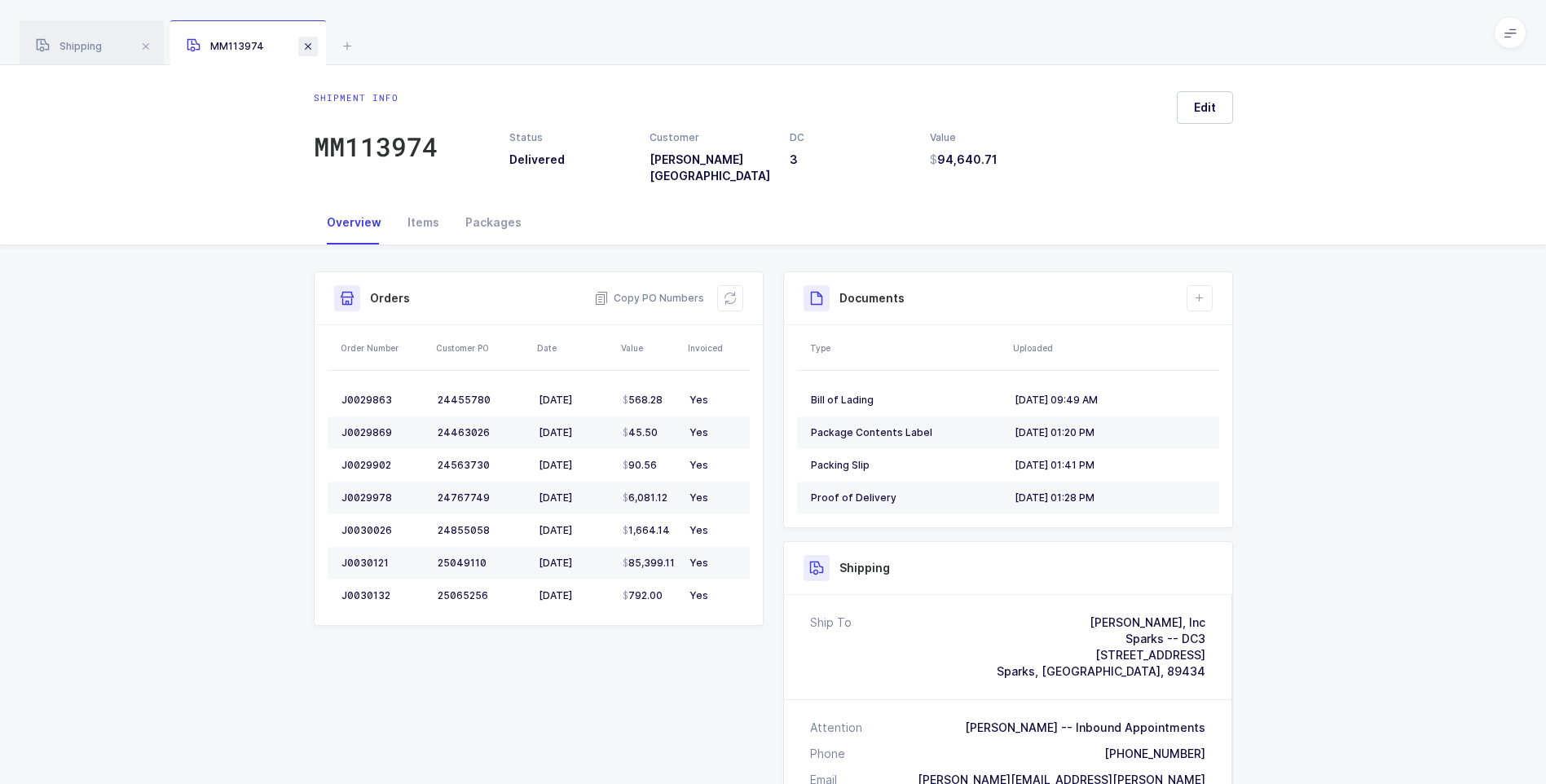
click at [307, 42] on span at bounding box center [308, 46] width 19 height 19
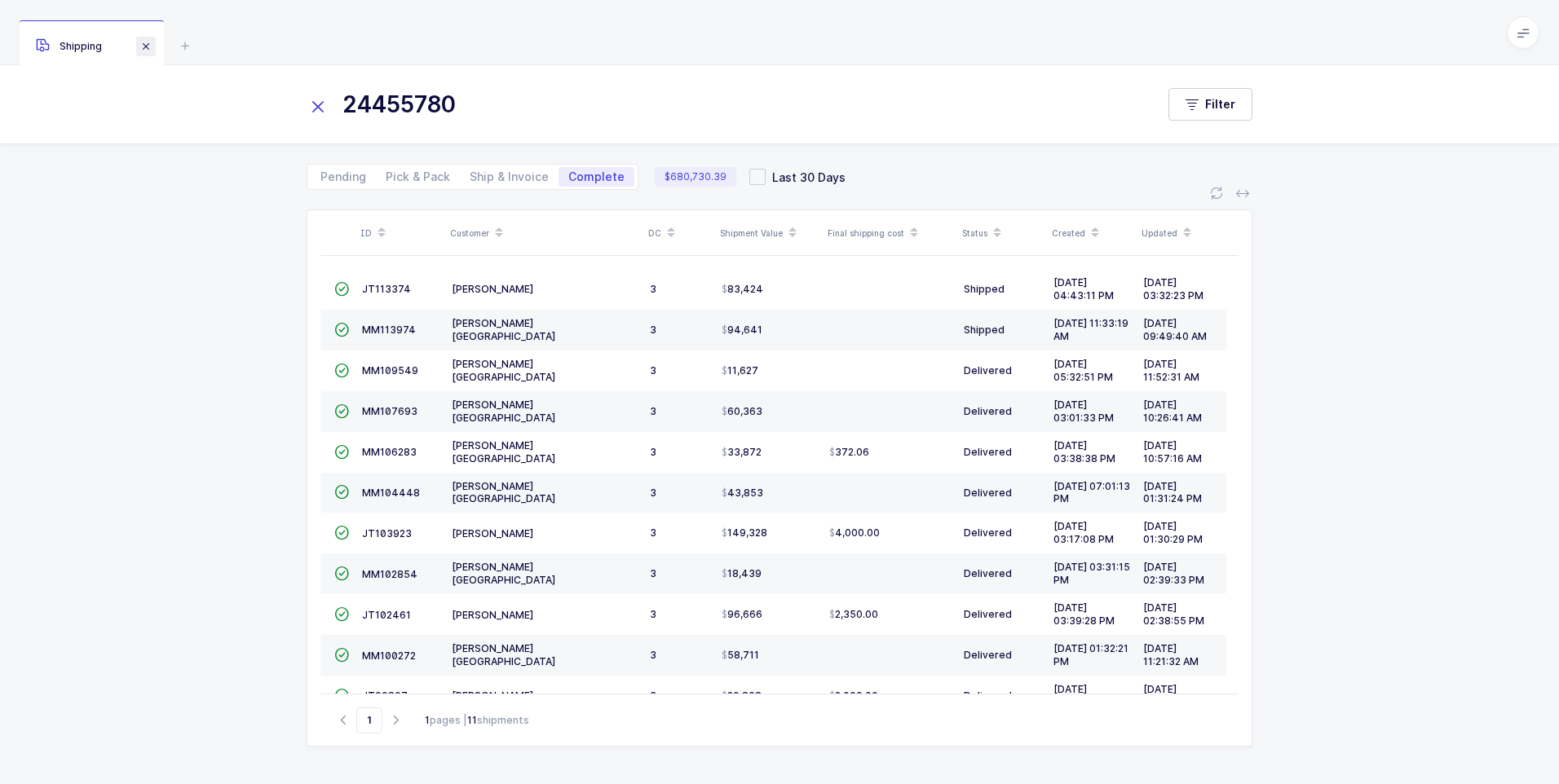
click at [148, 45] on span at bounding box center [146, 46] width 19 height 19
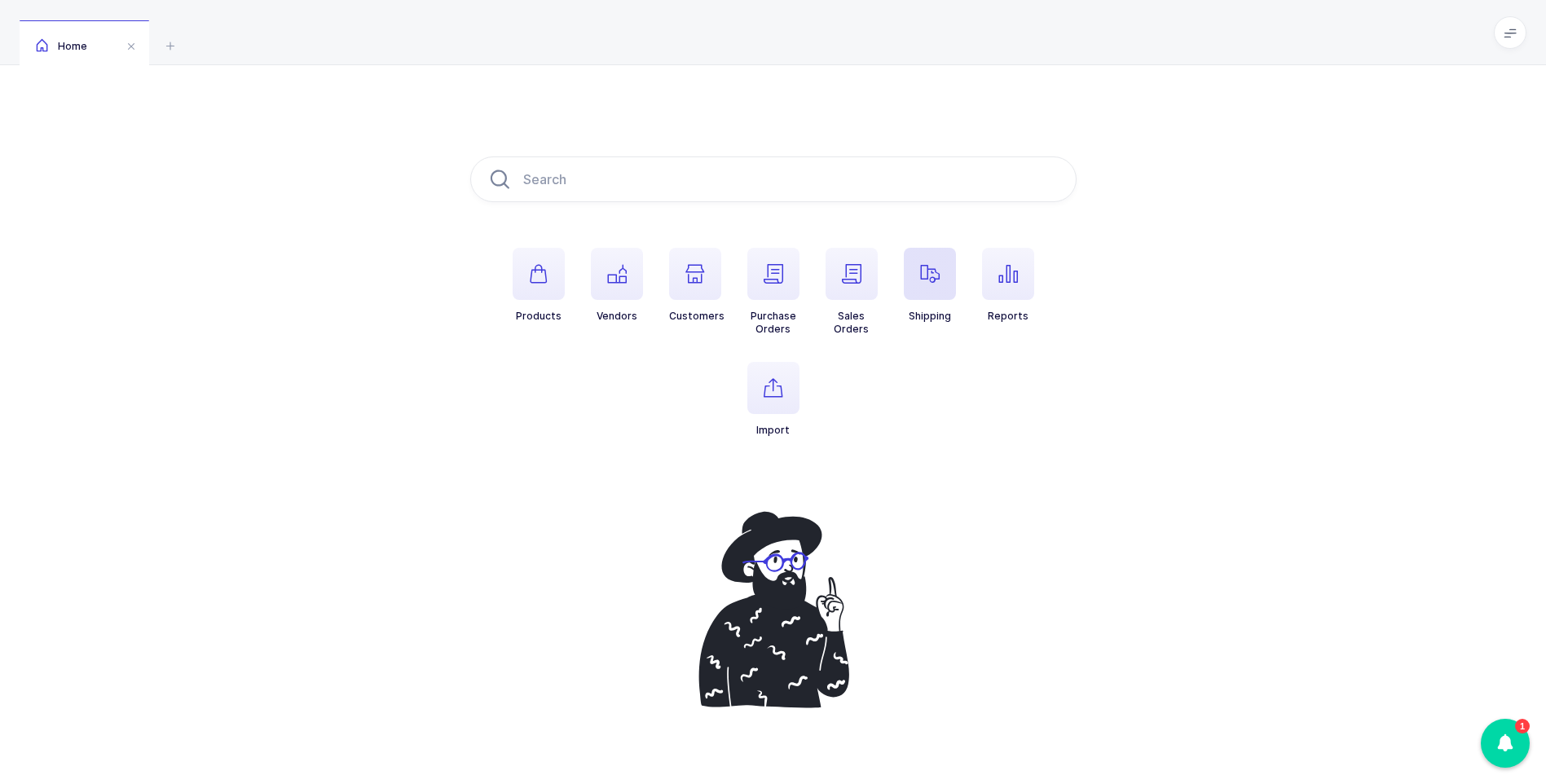
click at [928, 277] on icon "button" at bounding box center [930, 274] width 19 height 19
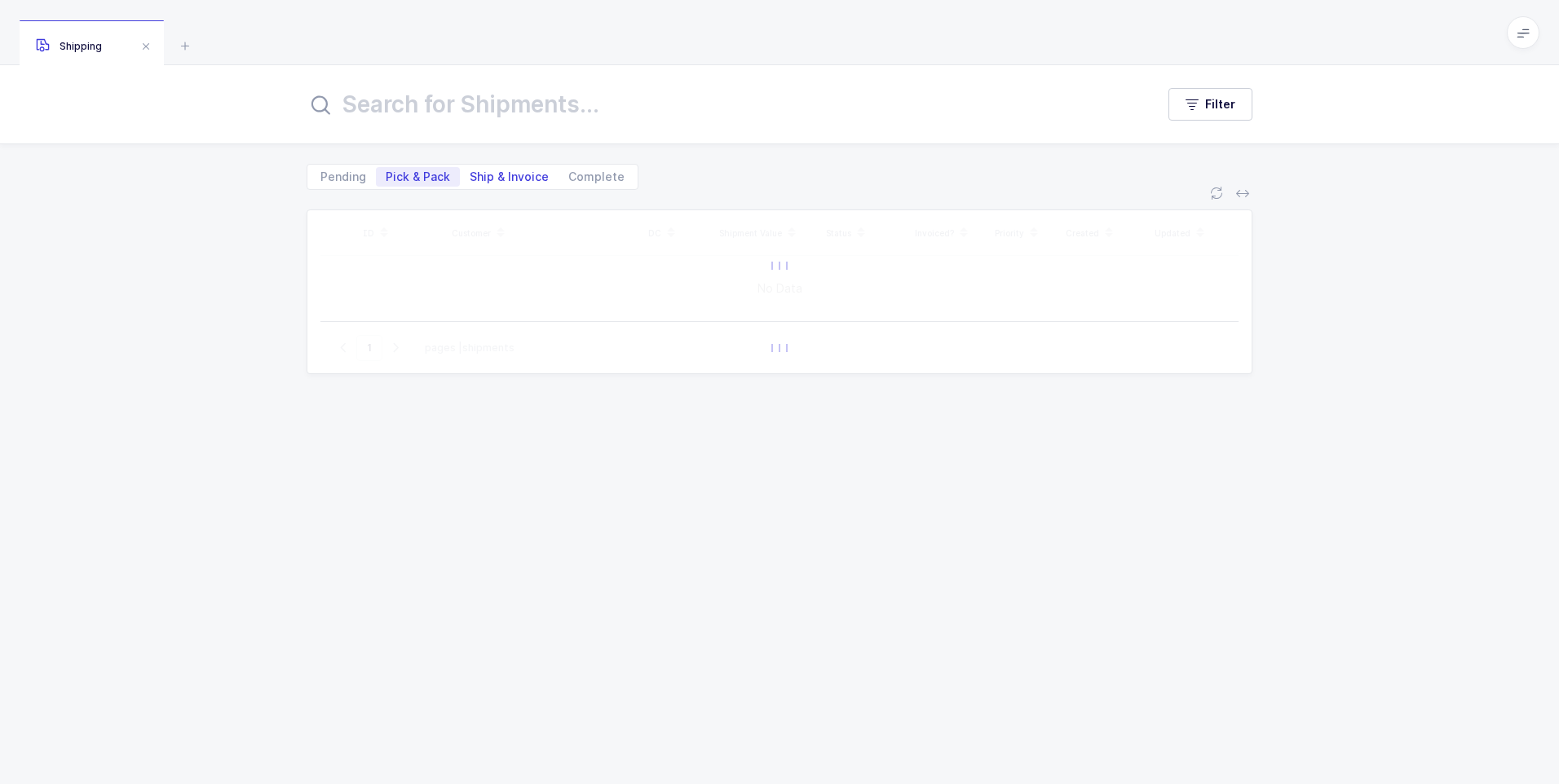
click at [518, 180] on span "Ship & Invoice" at bounding box center [508, 177] width 79 height 11
click at [470, 178] on input "Ship & Invoice" at bounding box center [464, 171] width 11 height 11
radio input "true"
radio input "false"
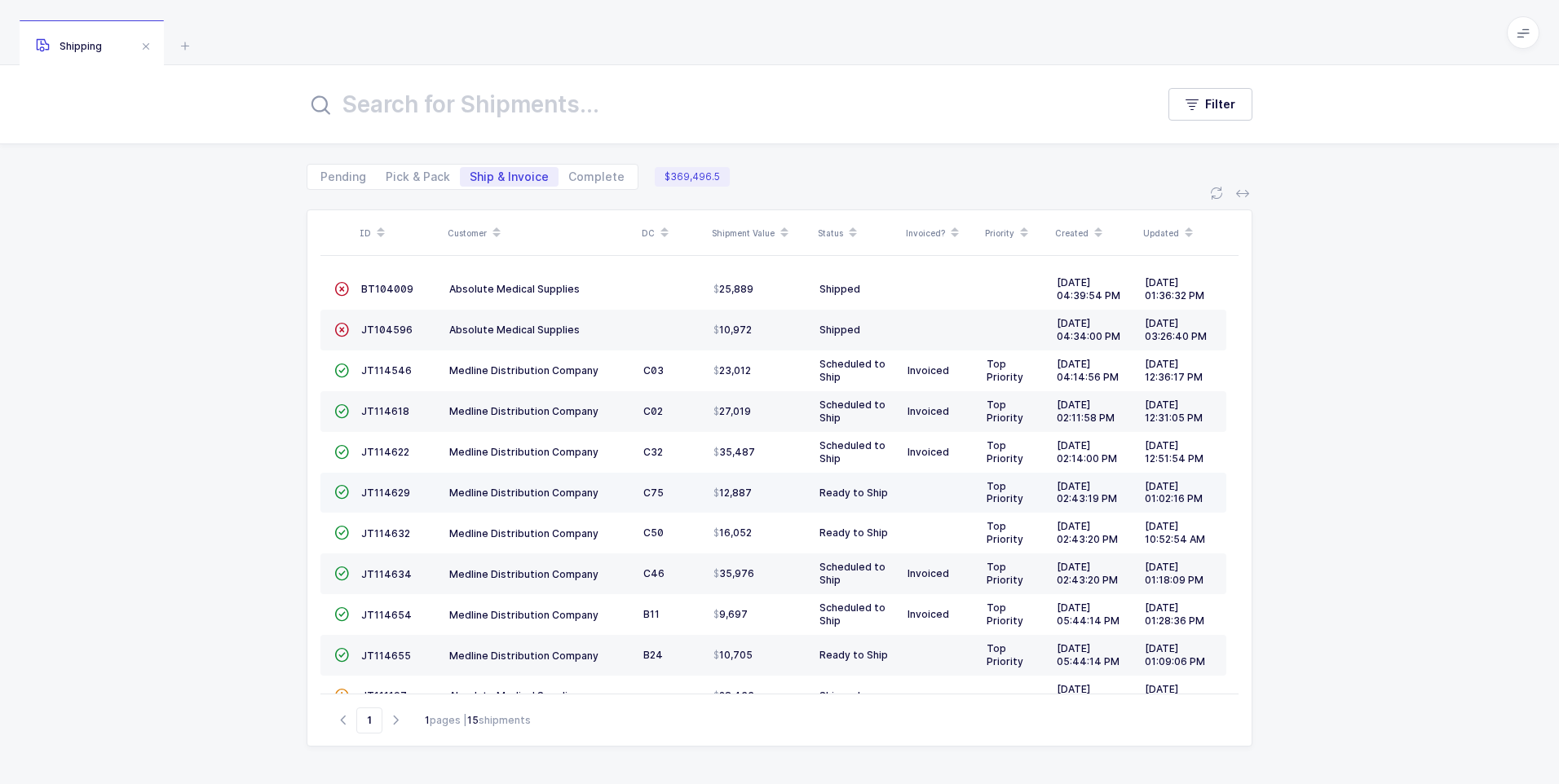
scroll to position [81, 0]
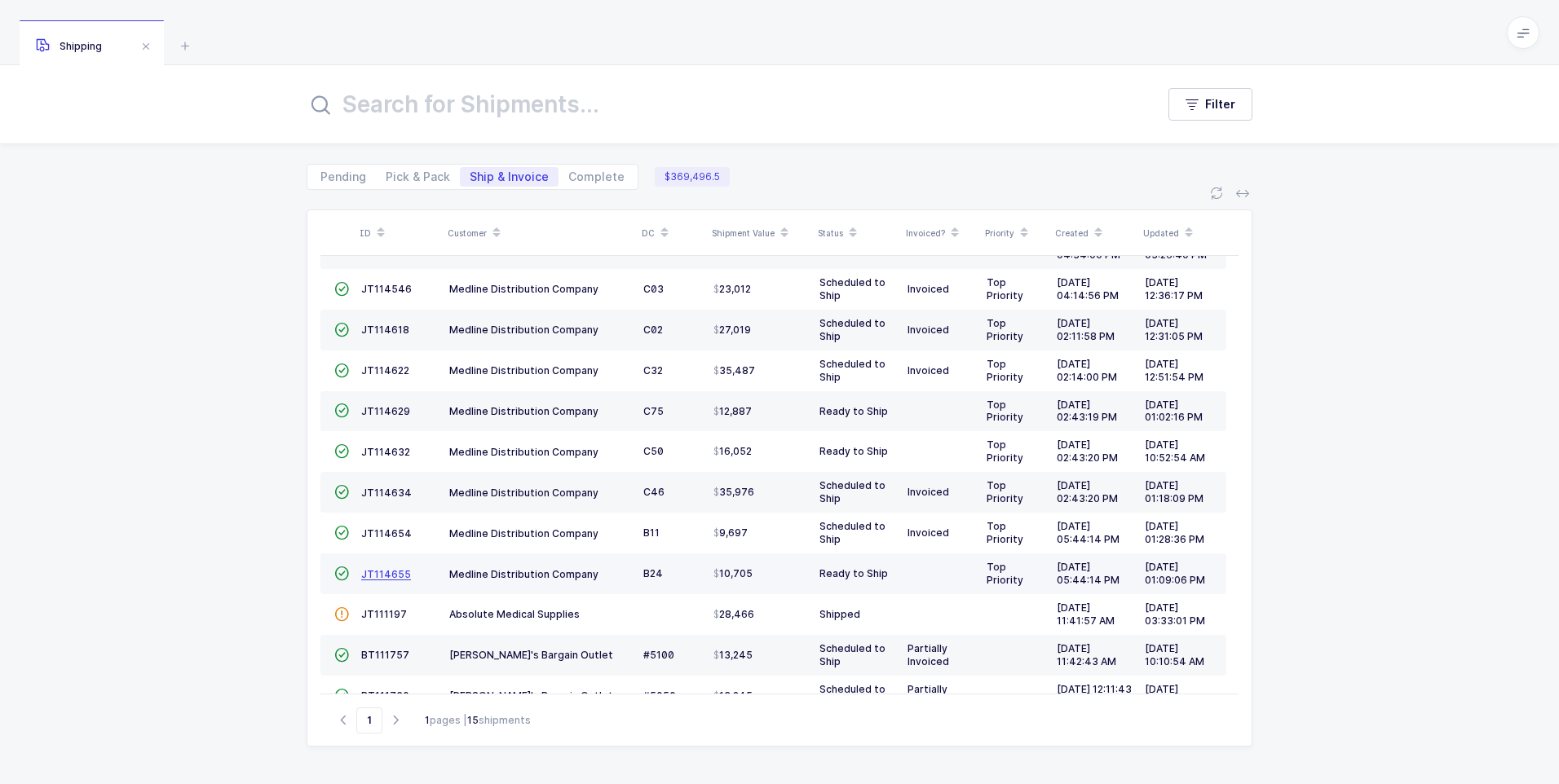
click at [383, 575] on span "JT114655" at bounding box center [386, 573] width 50 height 12
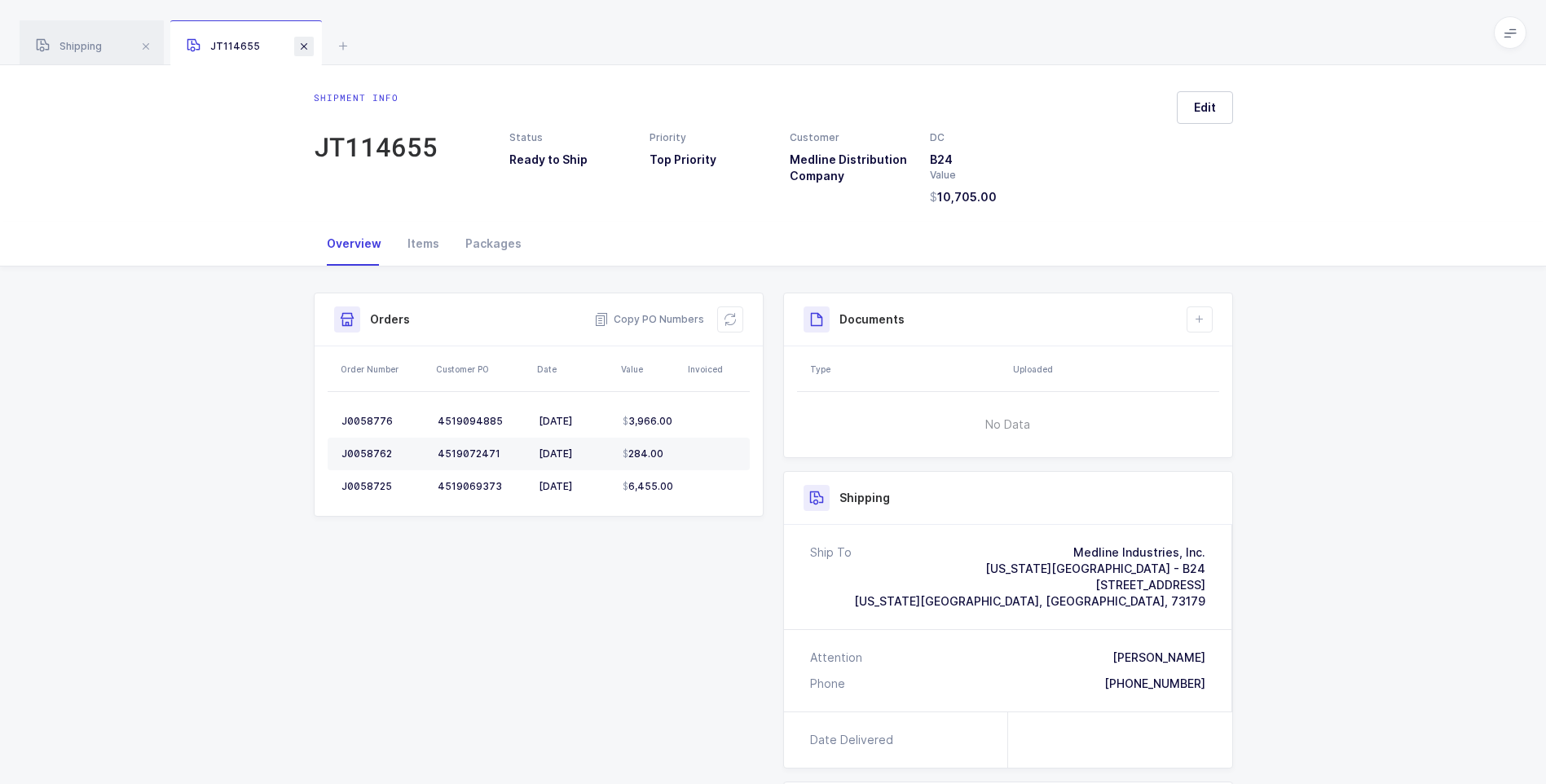
click at [302, 50] on span at bounding box center [303, 46] width 19 height 19
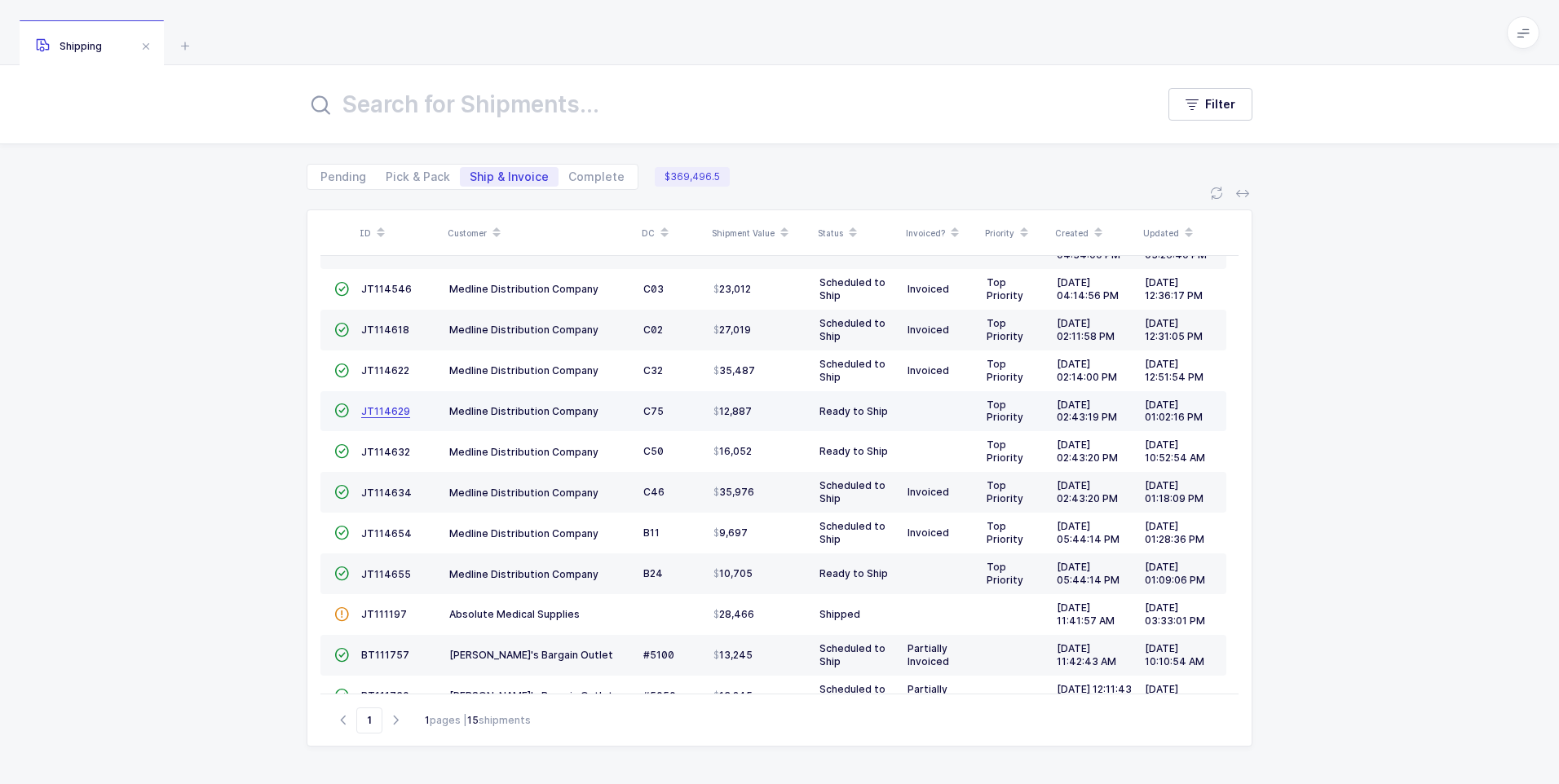
click at [378, 413] on span "JT114629" at bounding box center [385, 411] width 49 height 12
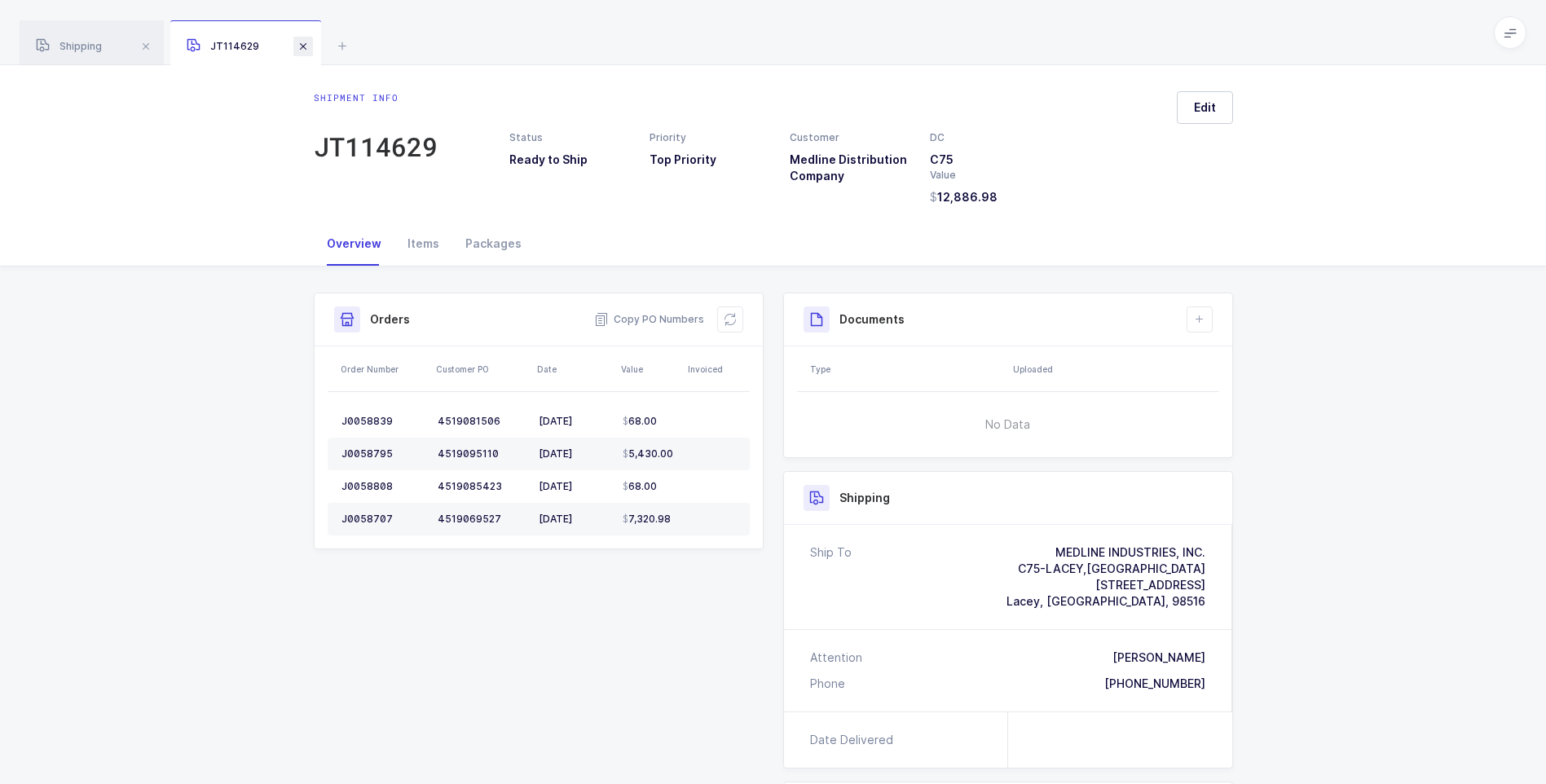
click at [302, 43] on span at bounding box center [302, 46] width 19 height 19
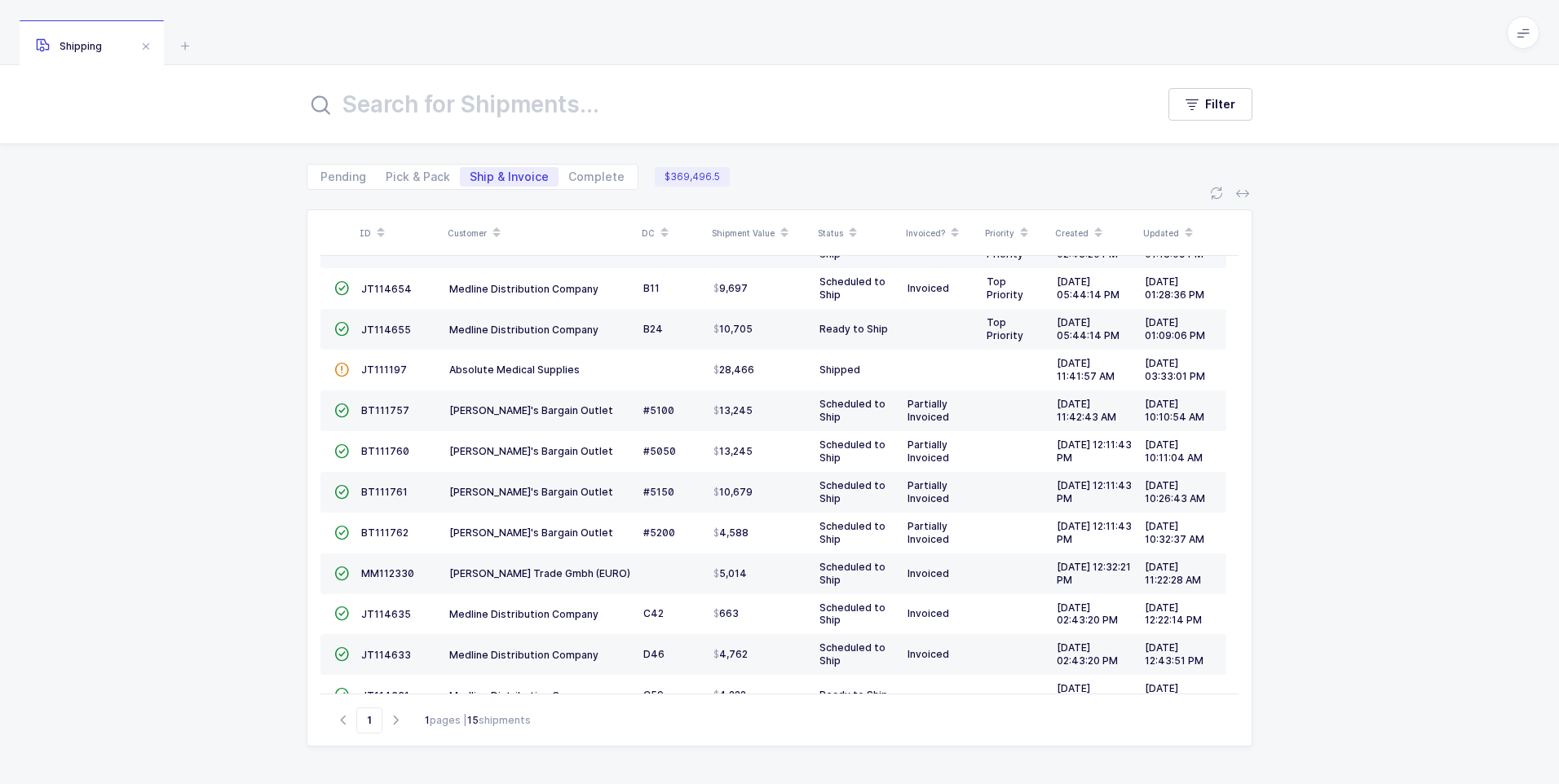
scroll to position [402, 0]
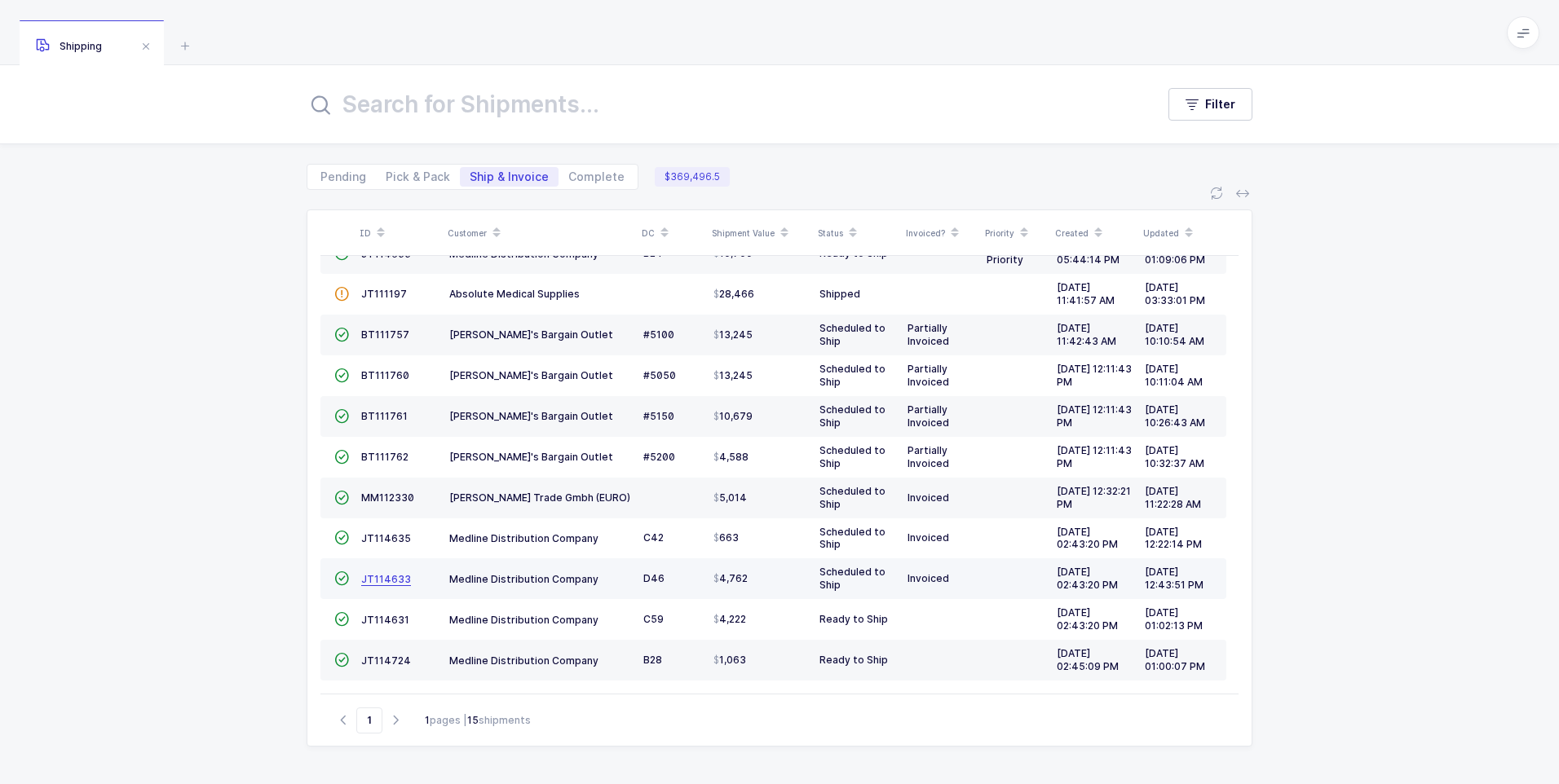
click at [375, 583] on span "JT114633" at bounding box center [386, 578] width 50 height 12
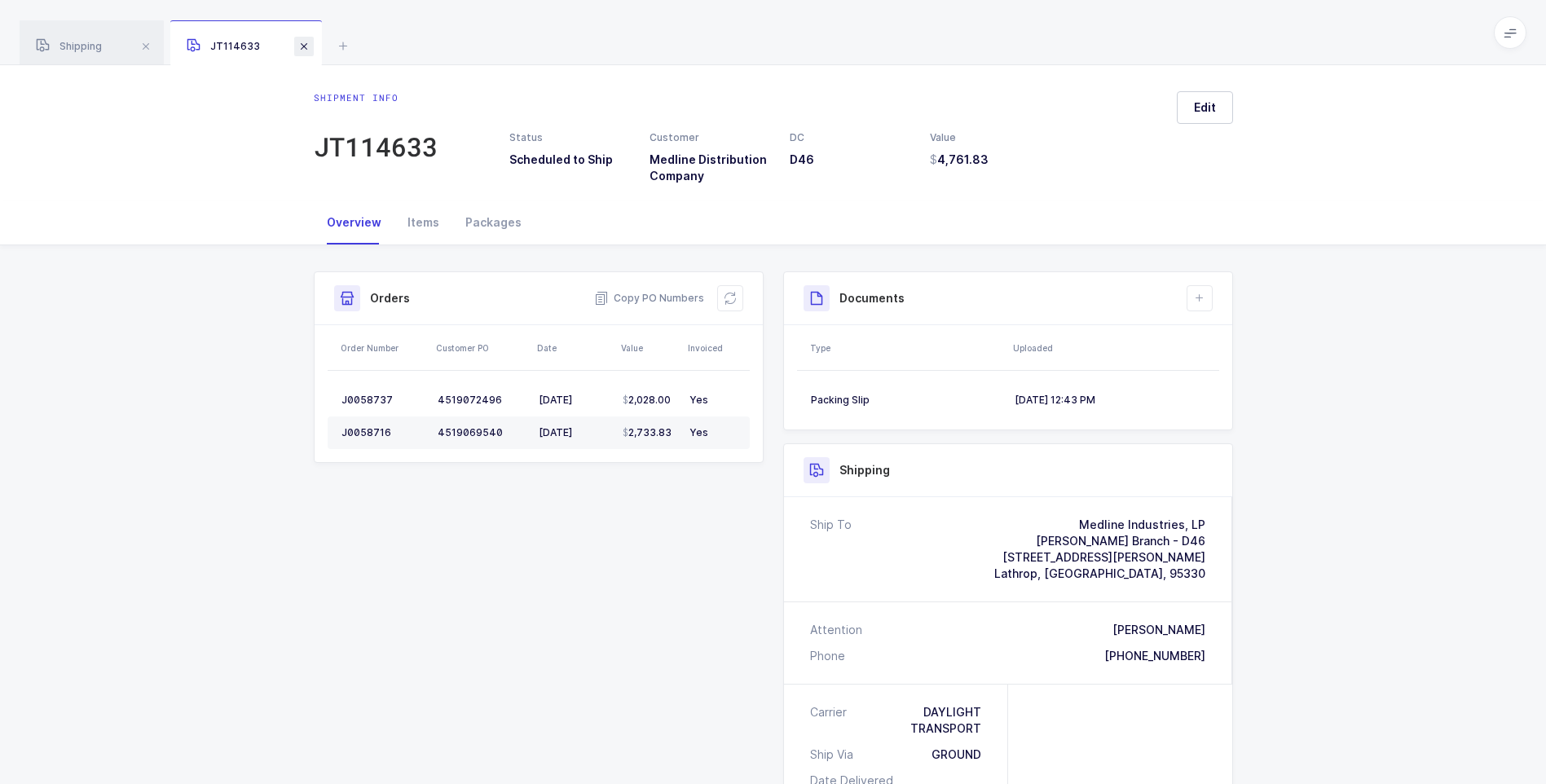
click at [302, 50] on span at bounding box center [303, 46] width 19 height 19
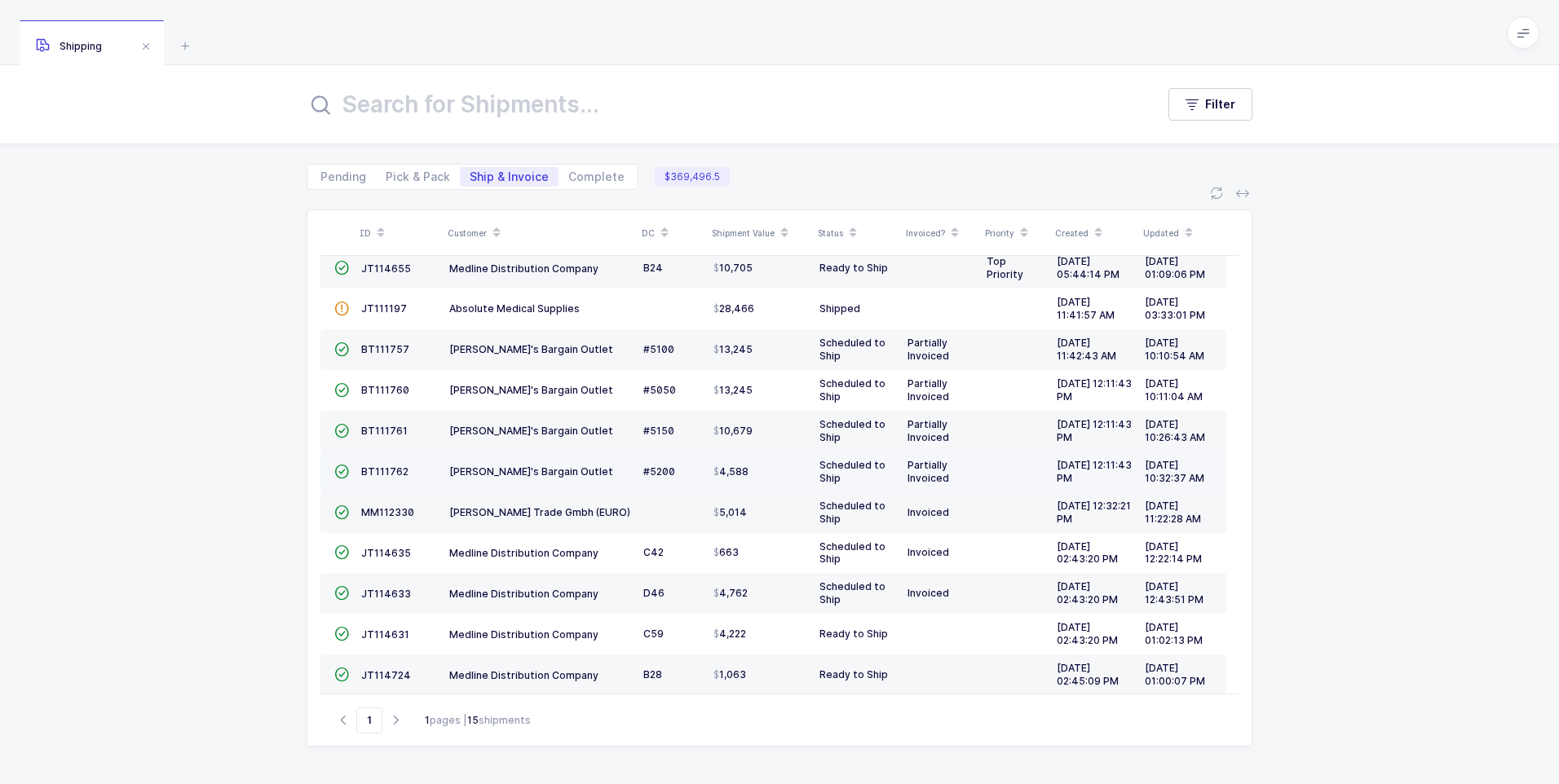
scroll to position [402, 0]
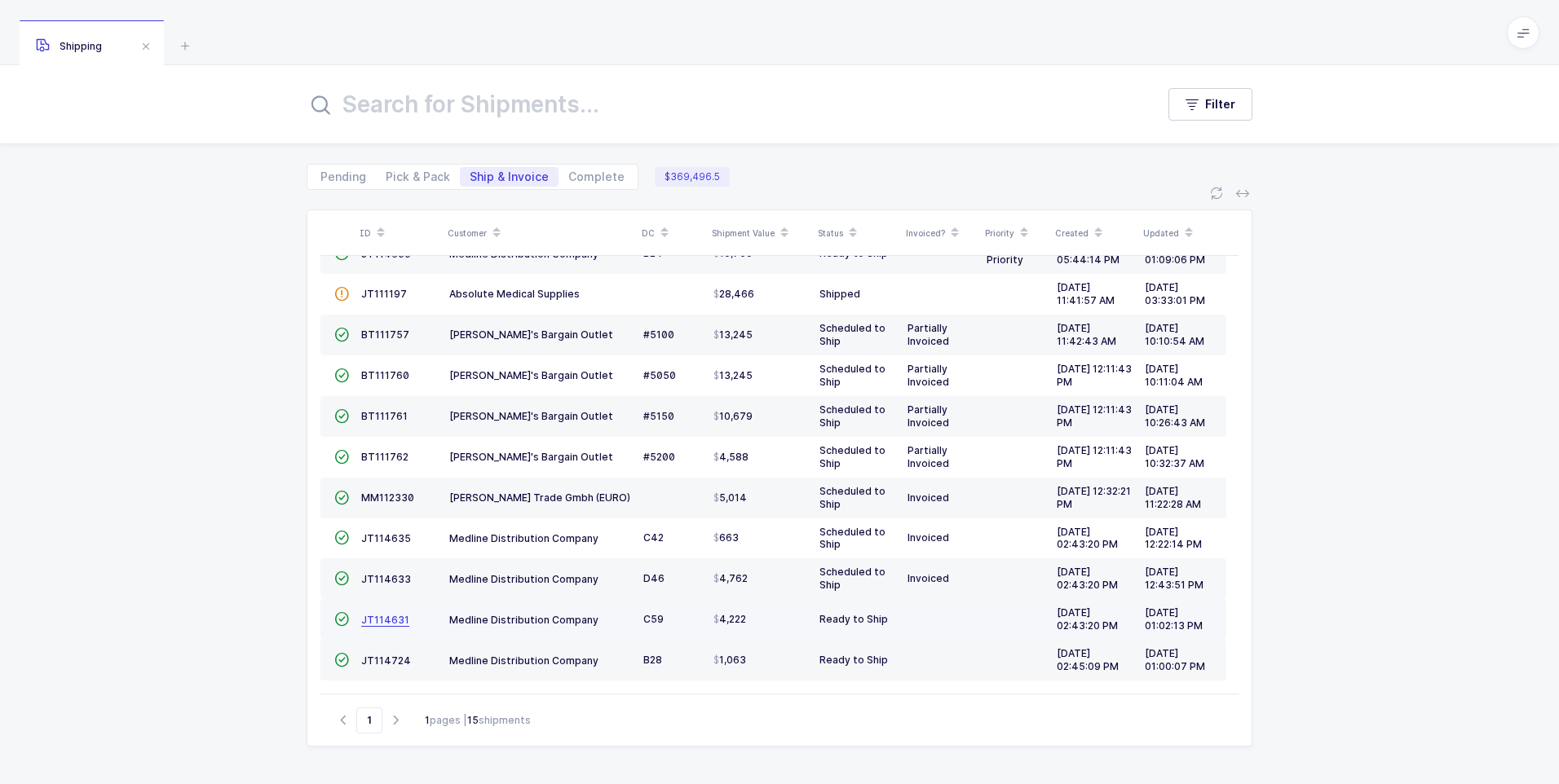
click at [375, 623] on span "JT114631" at bounding box center [385, 619] width 48 height 12
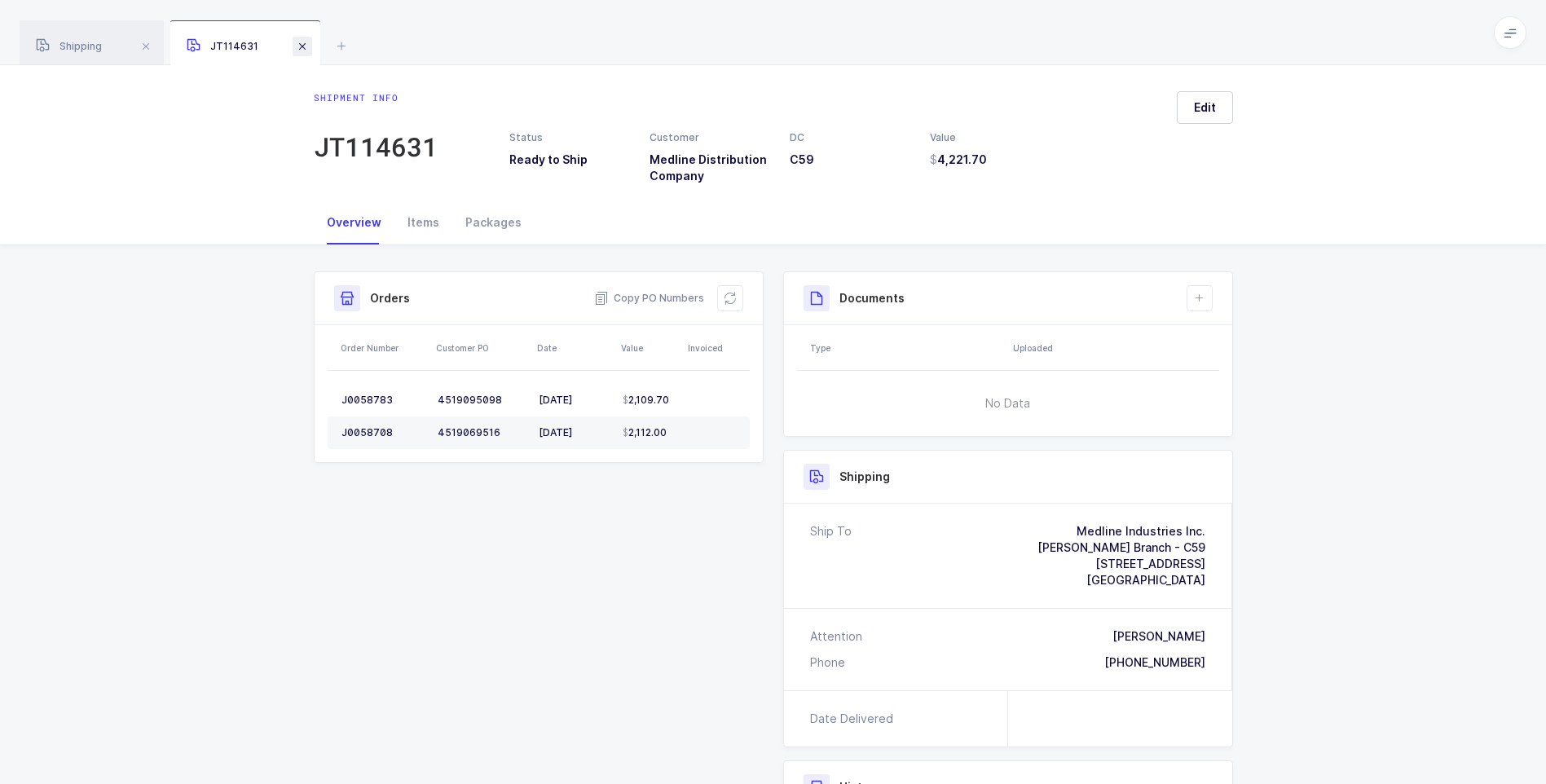
click at [301, 43] on span at bounding box center [302, 46] width 19 height 19
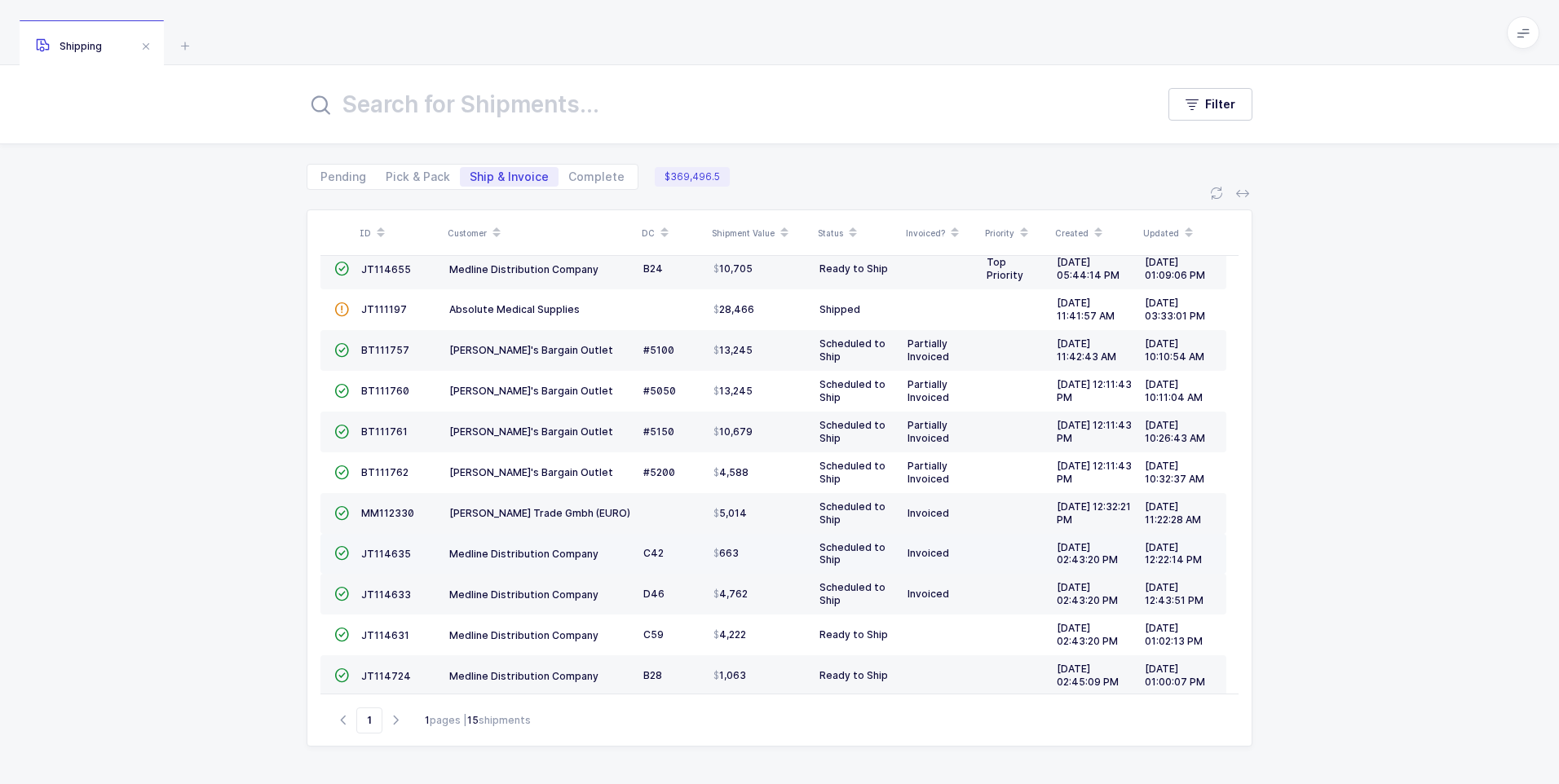
scroll to position [402, 0]
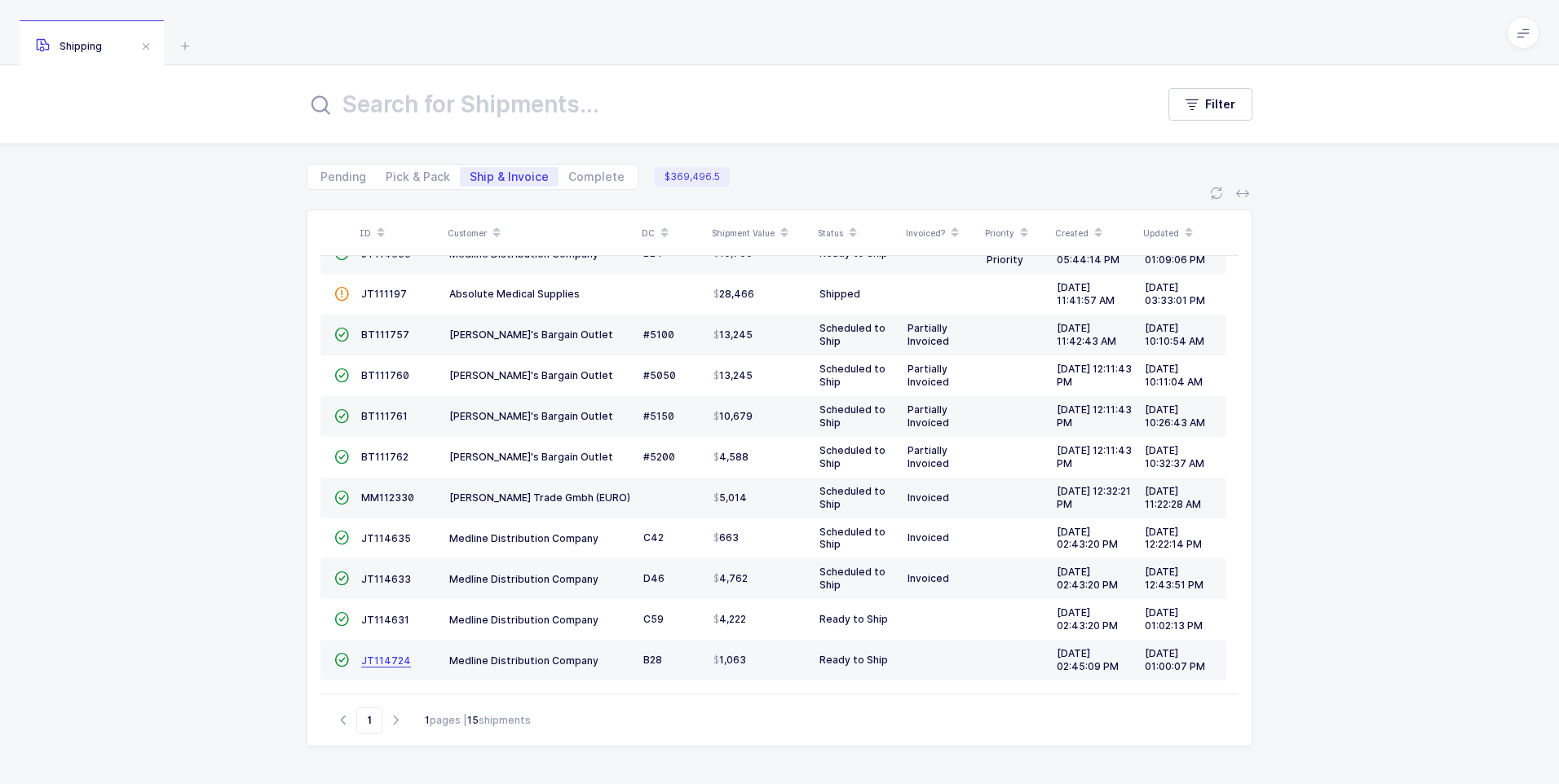
click at [380, 663] on span "JT114724" at bounding box center [386, 661] width 50 height 12
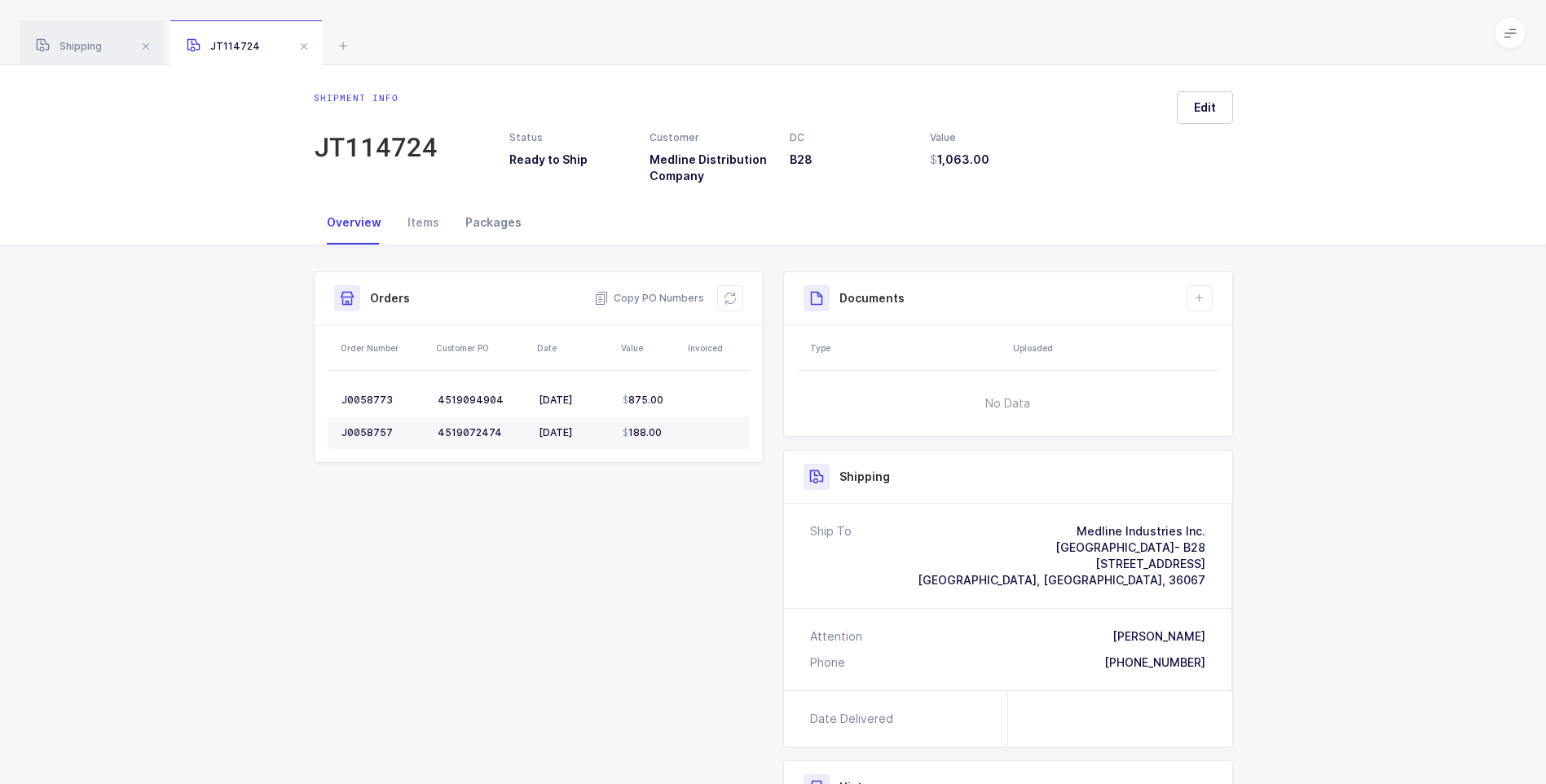
click at [493, 228] on div "Packages" at bounding box center [493, 222] width 82 height 44
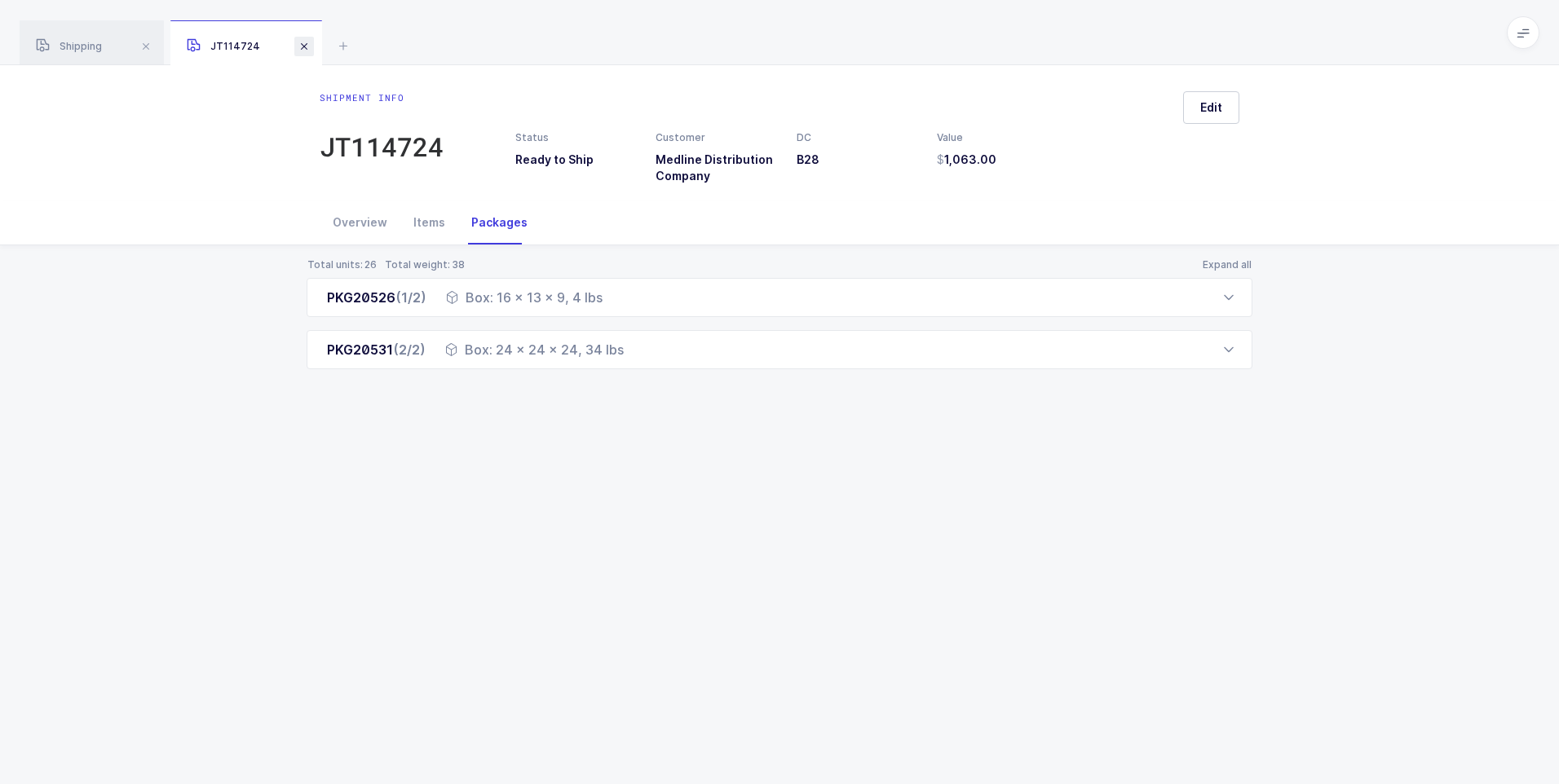
click at [306, 47] on span at bounding box center [304, 46] width 19 height 19
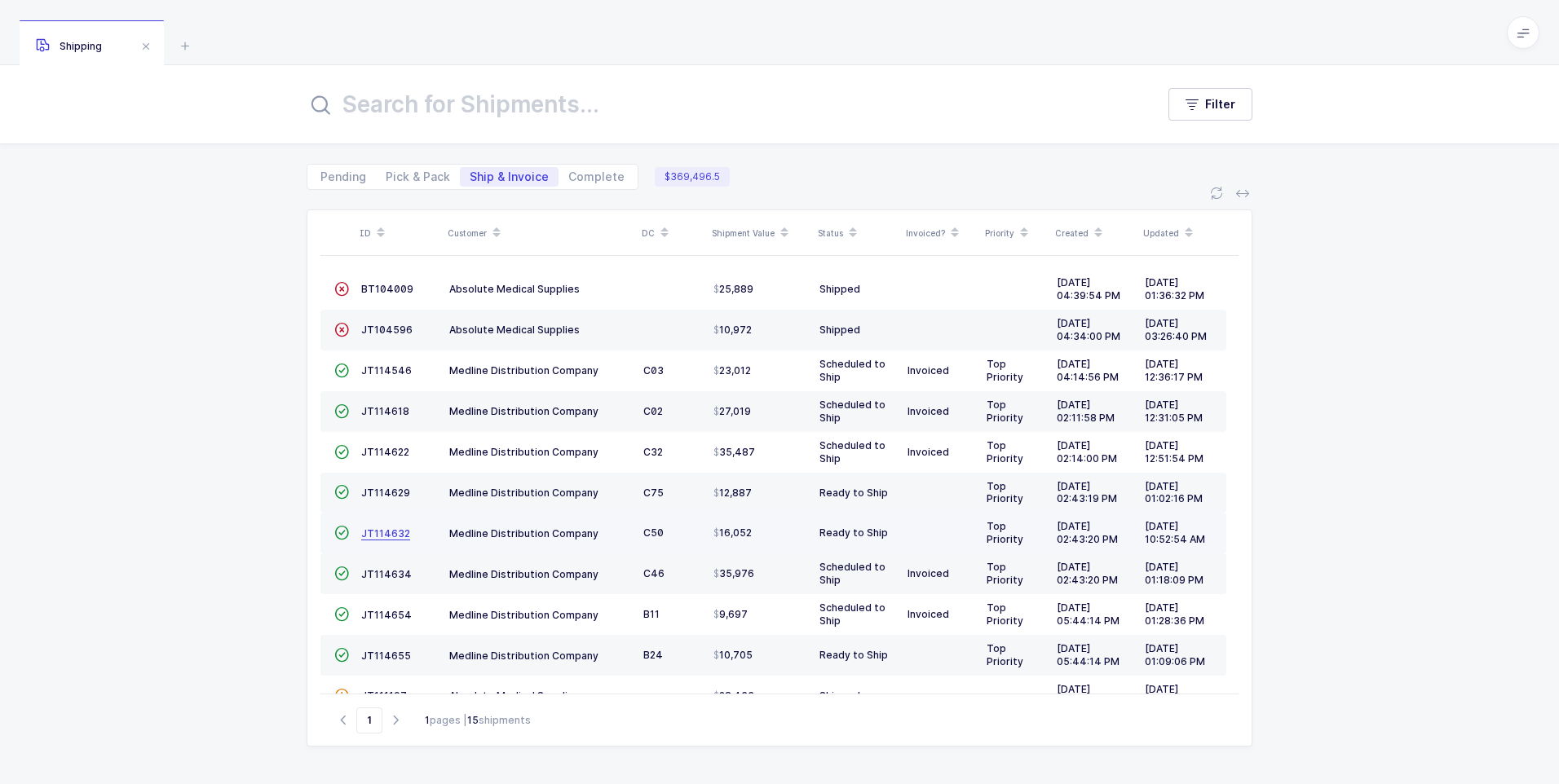
click at [396, 529] on span "JT114632" at bounding box center [385, 533] width 49 height 12
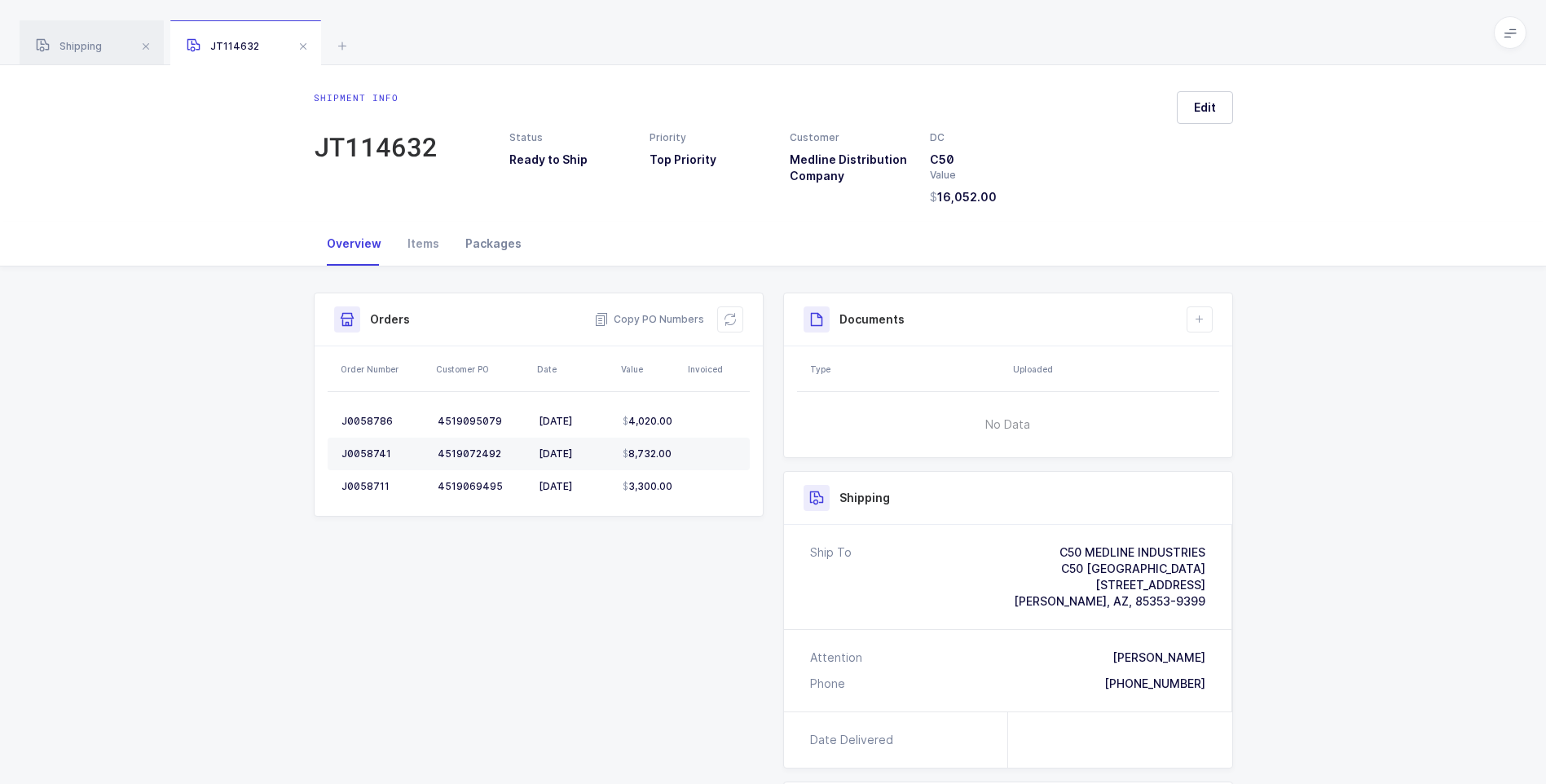
click at [489, 240] on div "Packages" at bounding box center [493, 244] width 82 height 44
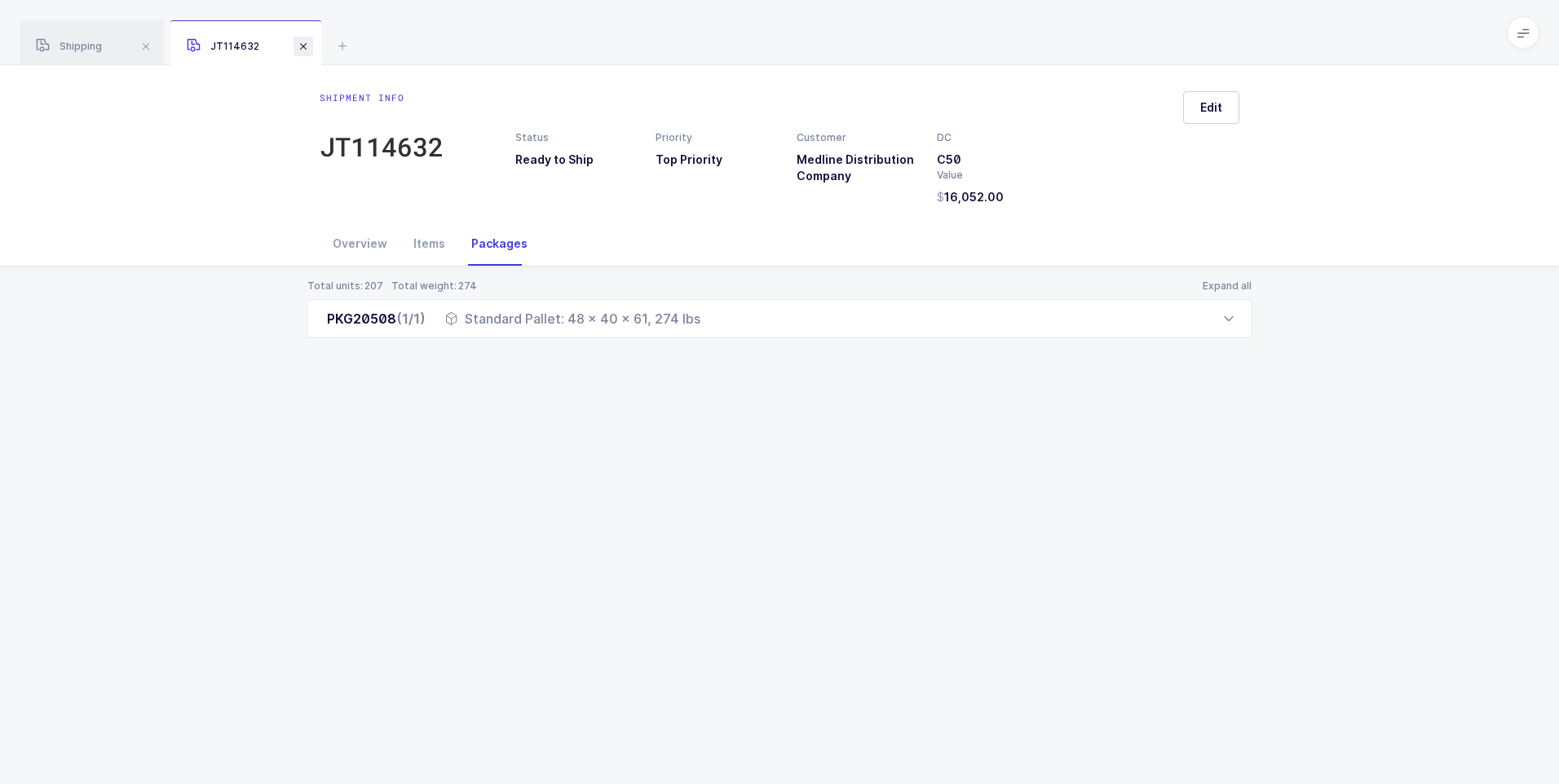
click at [308, 50] on span at bounding box center [303, 46] width 19 height 19
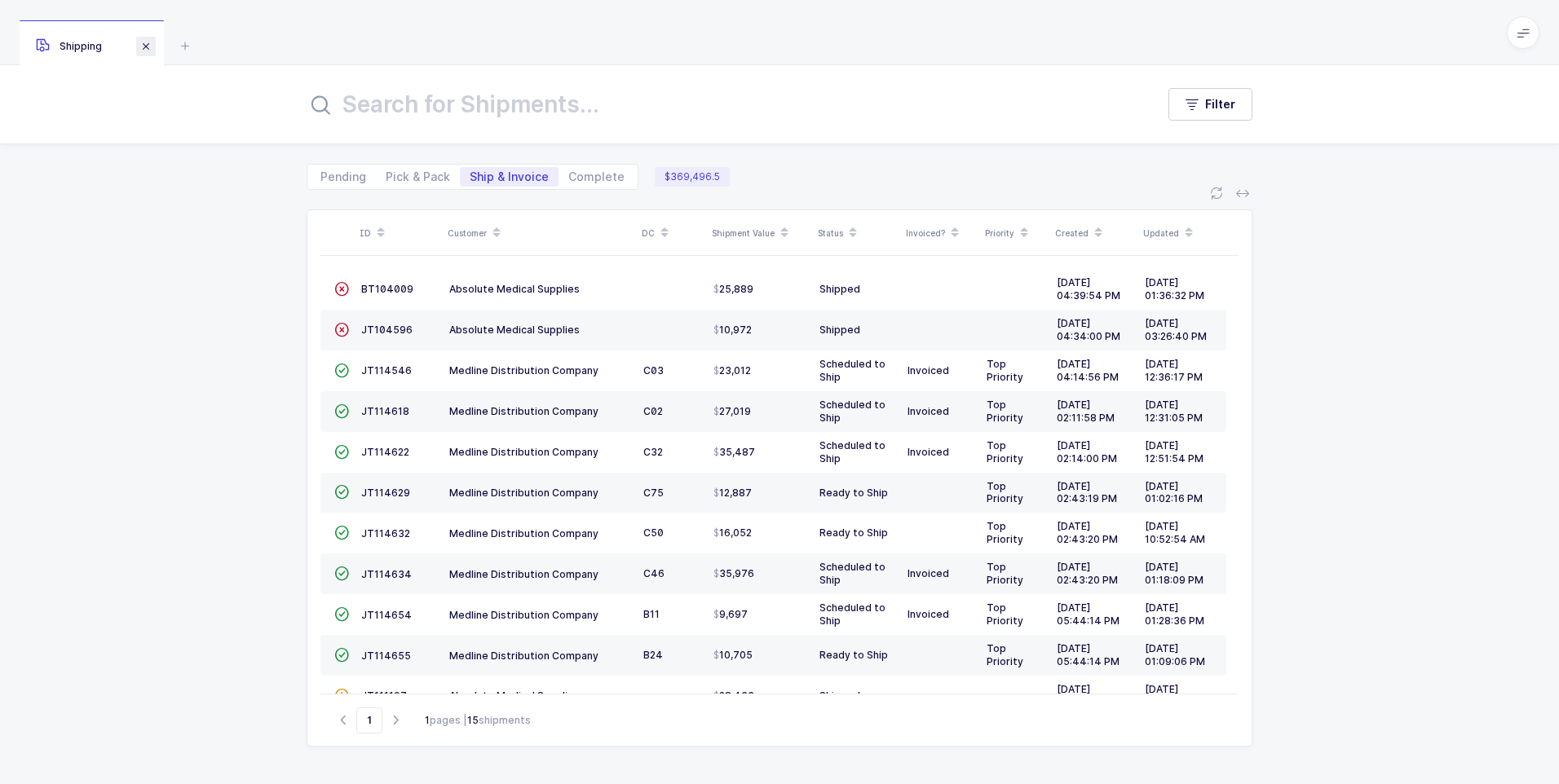
click at [152, 50] on span at bounding box center [146, 46] width 19 height 19
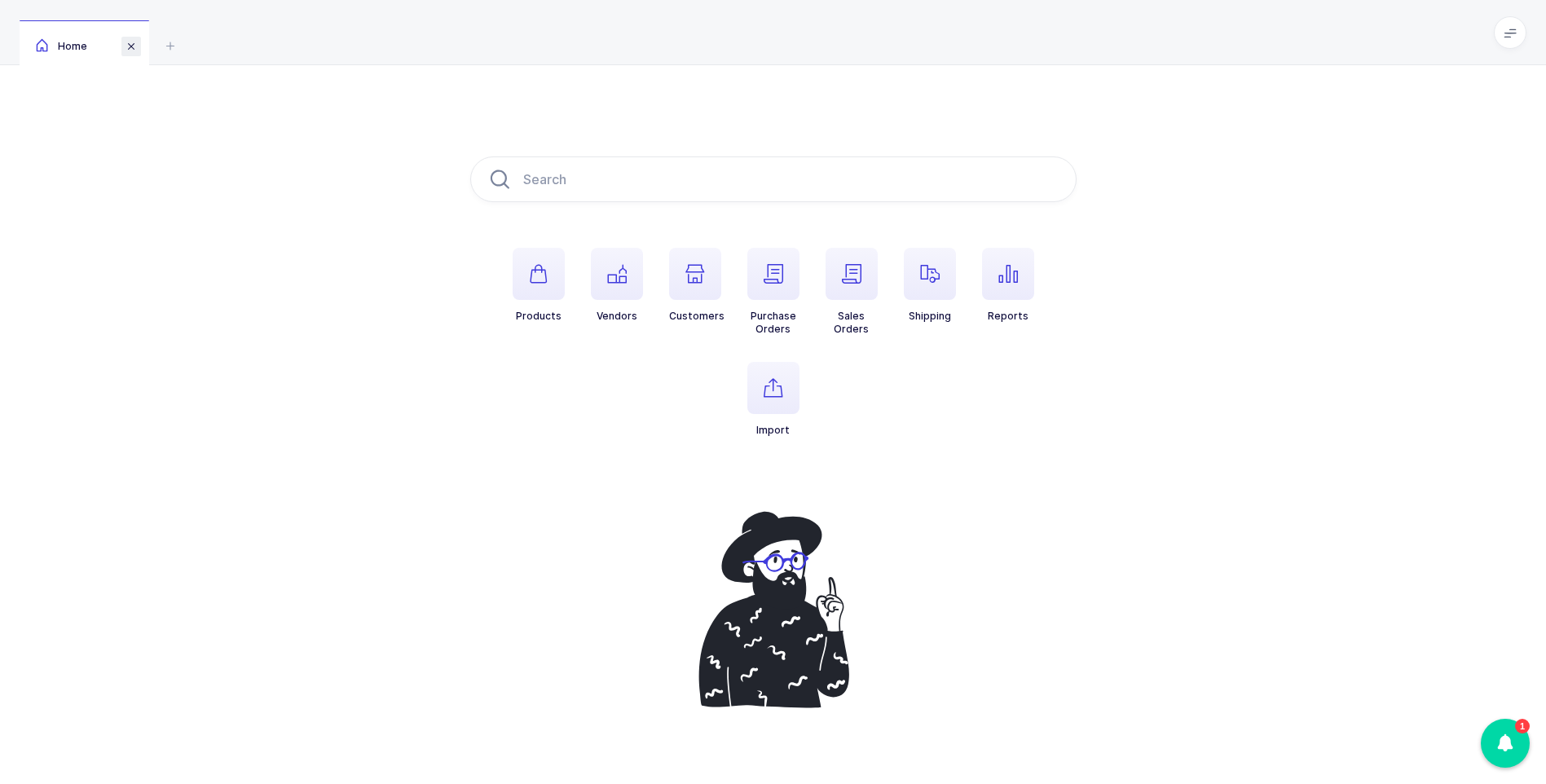
click at [138, 47] on span at bounding box center [131, 46] width 19 height 19
